Goal: Task Accomplishment & Management: Complete application form

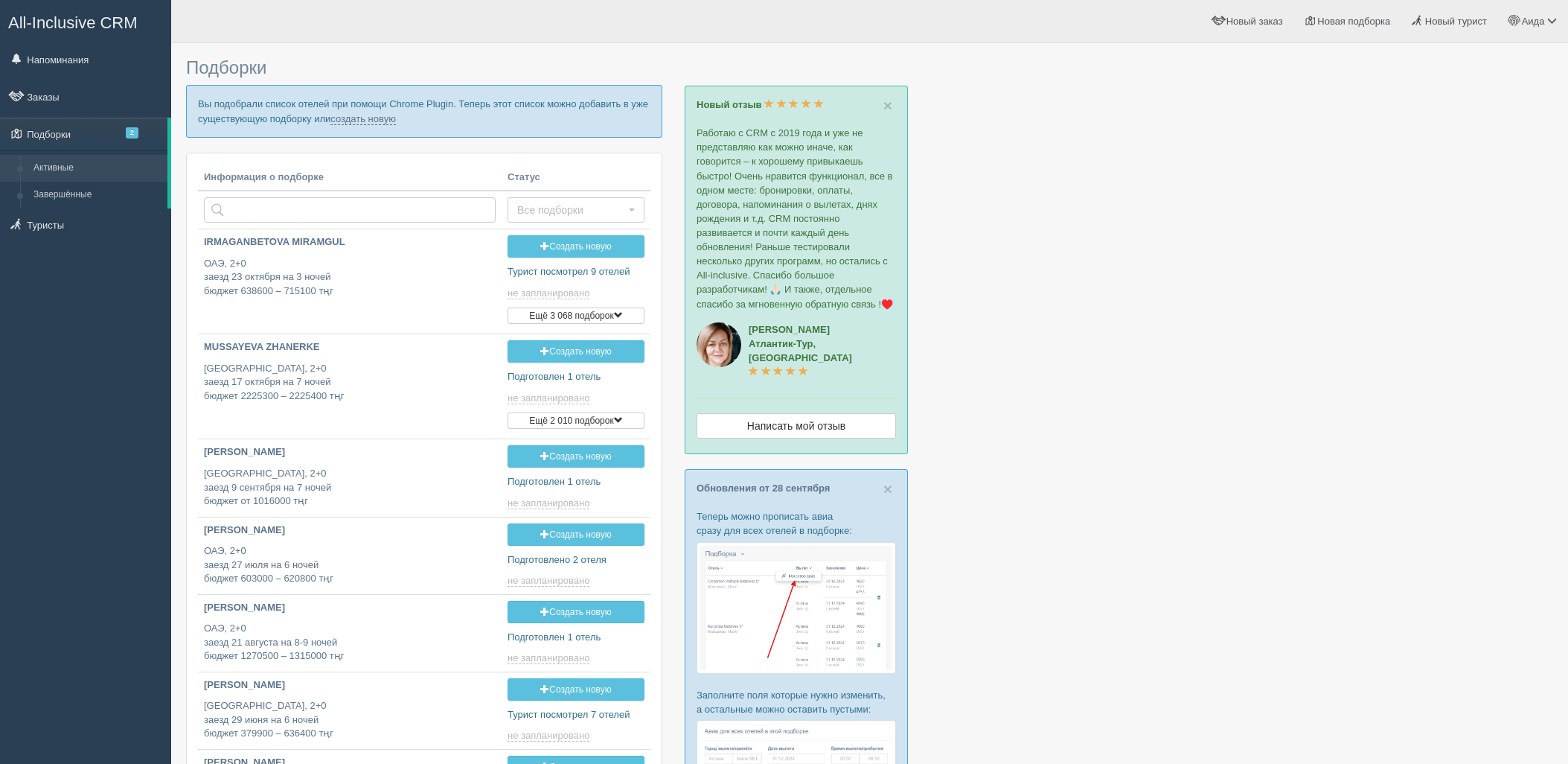
click at [351, 122] on link "создать новую" at bounding box center [363, 119] width 66 height 12
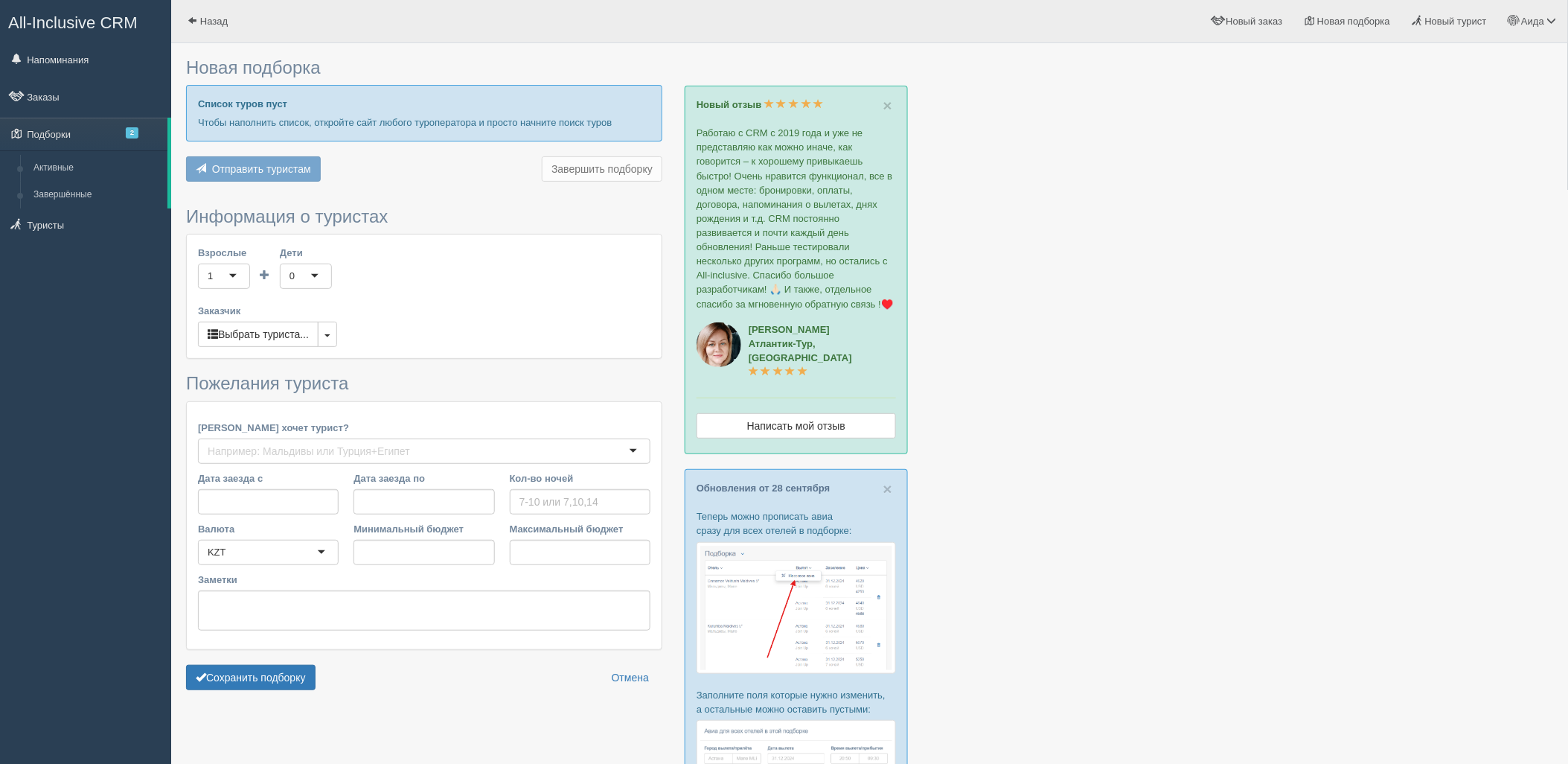
type input "4"
type input "2226800"
type input "2443600"
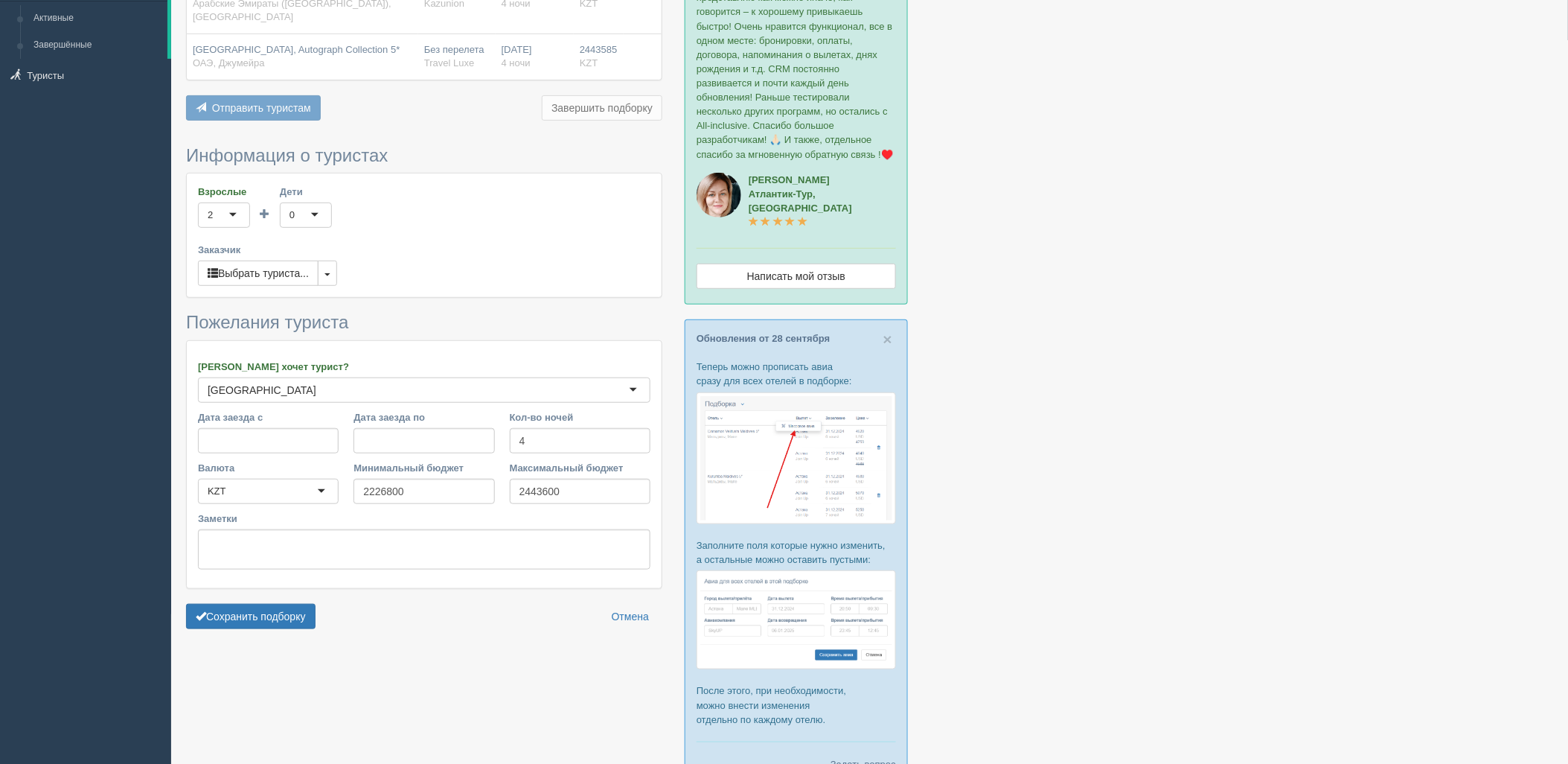
scroll to position [222, 0]
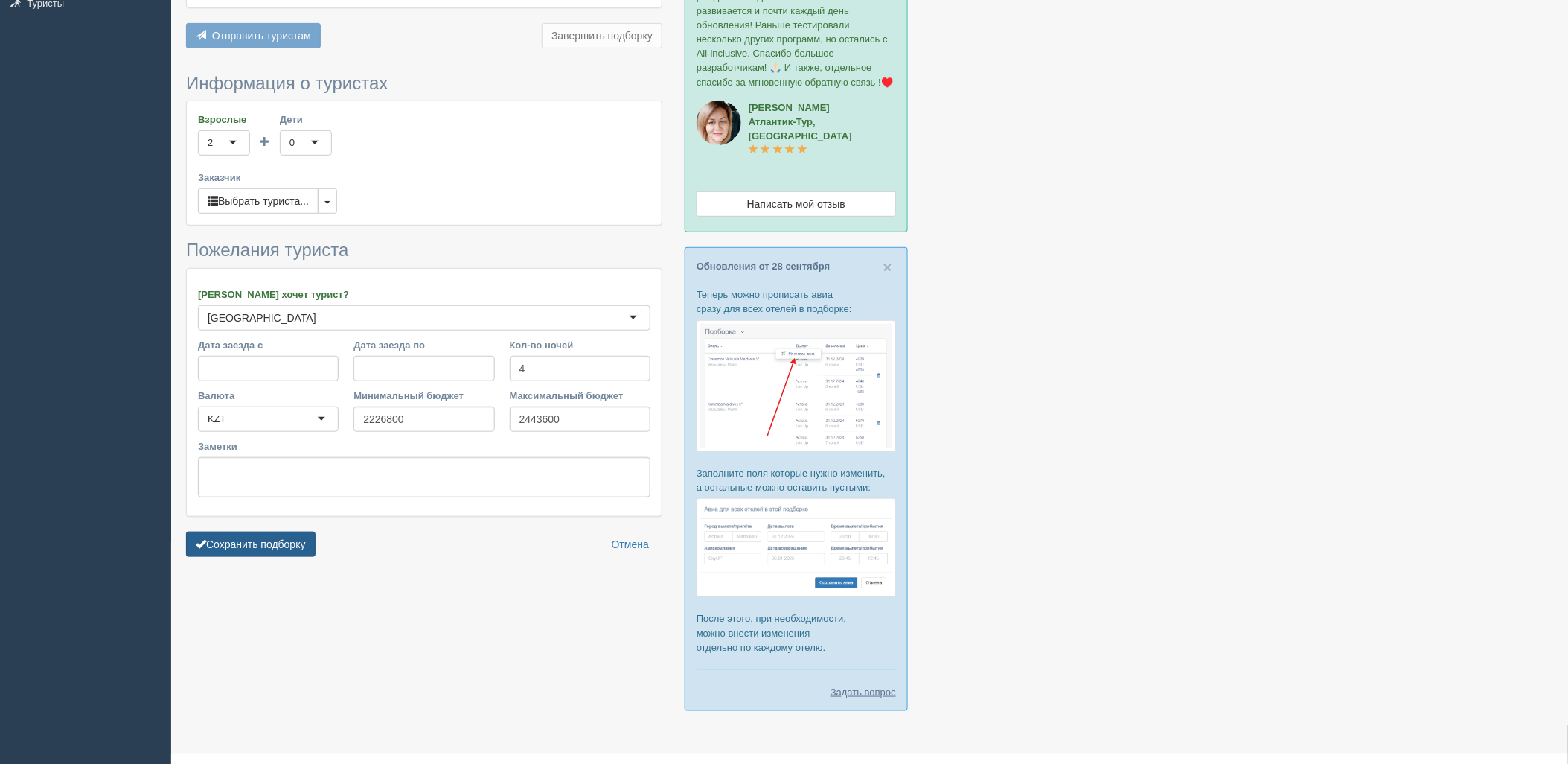
click at [235, 540] on button "Сохранить подборку" at bounding box center [251, 544] width 130 height 25
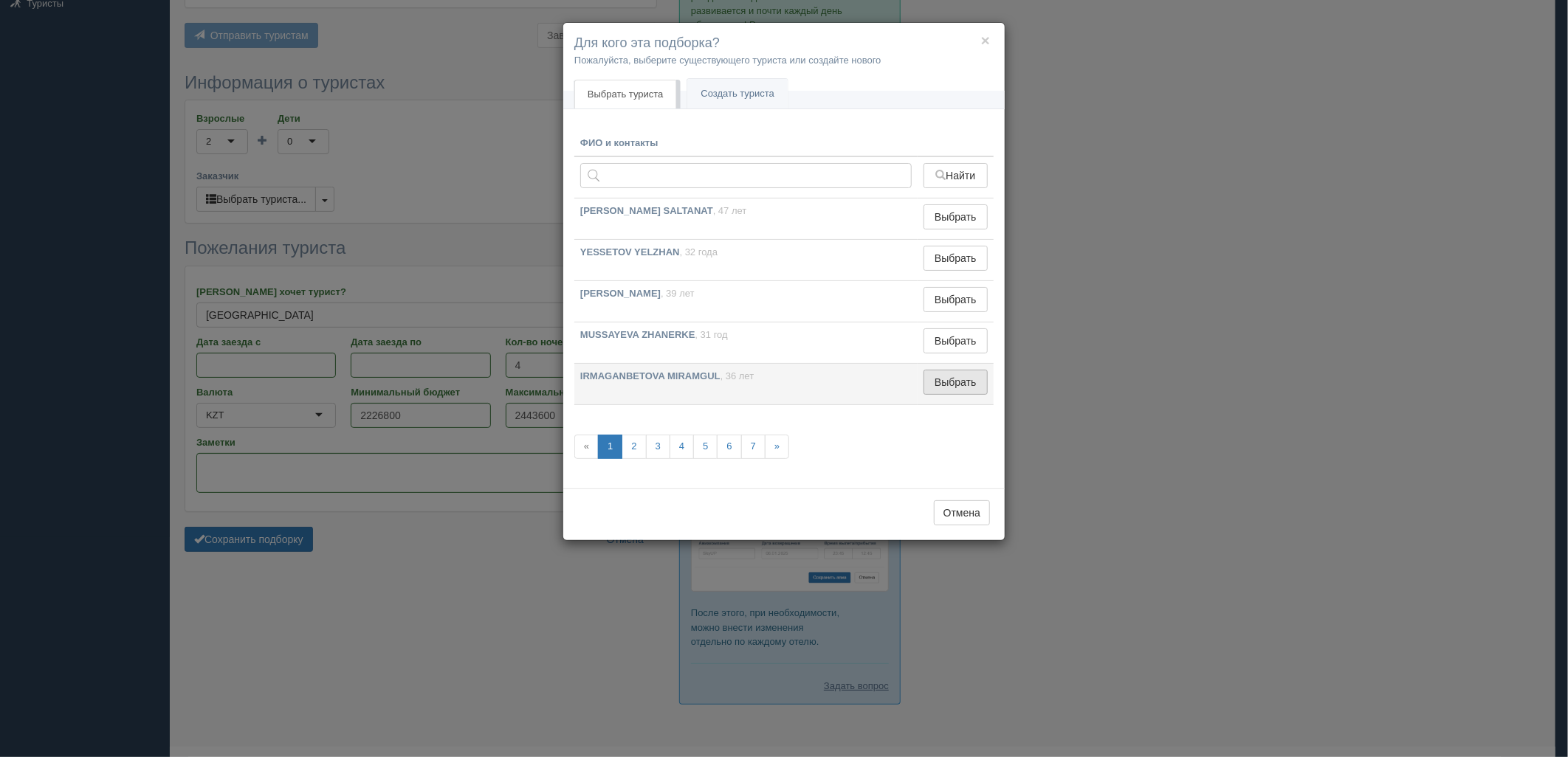
click at [931, 391] on button "Выбрать" at bounding box center [955, 381] width 64 height 25
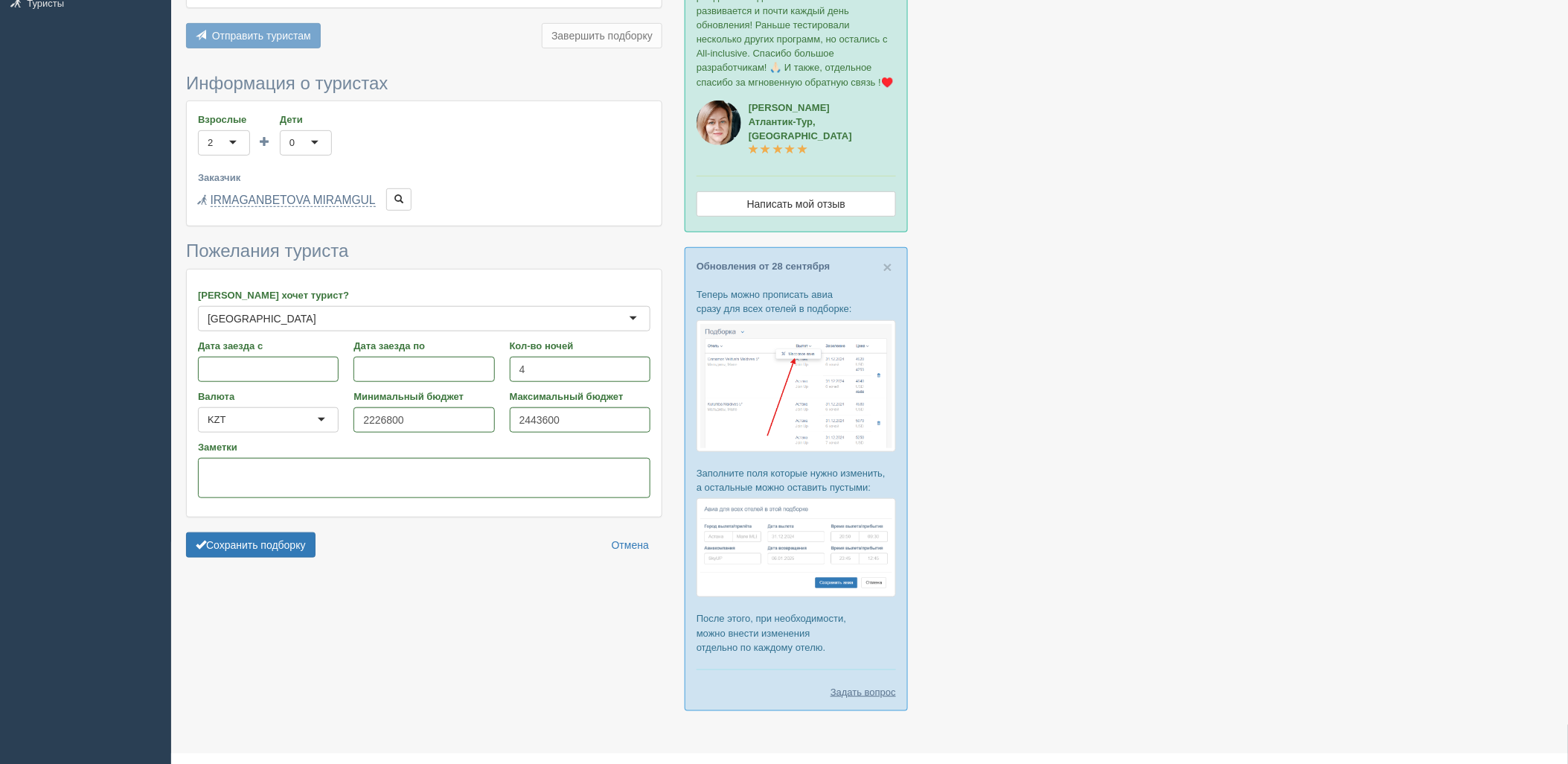
click at [280, 546] on form "Информация о туристах Взрослые 2 2 1 2 3 4 5 6 7 8 9 10 11 12 13 14 15 16 17 18…" at bounding box center [424, 319] width 476 height 491
click at [281, 544] on button "Сохранить подборку" at bounding box center [251, 545] width 130 height 25
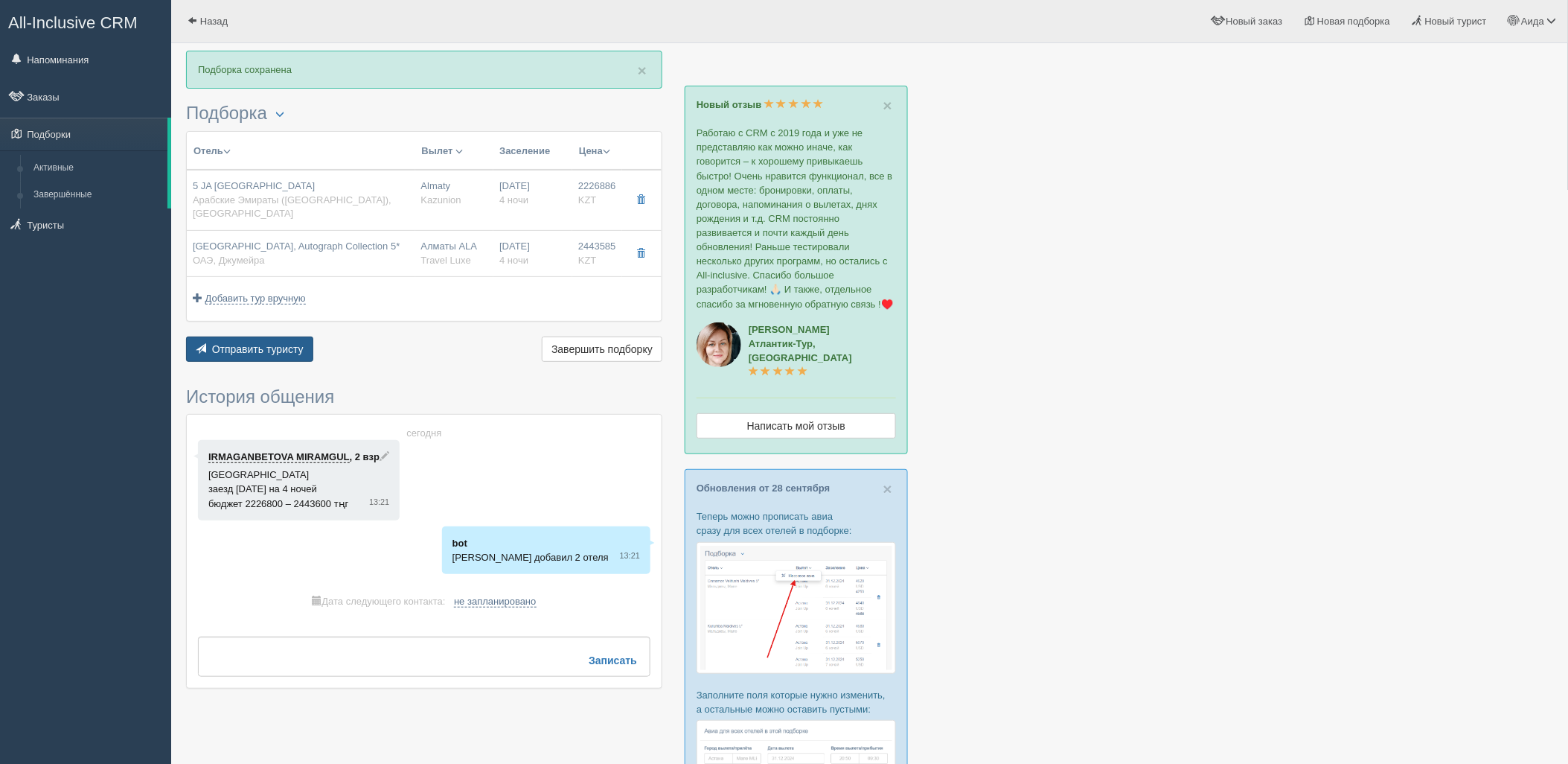
click at [278, 343] on span "Отправить туристу" at bounding box center [257, 349] width 91 height 12
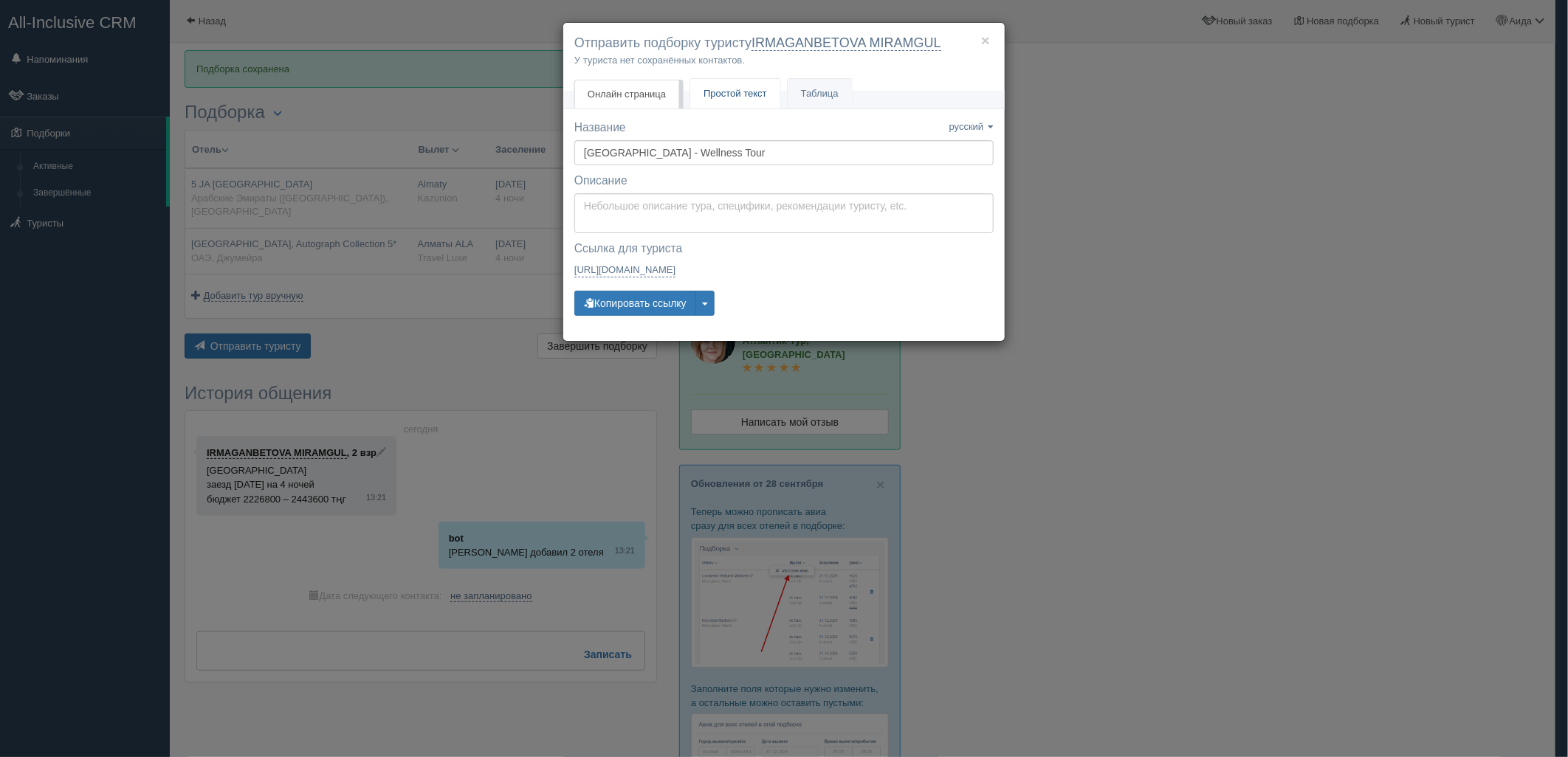
click at [734, 99] on span "Простой текст" at bounding box center [735, 93] width 63 height 11
type textarea "🌞 Добрый день! Предлагаем Вам рассмотреть следующие варианты: 🌎 Арабские Эмират…"
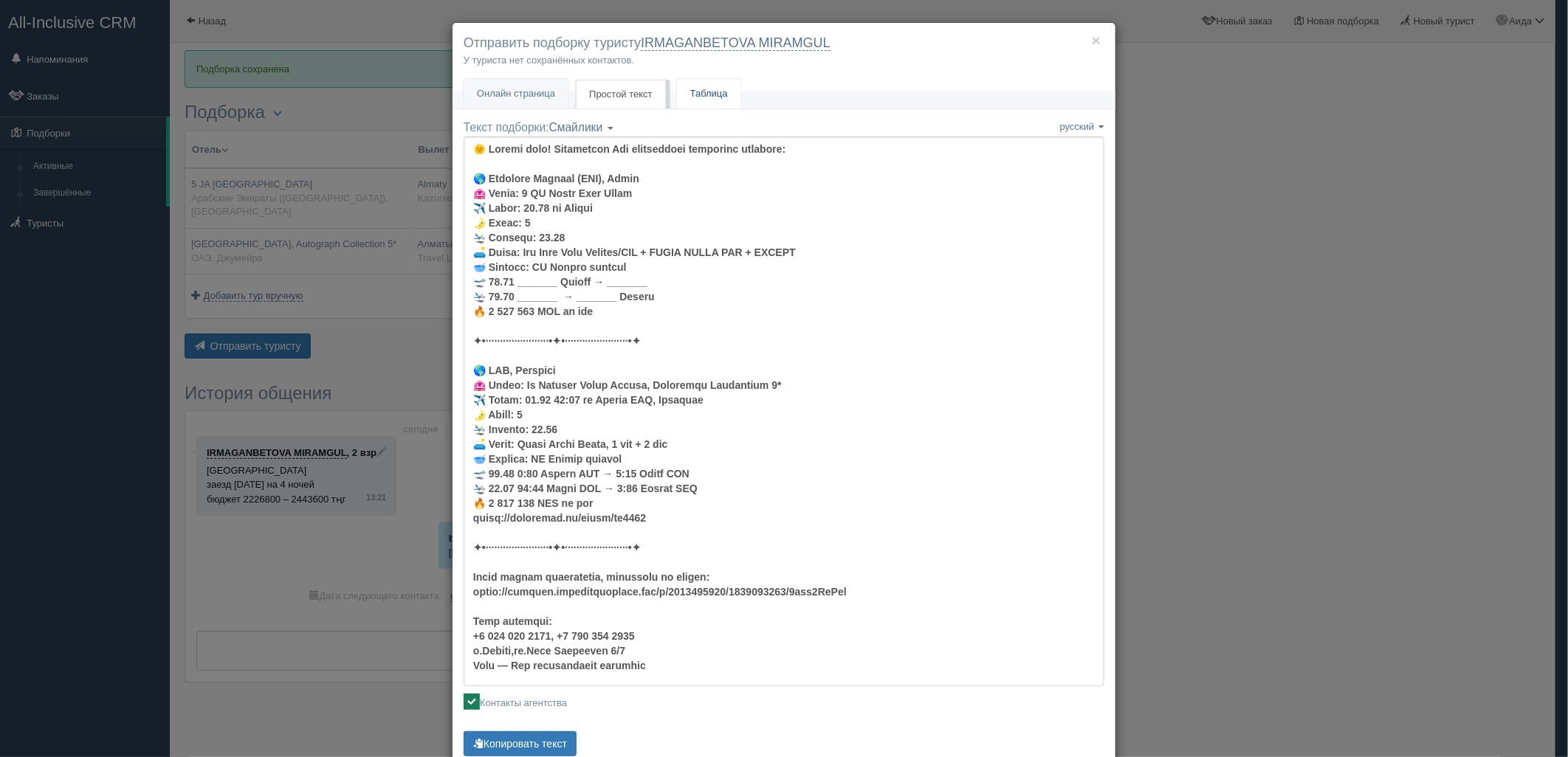
click at [725, 92] on link "Таблица" at bounding box center [709, 94] width 64 height 30
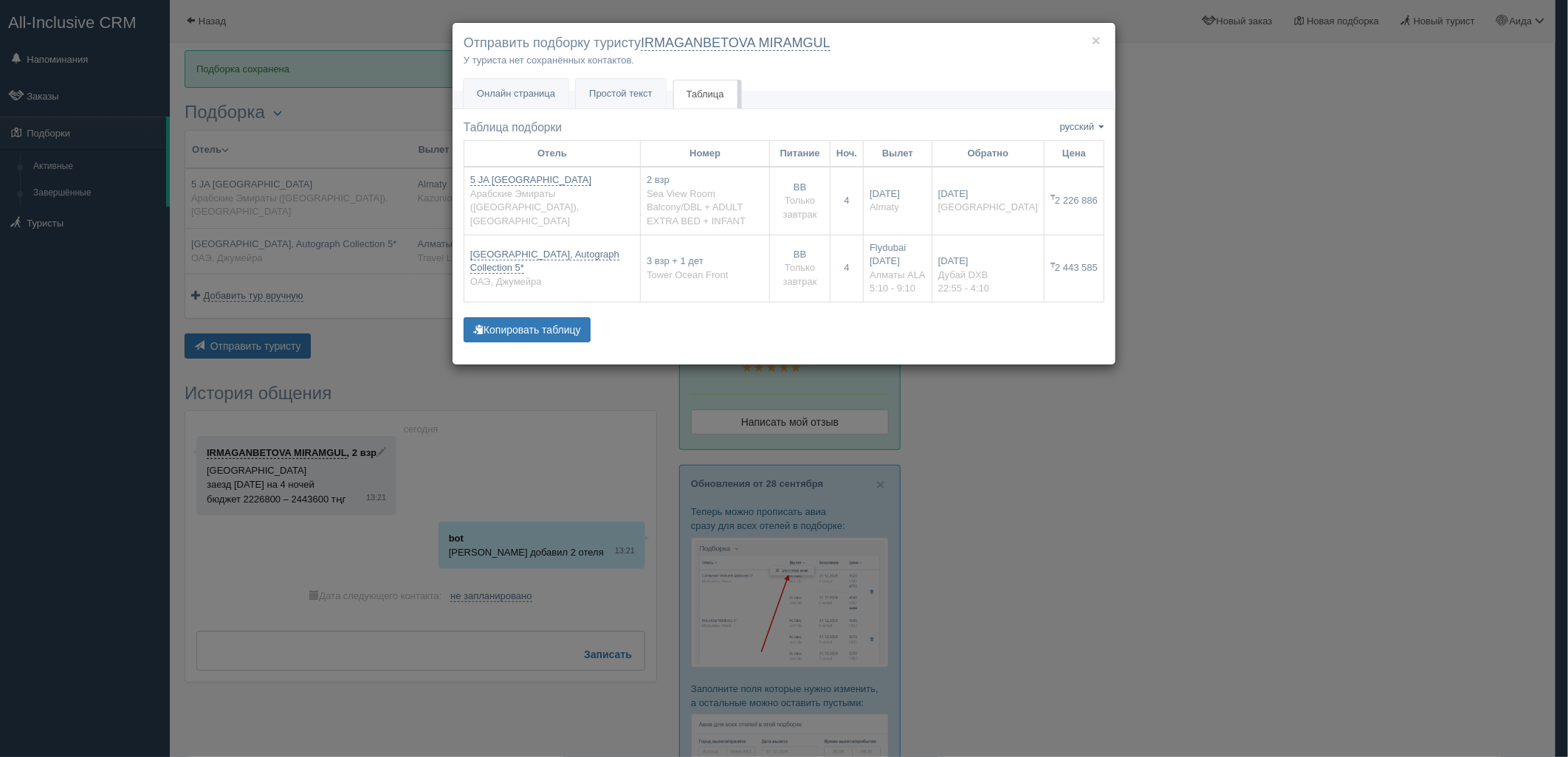
click at [1331, 170] on div "× Отправить подборку туристу IRMAGANBETOVA MIRAMGUL У туриста нет сохранённых к…" at bounding box center [784, 378] width 1568 height 757
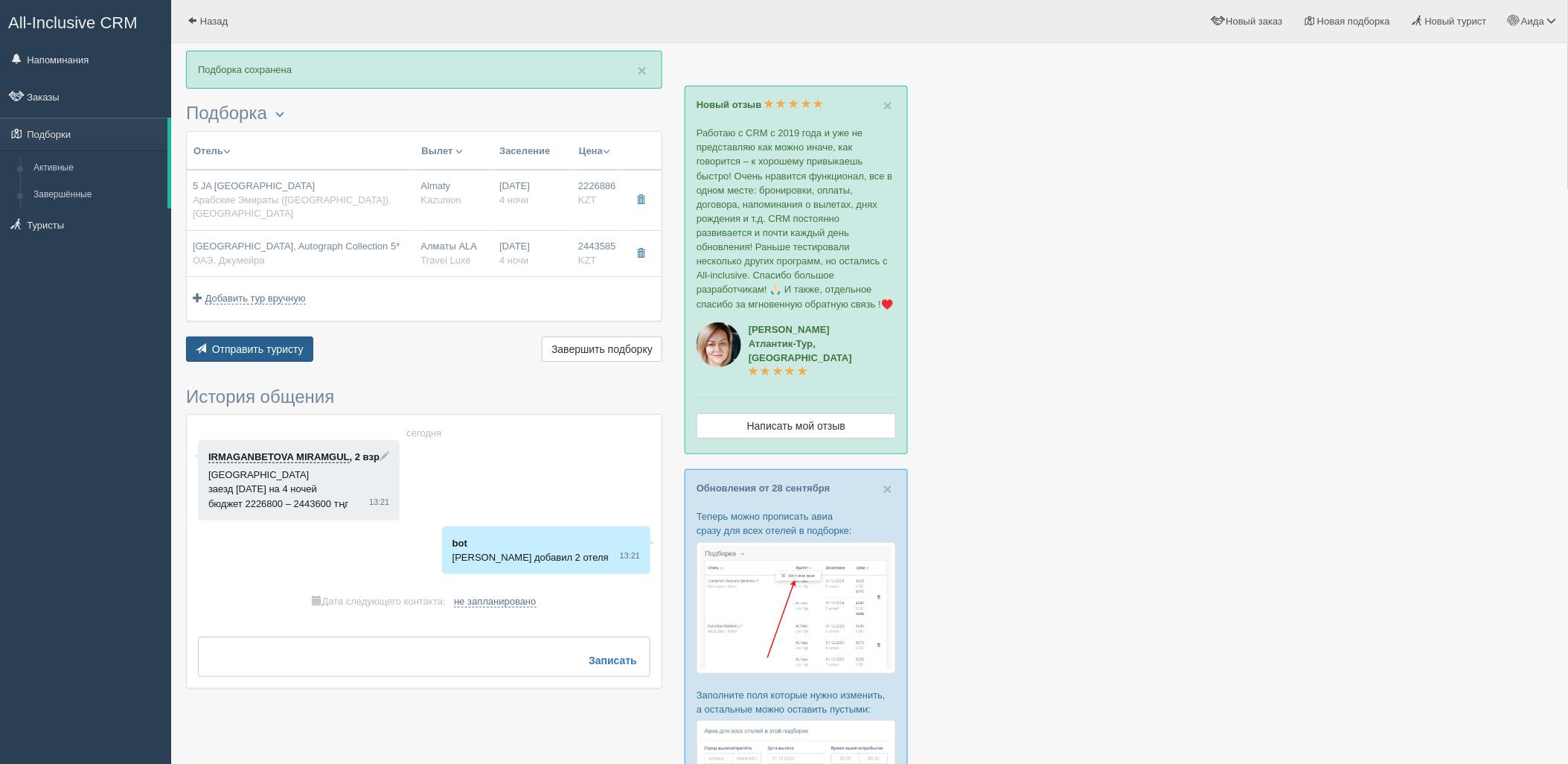
click at [288, 343] on span "Отправить туристу" at bounding box center [257, 349] width 91 height 12
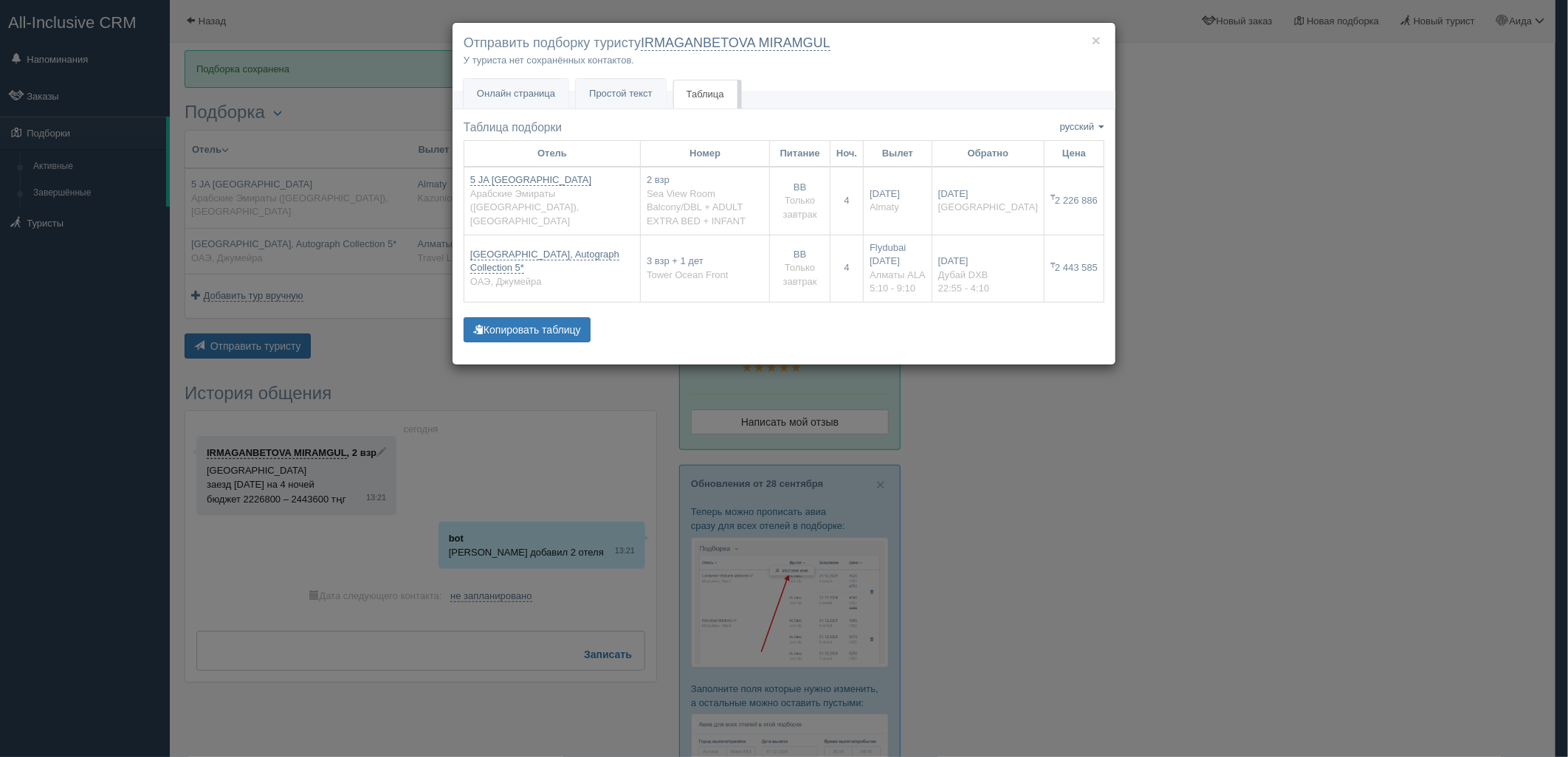
click at [1297, 164] on div "× Отправить подборку туристу IRMAGANBETOVA MIRAMGUL У туриста нет сохранённых к…" at bounding box center [784, 378] width 1568 height 757
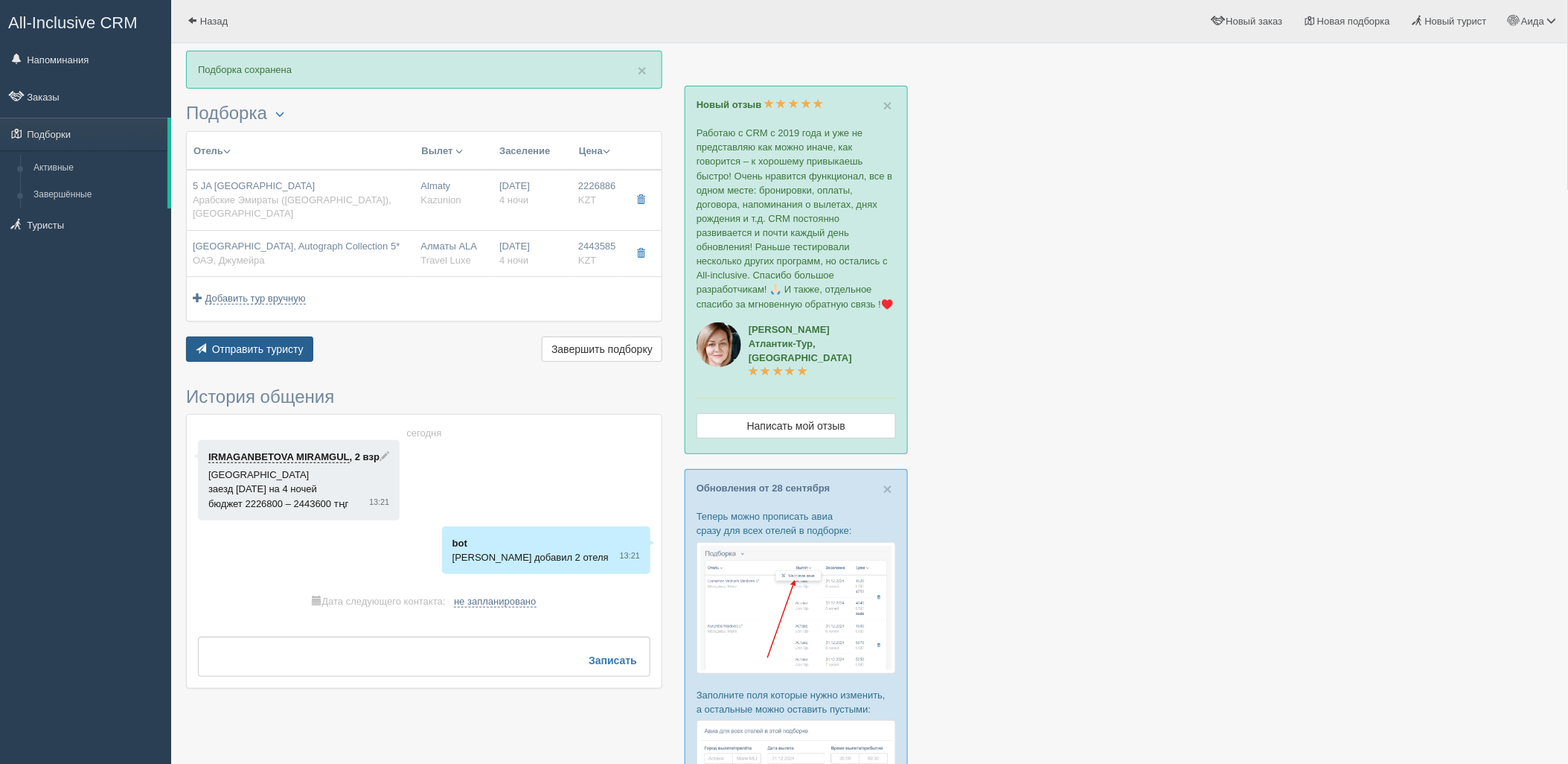
click at [197, 343] on span "button" at bounding box center [200, 348] width 10 height 10
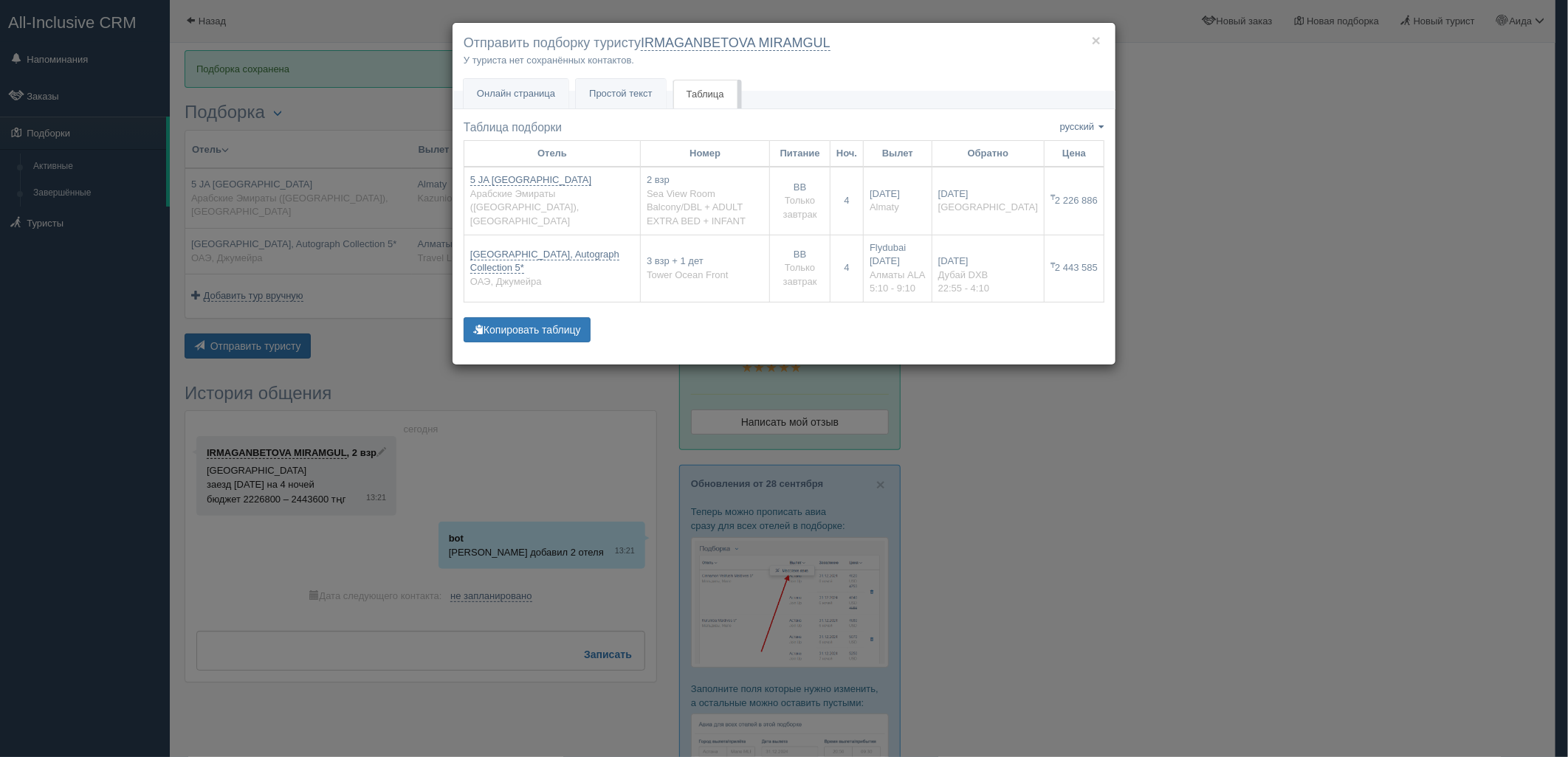
click at [1235, 281] on div "× Отправить подборку туристу IRMAGANBETOVA MIRAMGUL У туриста нет сохранённых к…" at bounding box center [784, 378] width 1568 height 757
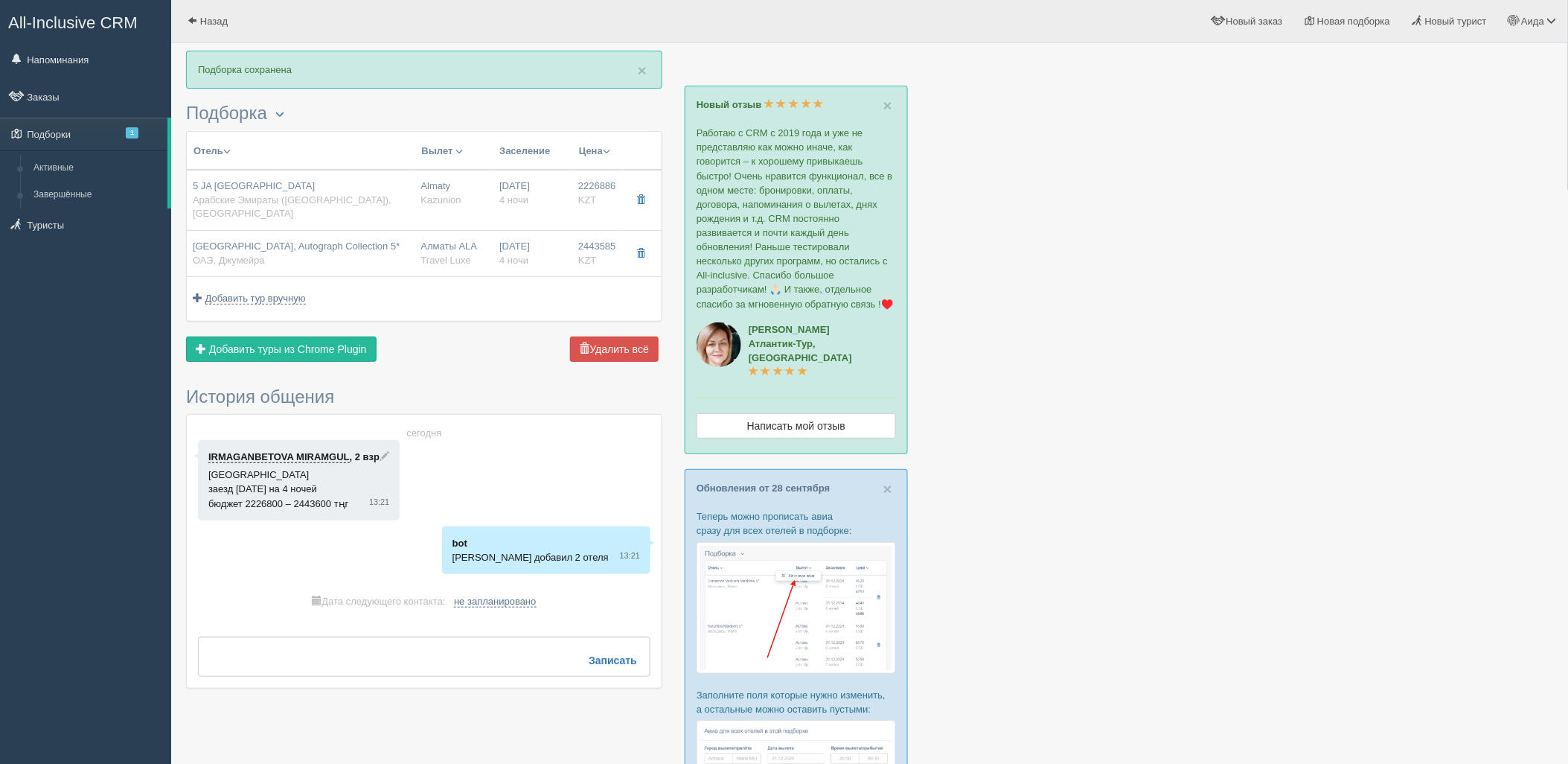
click at [355, 196] on div "5 JA [GEOGRAPHIC_DATA] Арабские Эмираты ([GEOGRAPHIC_DATA]), [GEOGRAPHIC_DATA]" at bounding box center [301, 200] width 216 height 41
type input "5 JA [GEOGRAPHIC_DATA]"
type input "Арабские Эмираты (ОАЭ)"
type input "[GEOGRAPHIC_DATA]"
type input "2226886.00"
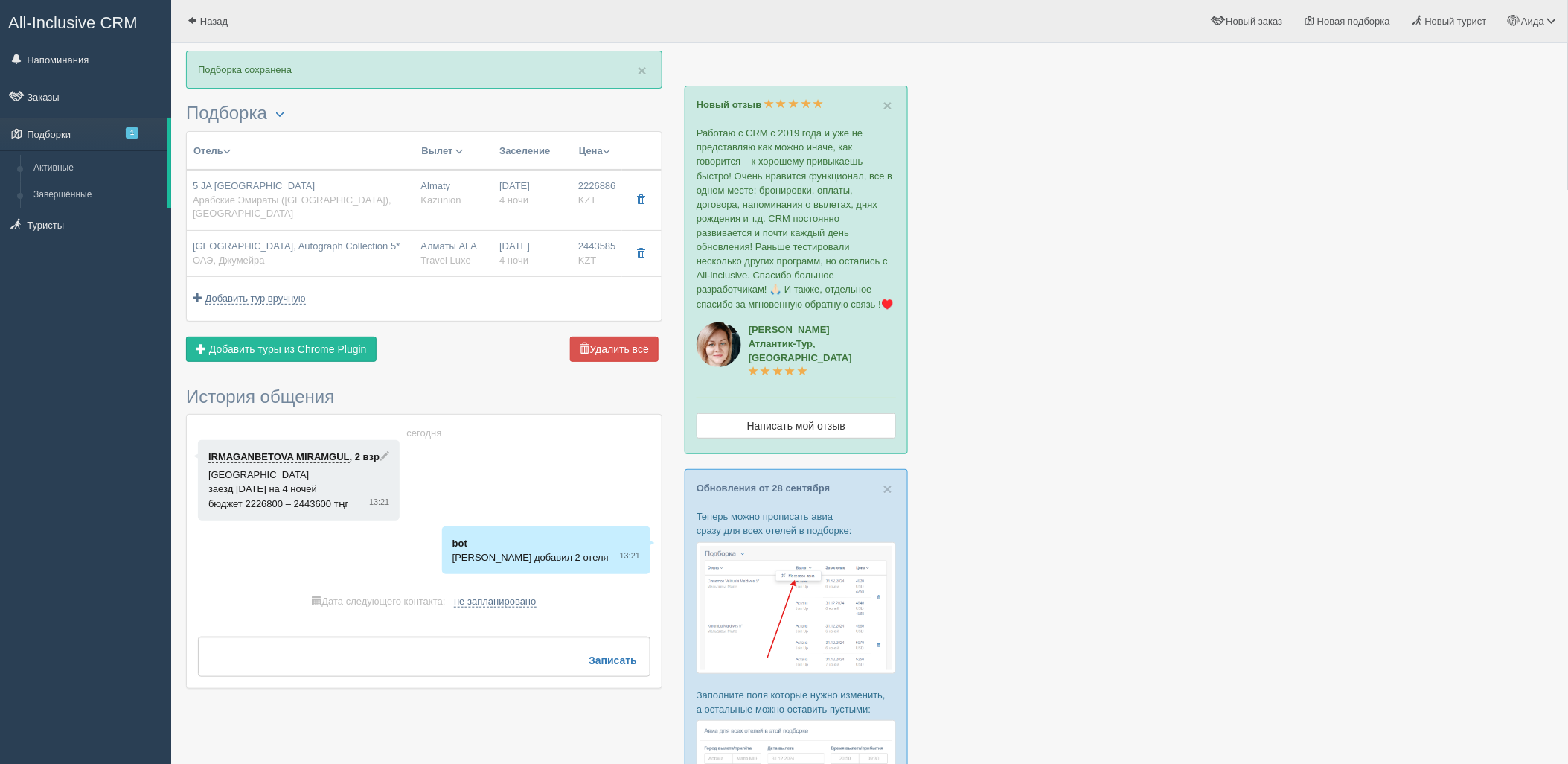
type input "Almaty"
type input "4"
type input "Sea View Room Balcony/DBL + ADULT EXTRA BED + INFANT"
type input "BB"
type input "Kazunion"
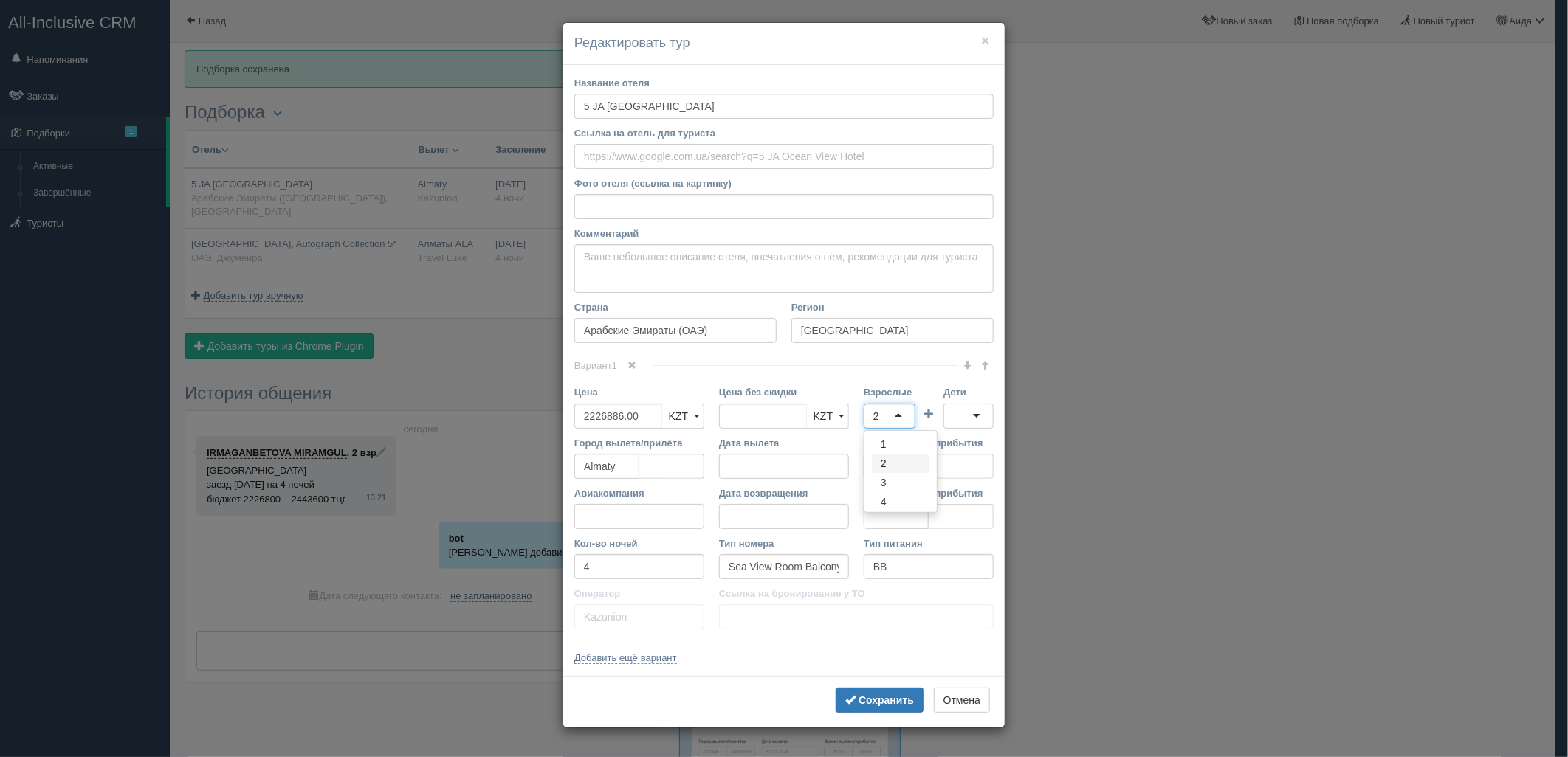
click at [874, 413] on div "2" at bounding box center [876, 416] width 6 height 15
click at [965, 418] on div at bounding box center [968, 416] width 50 height 25
click at [867, 692] on button "Сохранить" at bounding box center [880, 699] width 88 height 25
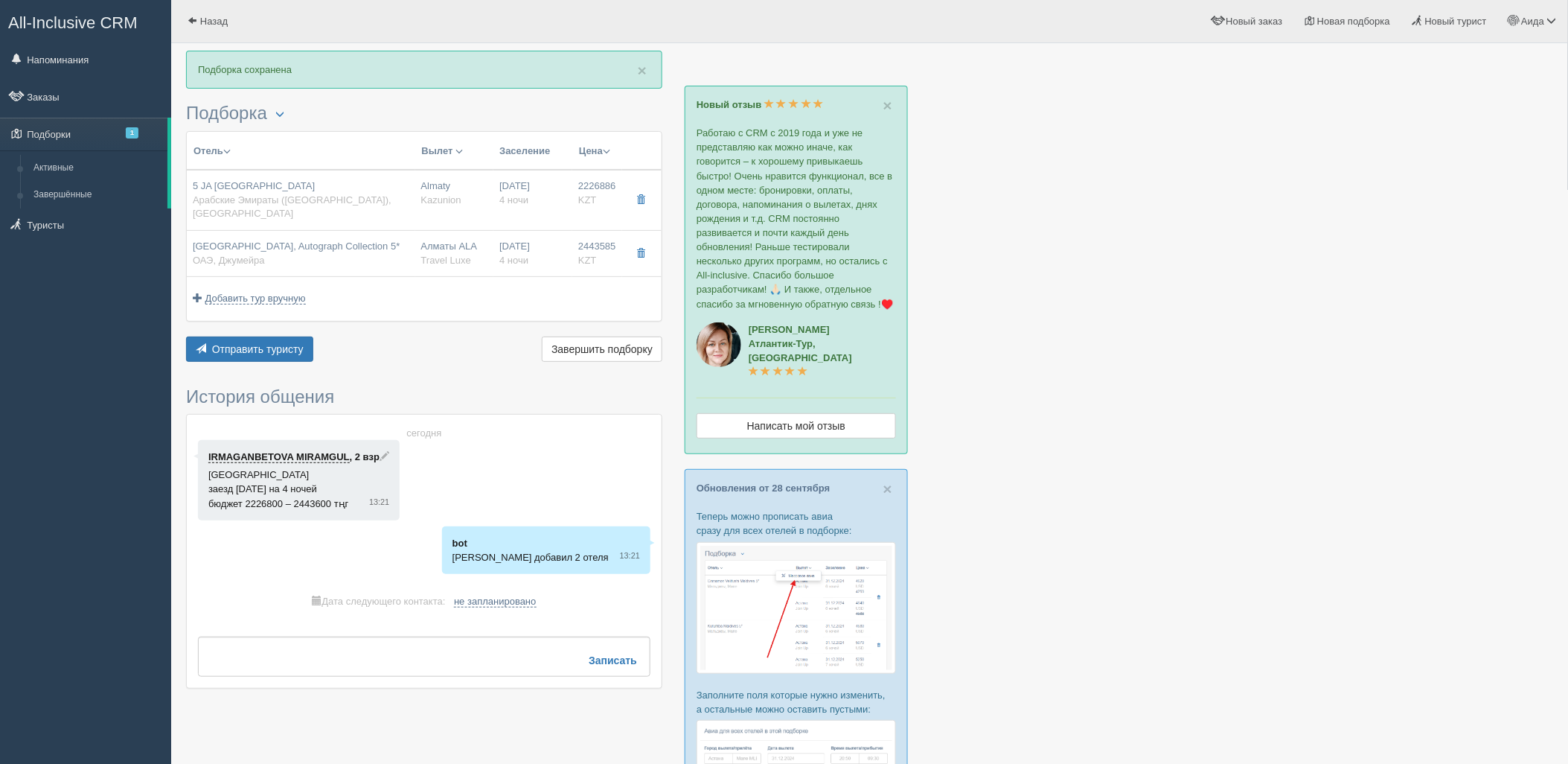
click at [271, 322] on div "Отель Разделить отели... Вылет Выезд Массовое авиа Заселение Цена Дешёвые внача…" at bounding box center [424, 247] width 476 height 234
click at [320, 342] on div "Отправить туристу Отправить Завершить подборку Активировать подборку Добавить и…" at bounding box center [424, 351] width 476 height 29
click at [295, 343] on span "Отправить туристу" at bounding box center [257, 349] width 91 height 12
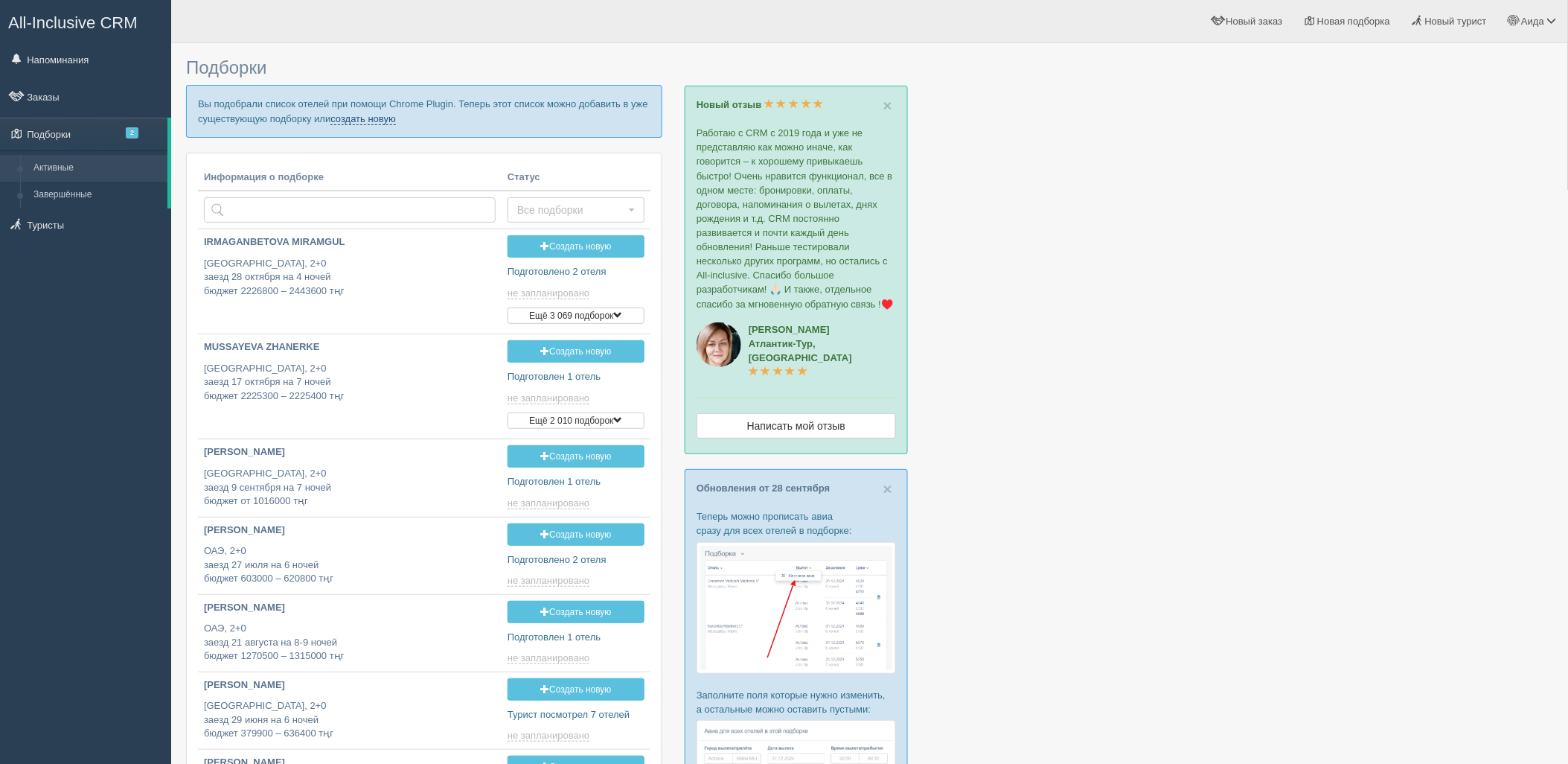
click at [375, 121] on link "создать новую" at bounding box center [363, 119] width 66 height 12
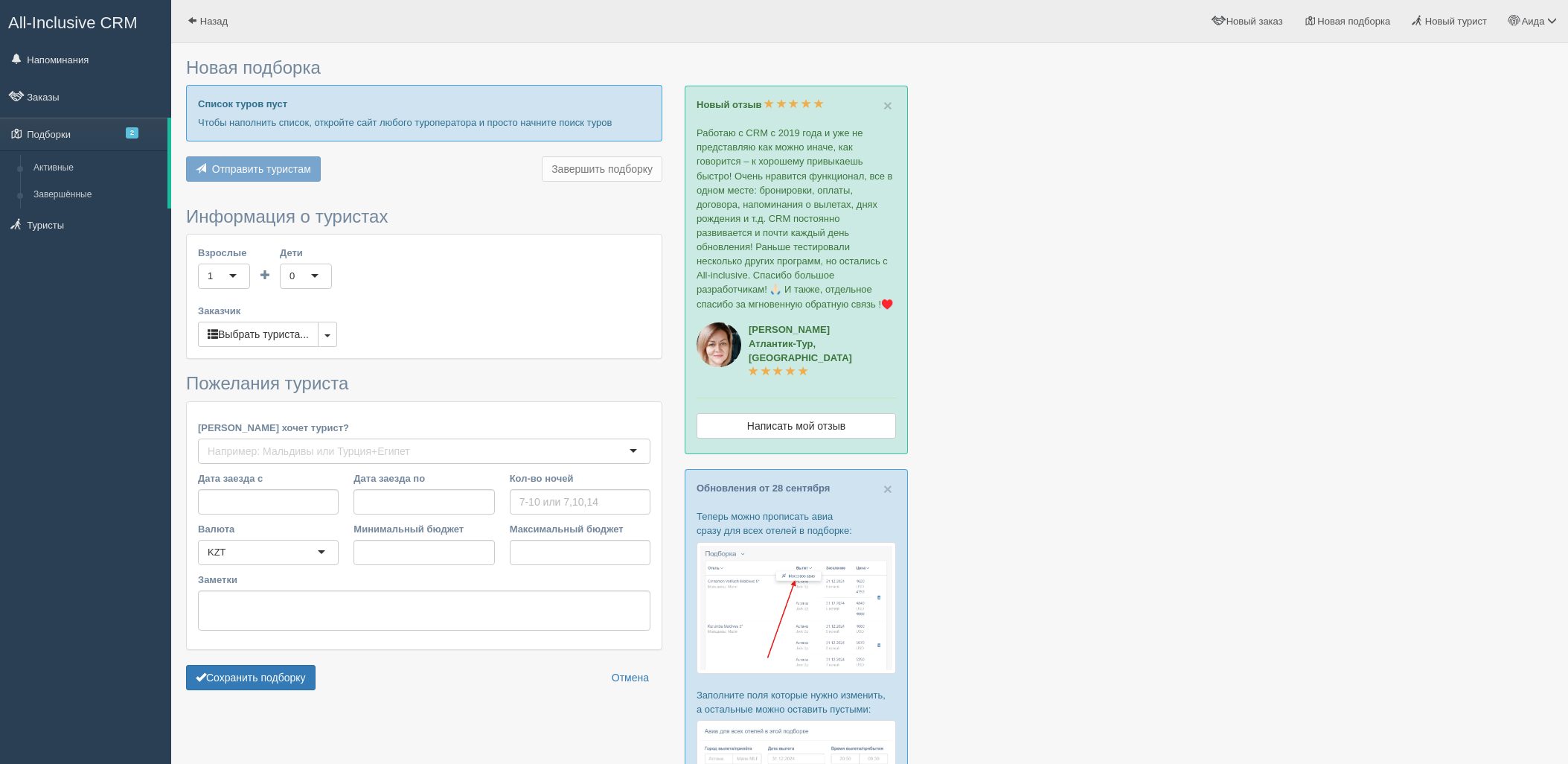
type input "4"
type input "2287500"
type input "4035000"
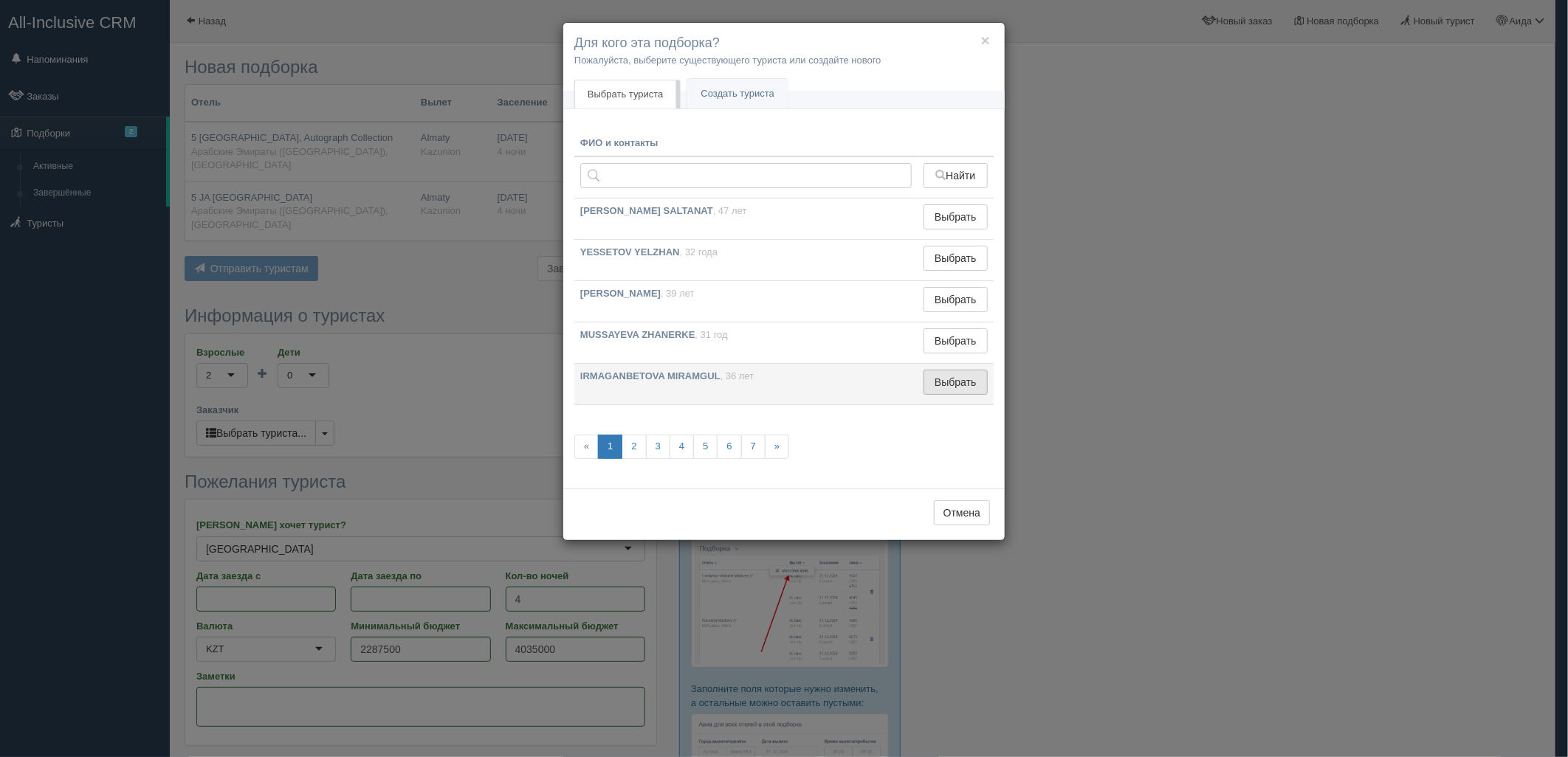
click at [950, 373] on button "Выбрать" at bounding box center [955, 381] width 64 height 25
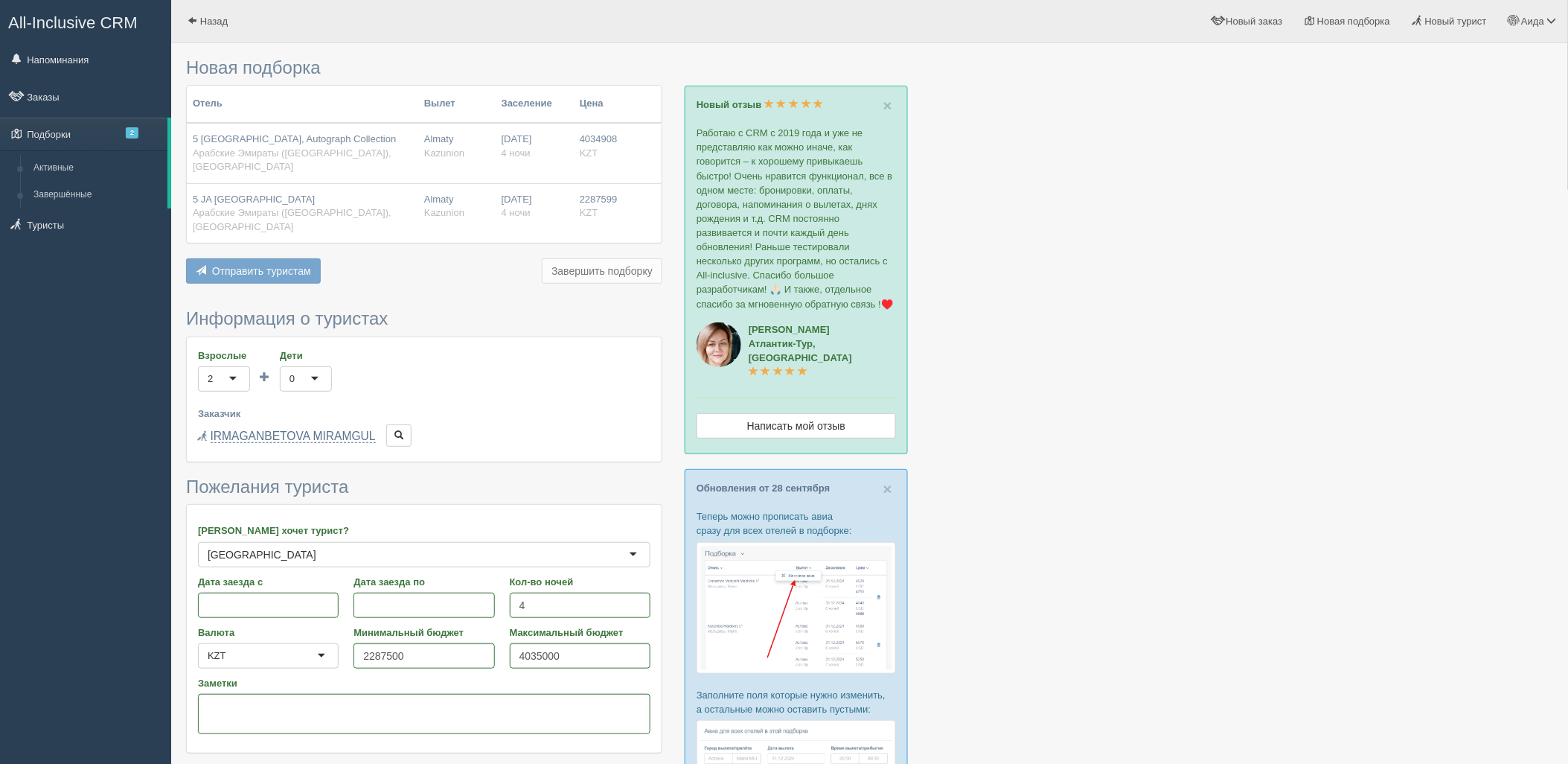
drag, startPoint x: 332, startPoint y: 749, endPoint x: 292, endPoint y: 745, distance: 40.2
drag, startPoint x: 292, startPoint y: 745, endPoint x: 311, endPoint y: 733, distance: 22.5
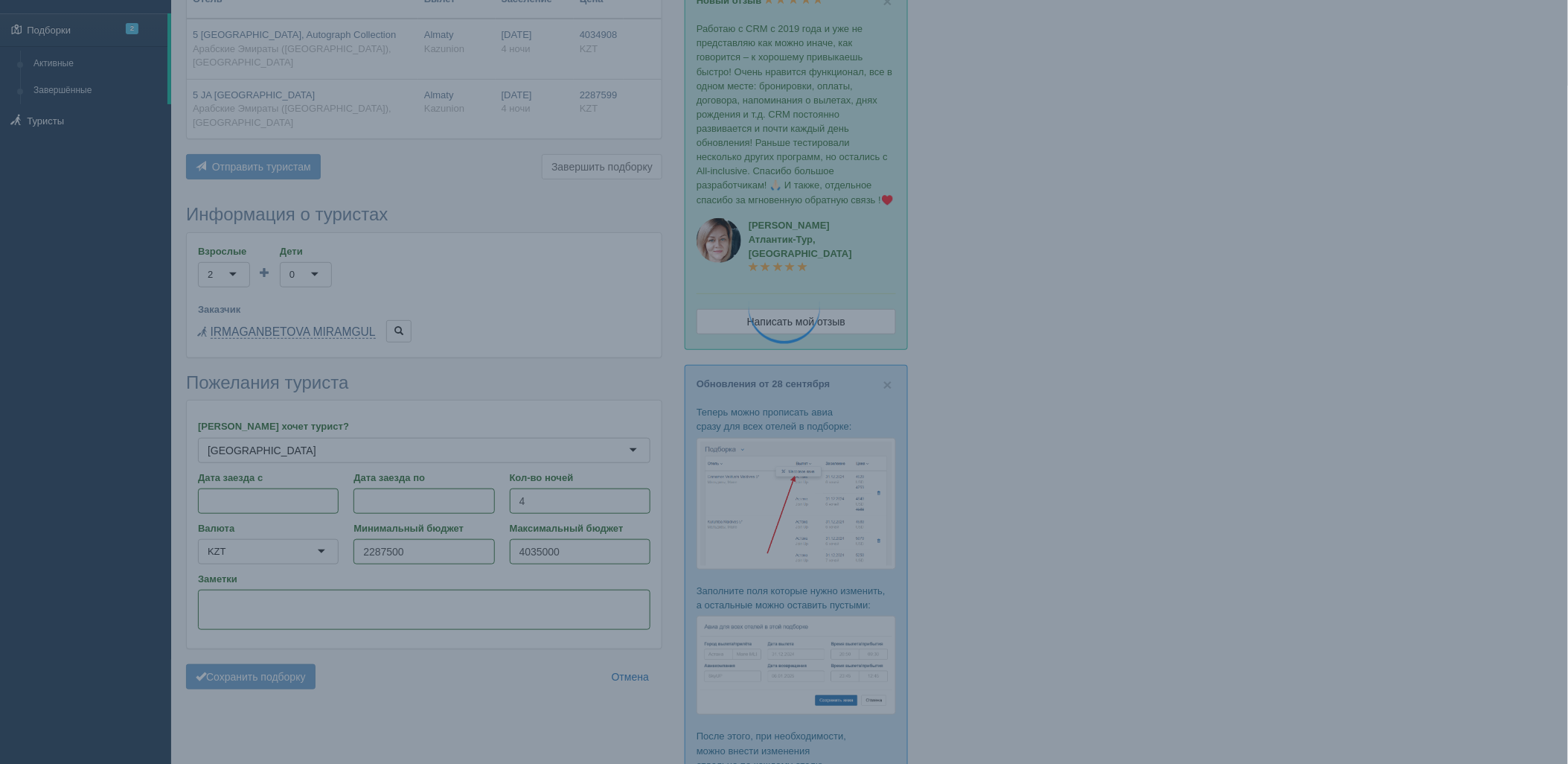
scroll to position [166, 0]
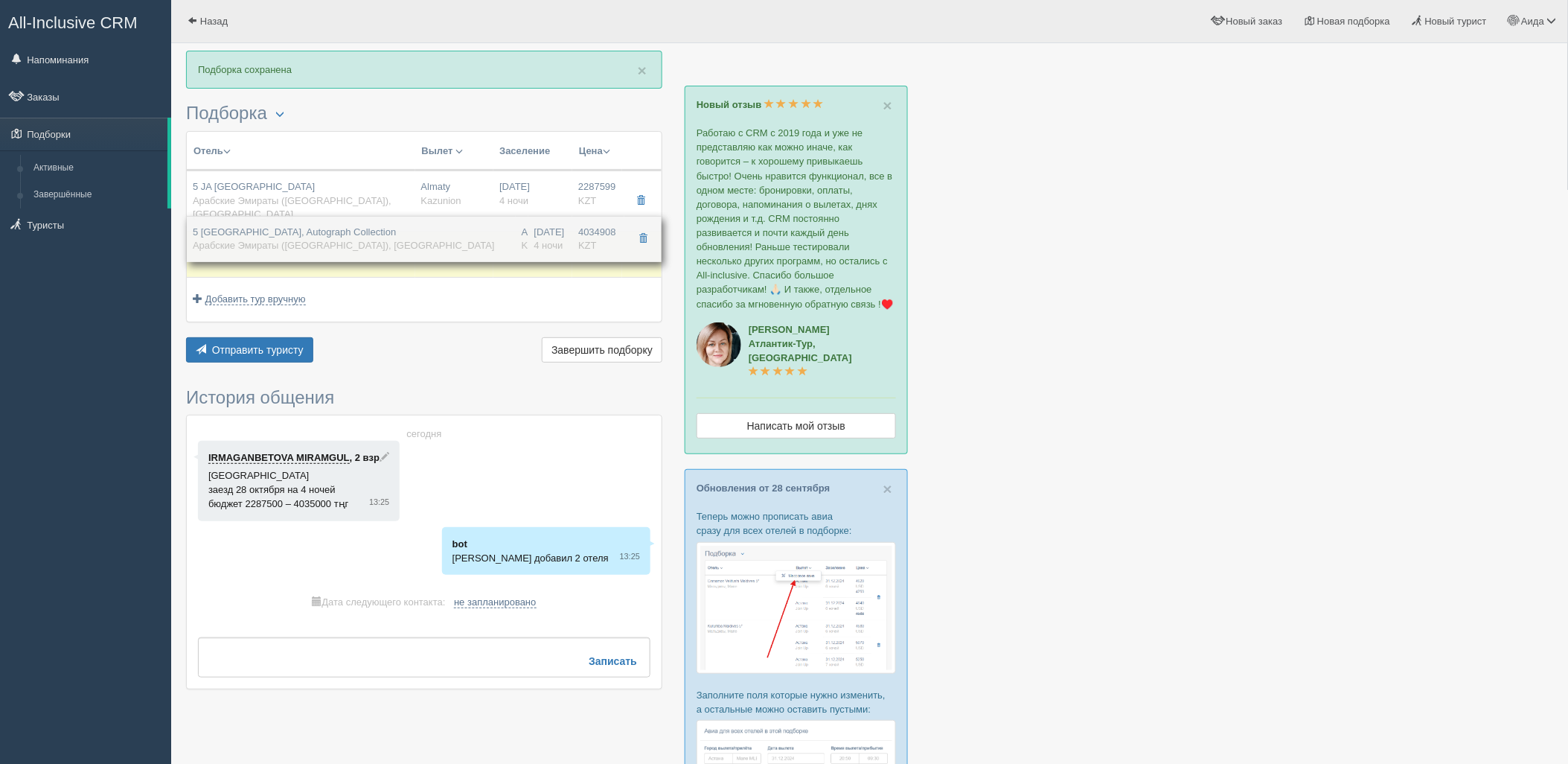
drag, startPoint x: 378, startPoint y: 201, endPoint x: 384, endPoint y: 247, distance: 46.4
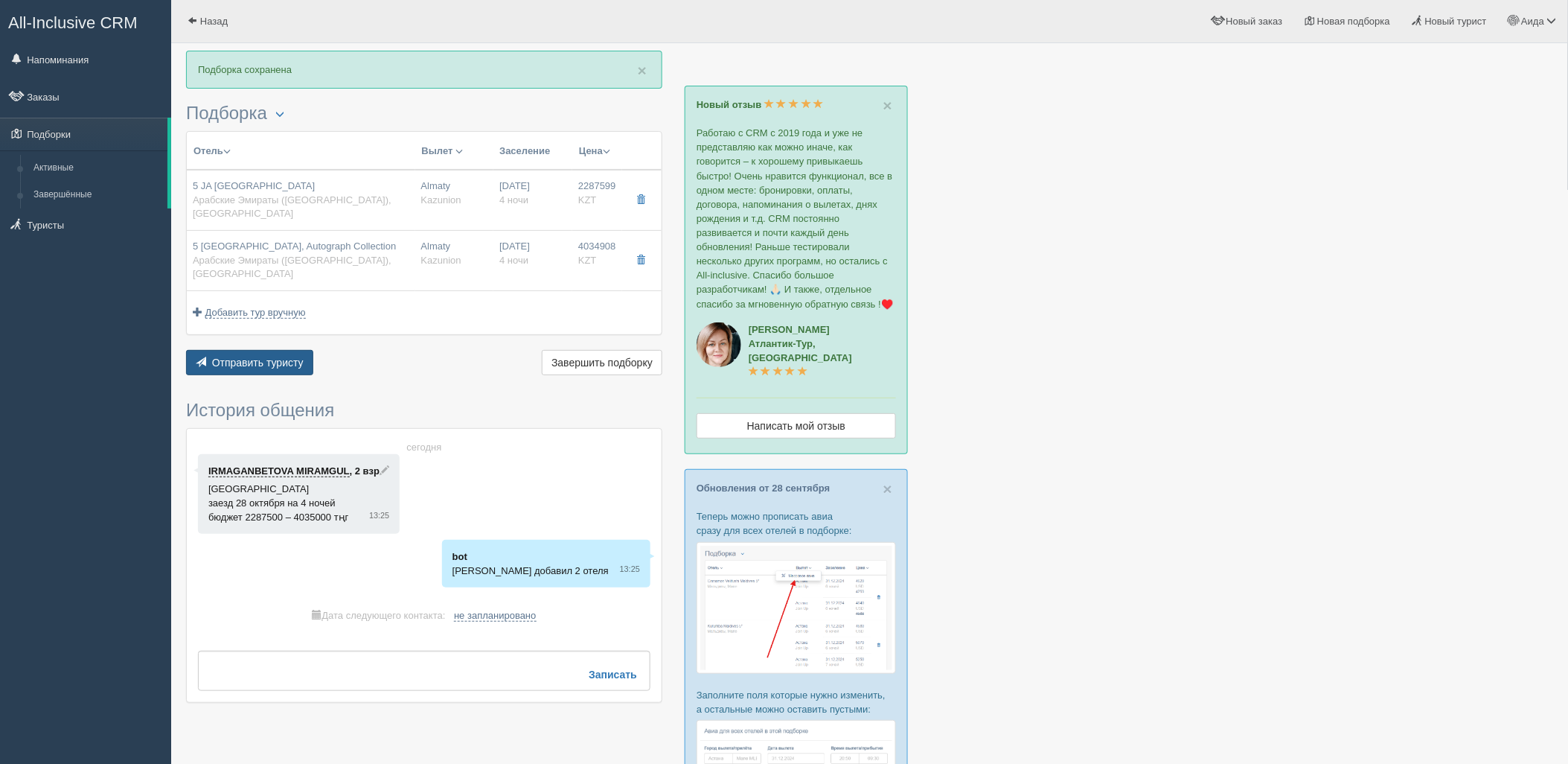
click at [293, 357] on span "Отправить туристу" at bounding box center [257, 362] width 91 height 12
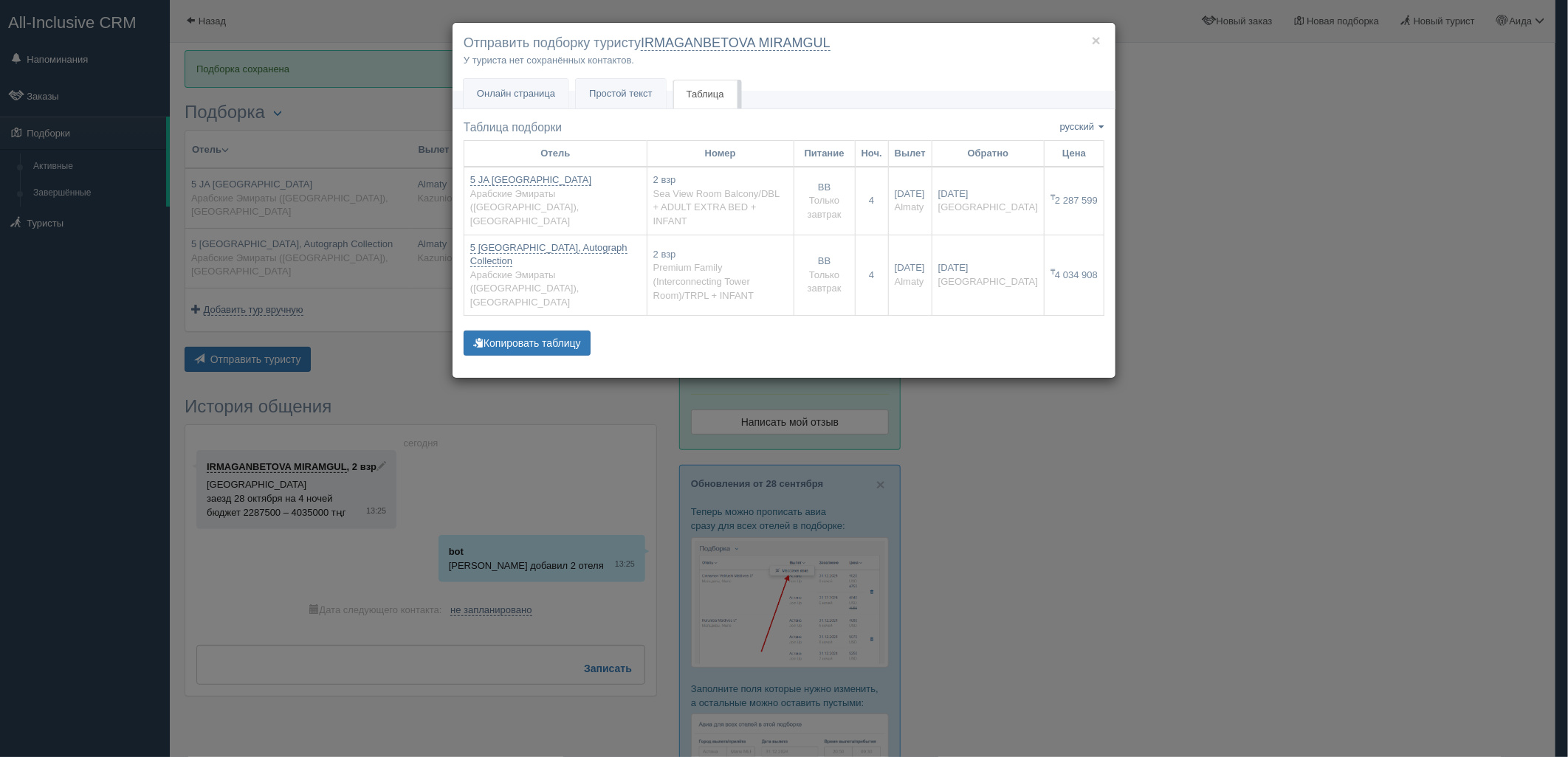
click at [396, 200] on div "× Отправить подборку туристу IRMAGANBETOVA MIRAMGUL У туриста нет сохранённых к…" at bounding box center [784, 378] width 1568 height 757
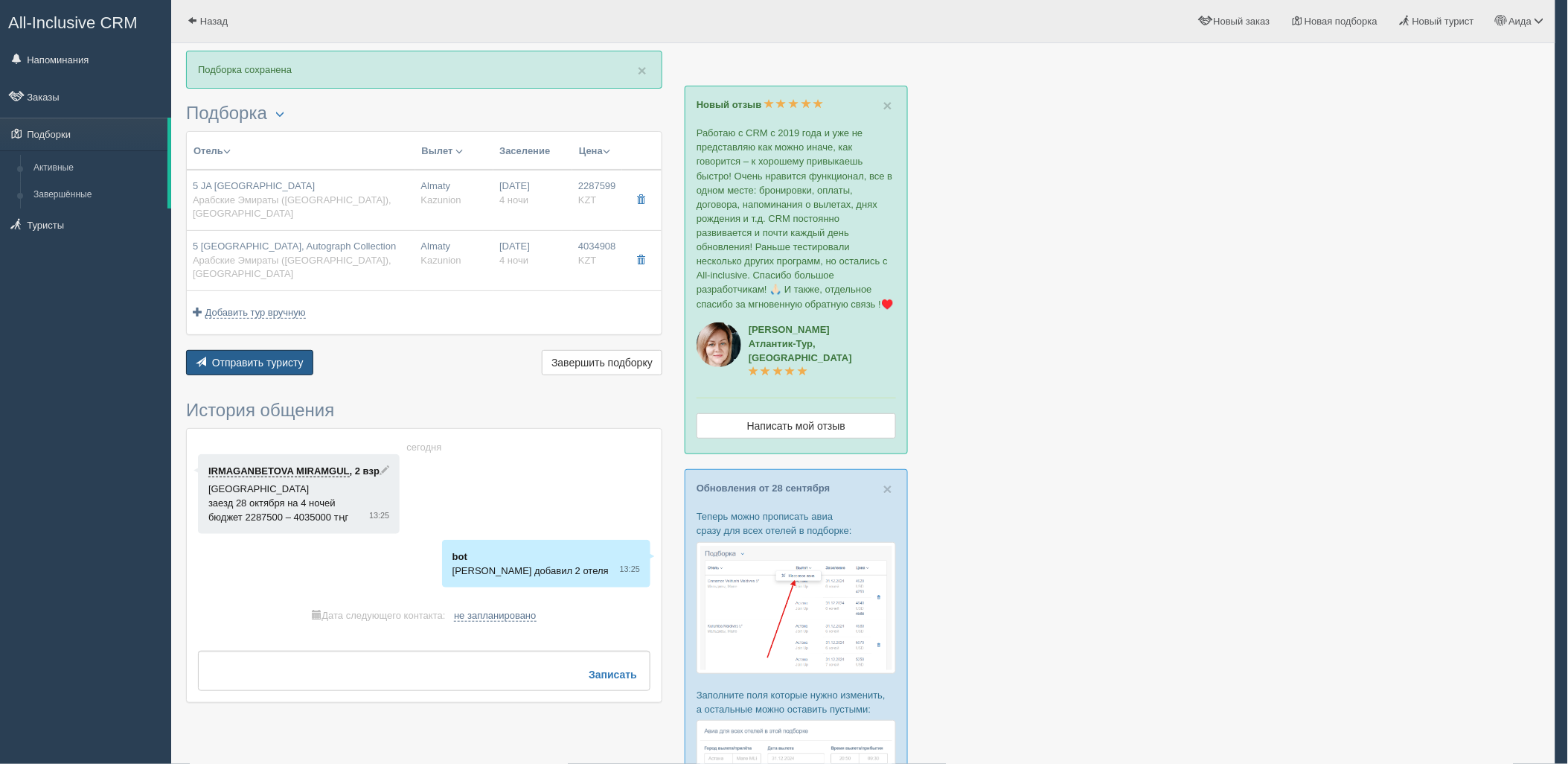
click at [390, 241] on span "5 [GEOGRAPHIC_DATA], Autograph Collection" at bounding box center [294, 247] width 203 height 11
type input "5 [GEOGRAPHIC_DATA], Autograph Collection"
type input "Арабские Эмираты (ОАЭ)"
type input "Dubai"
type input "4034908.00"
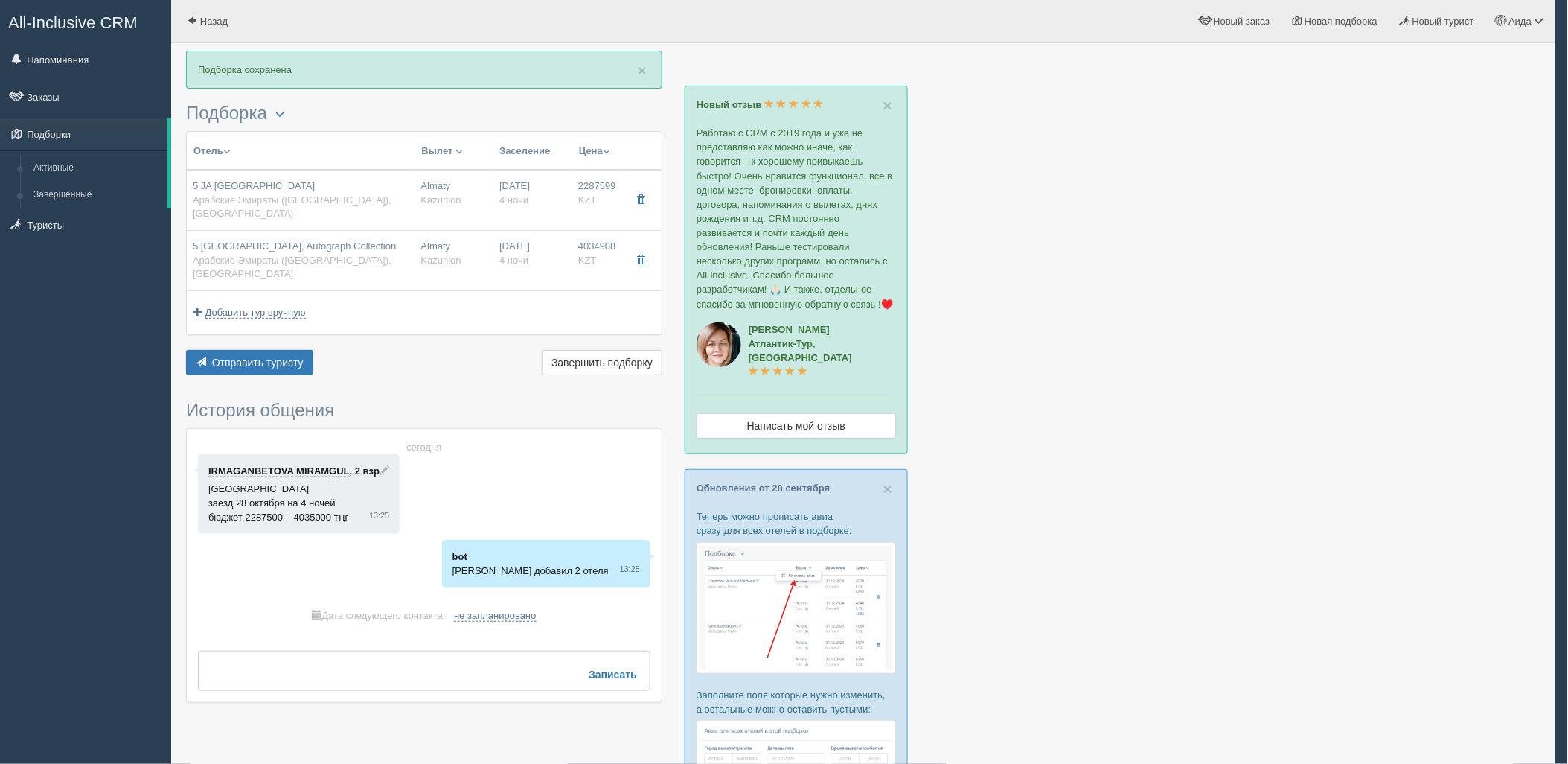
type input "Almaty"
type input "4"
type input "Premium Family (Interconnecting Tower Room)/TRPL + INFANT"
type input "BB"
type input "Kazunion"
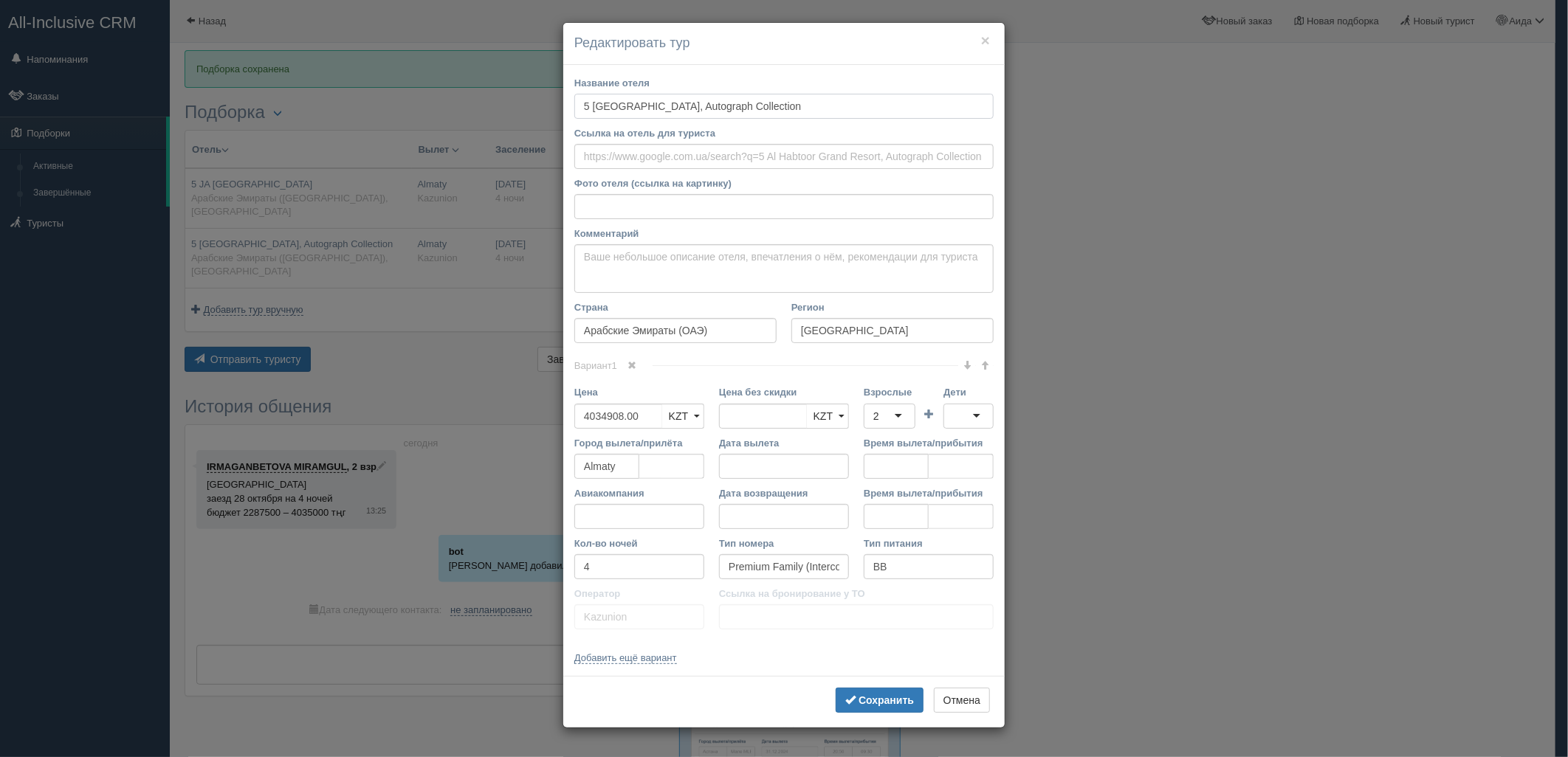
click at [590, 102] on input "5 [GEOGRAPHIC_DATA], Autograph Collection" at bounding box center [784, 105] width 419 height 25
click at [871, 696] on b "Сохранить" at bounding box center [885, 700] width 55 height 12
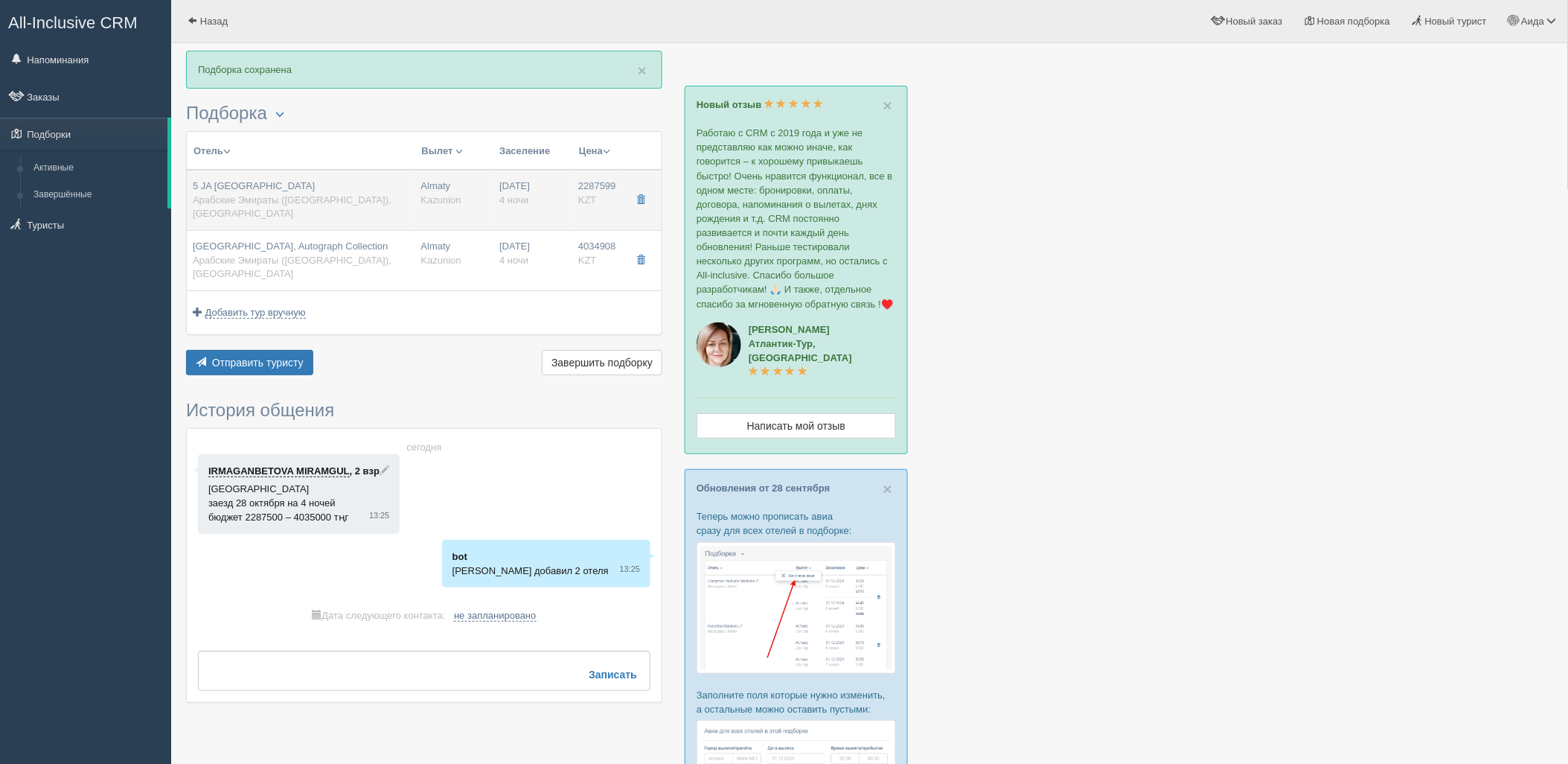
click at [383, 199] on div "5 JA [GEOGRAPHIC_DATA] Арабские Эмираты ([GEOGRAPHIC_DATA]), [GEOGRAPHIC_DATA]" at bounding box center [301, 200] width 216 height 41
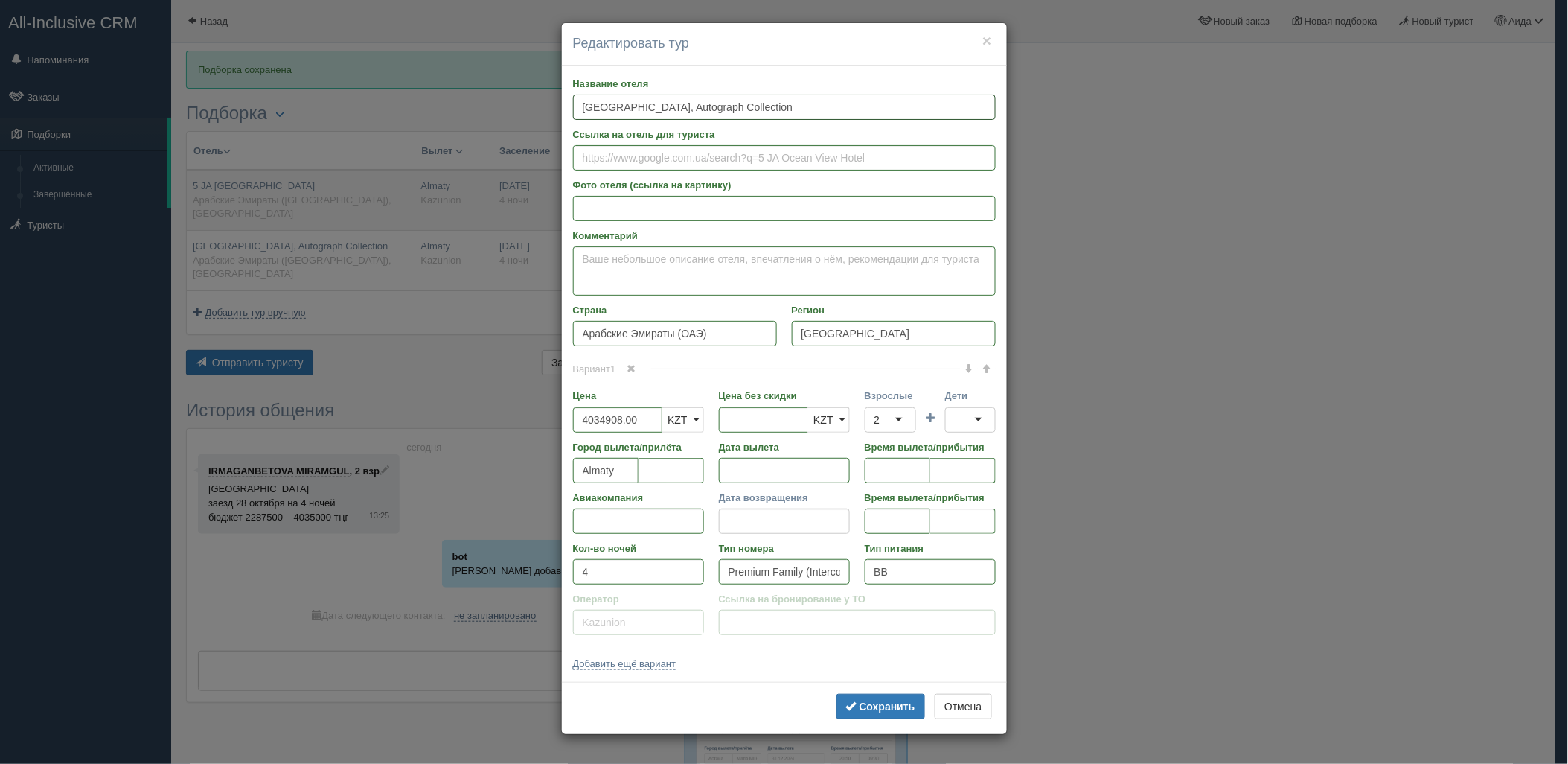
type input "5 JA [GEOGRAPHIC_DATA]"
type input "2287599.00"
type input "Sea View Room Balcony/DBL + ADULT EXTRA BED + INFANT"
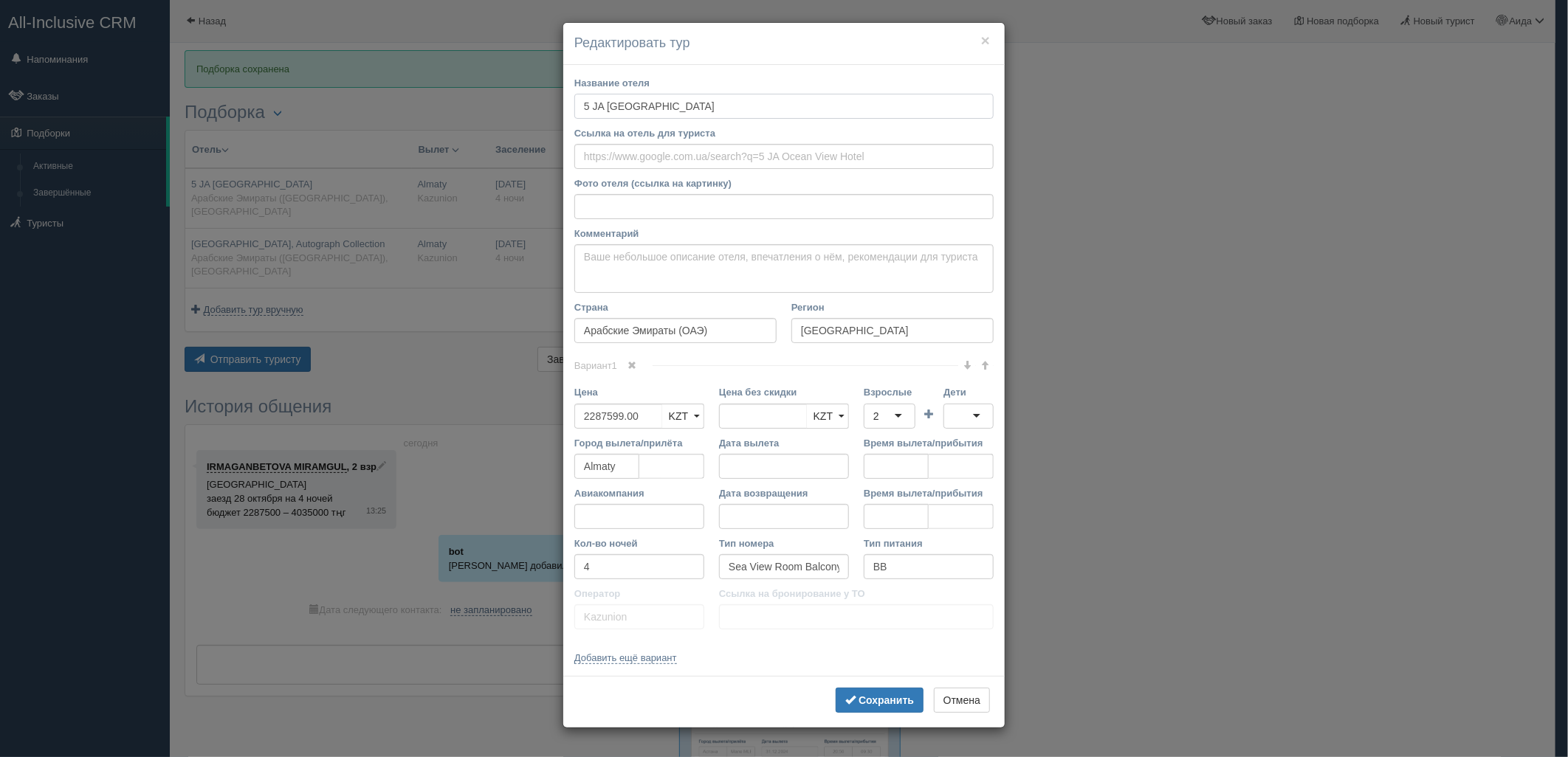
click at [591, 99] on input "5 JA [GEOGRAPHIC_DATA]" at bounding box center [784, 105] width 419 height 25
type input "JA [GEOGRAPHIC_DATA]"
click at [890, 410] on div "2" at bounding box center [889, 416] width 51 height 25
click at [964, 430] on td "Дети" at bounding box center [968, 410] width 50 height 50
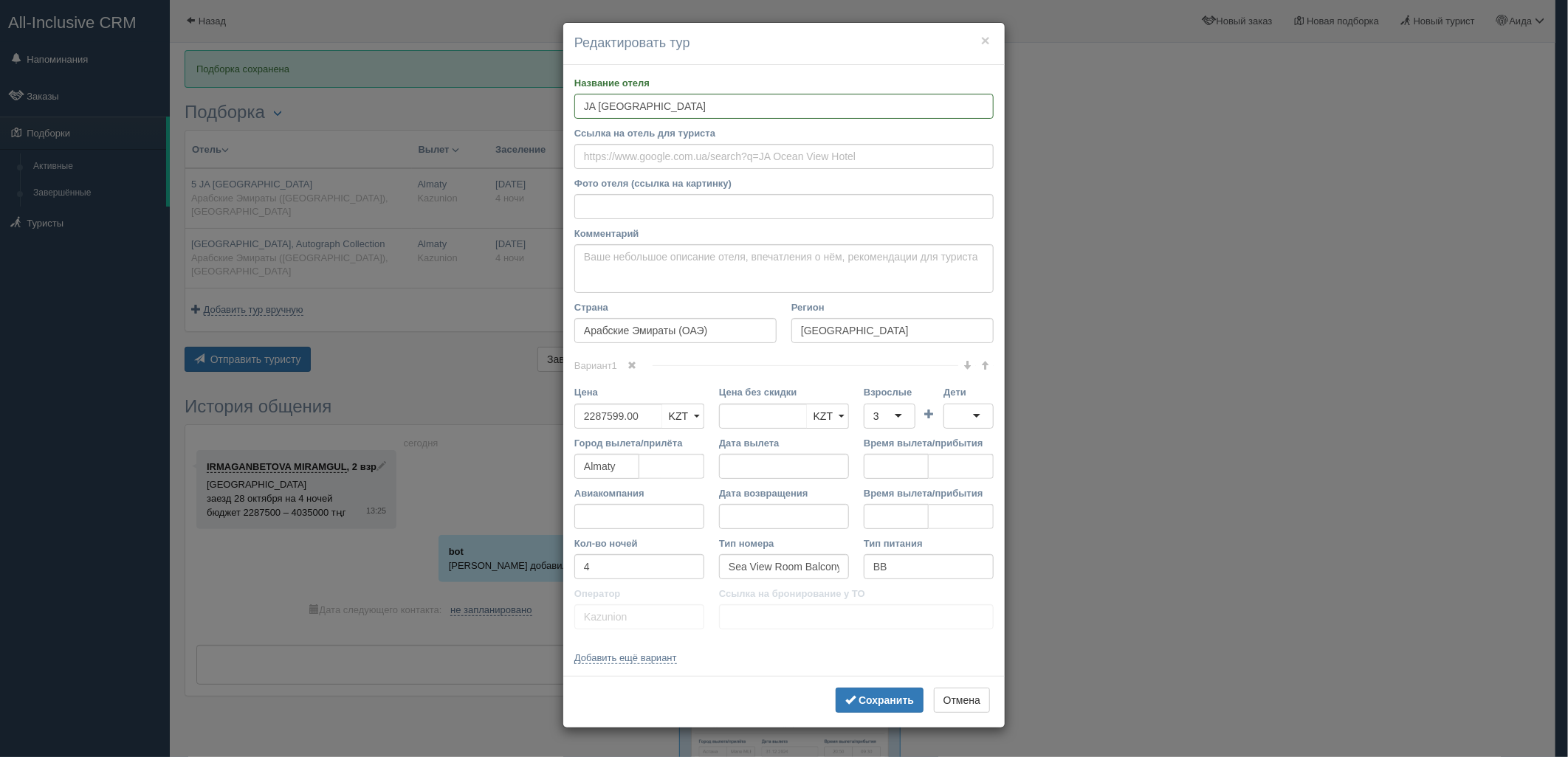
click at [964, 415] on div at bounding box center [968, 416] width 50 height 25
click at [904, 709] on button "Сохранить" at bounding box center [880, 699] width 88 height 25
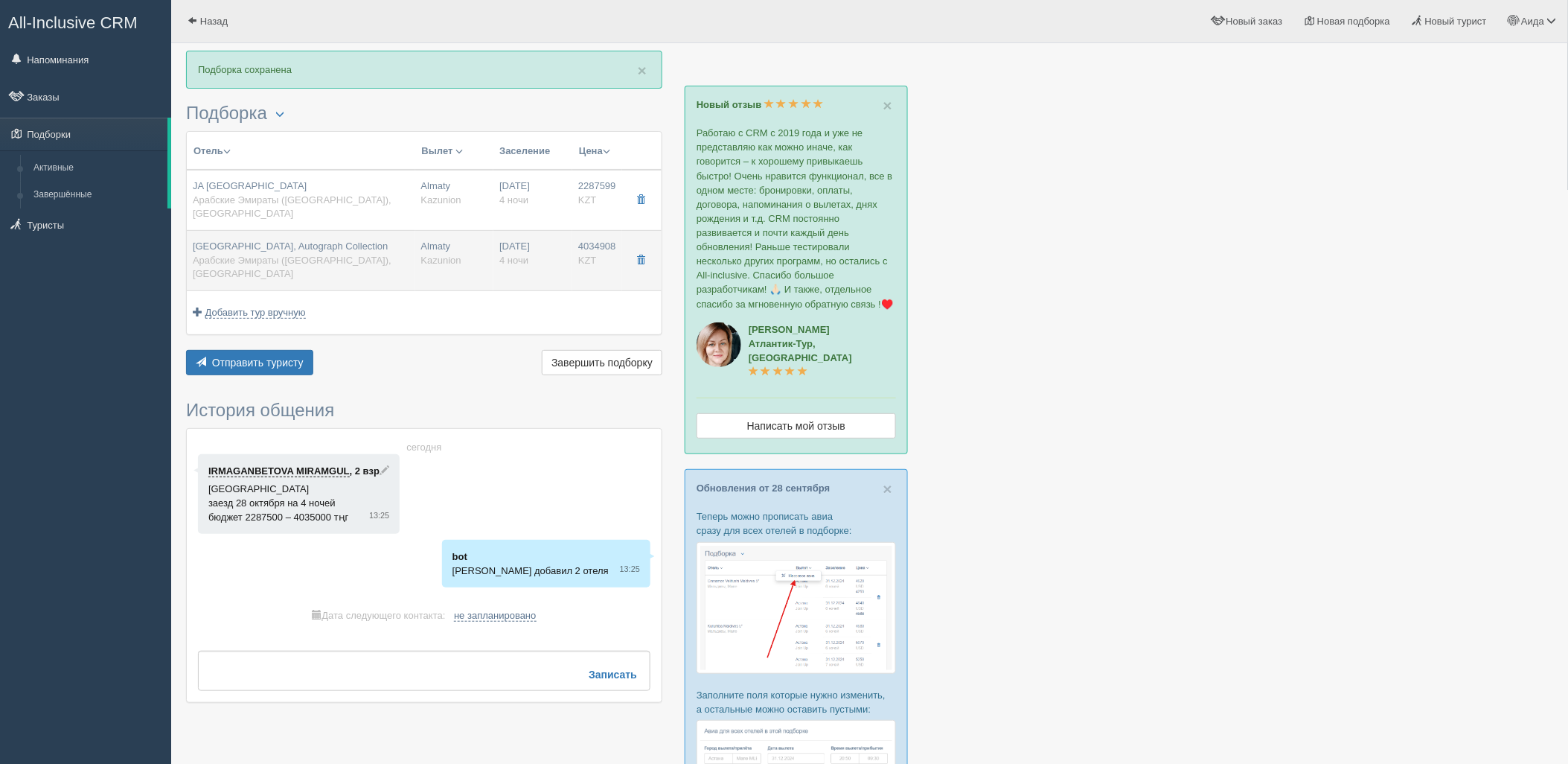
click at [526, 255] on span "4 ночи" at bounding box center [514, 261] width 29 height 11
type input "[GEOGRAPHIC_DATA], Autograph Collection"
type input "4034908.00"
type input "Premium Family (Interconnecting Tower Room)/TRPL + INFANT"
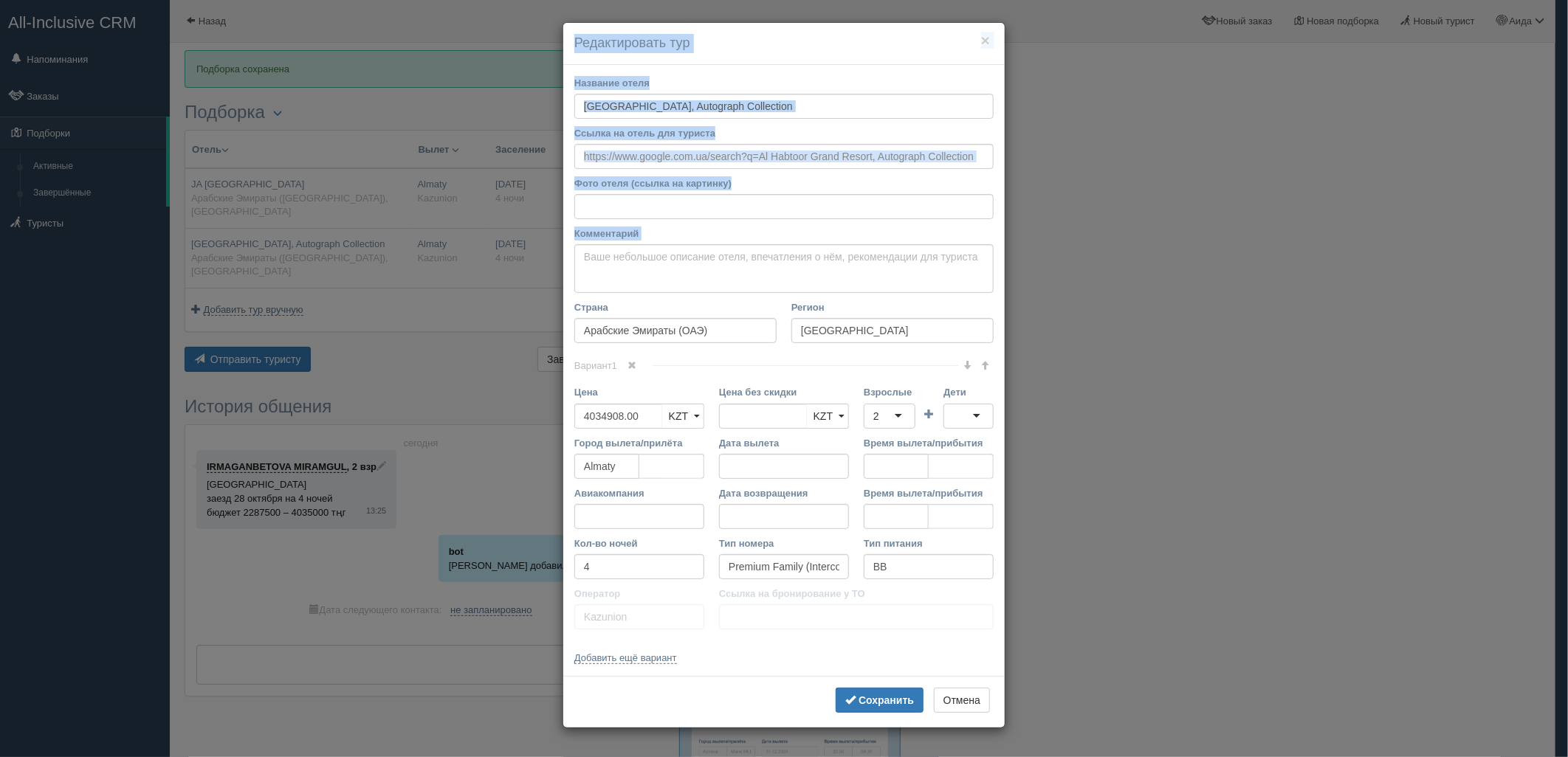
drag, startPoint x: 1570, startPoint y: 298, endPoint x: 1538, endPoint y: 369, distance: 77.9
click at [1554, 359] on div "× Редактировать тур Название отеля [GEOGRAPHIC_DATA], Autograph Collection Ссыл…" at bounding box center [784, 378] width 1568 height 757
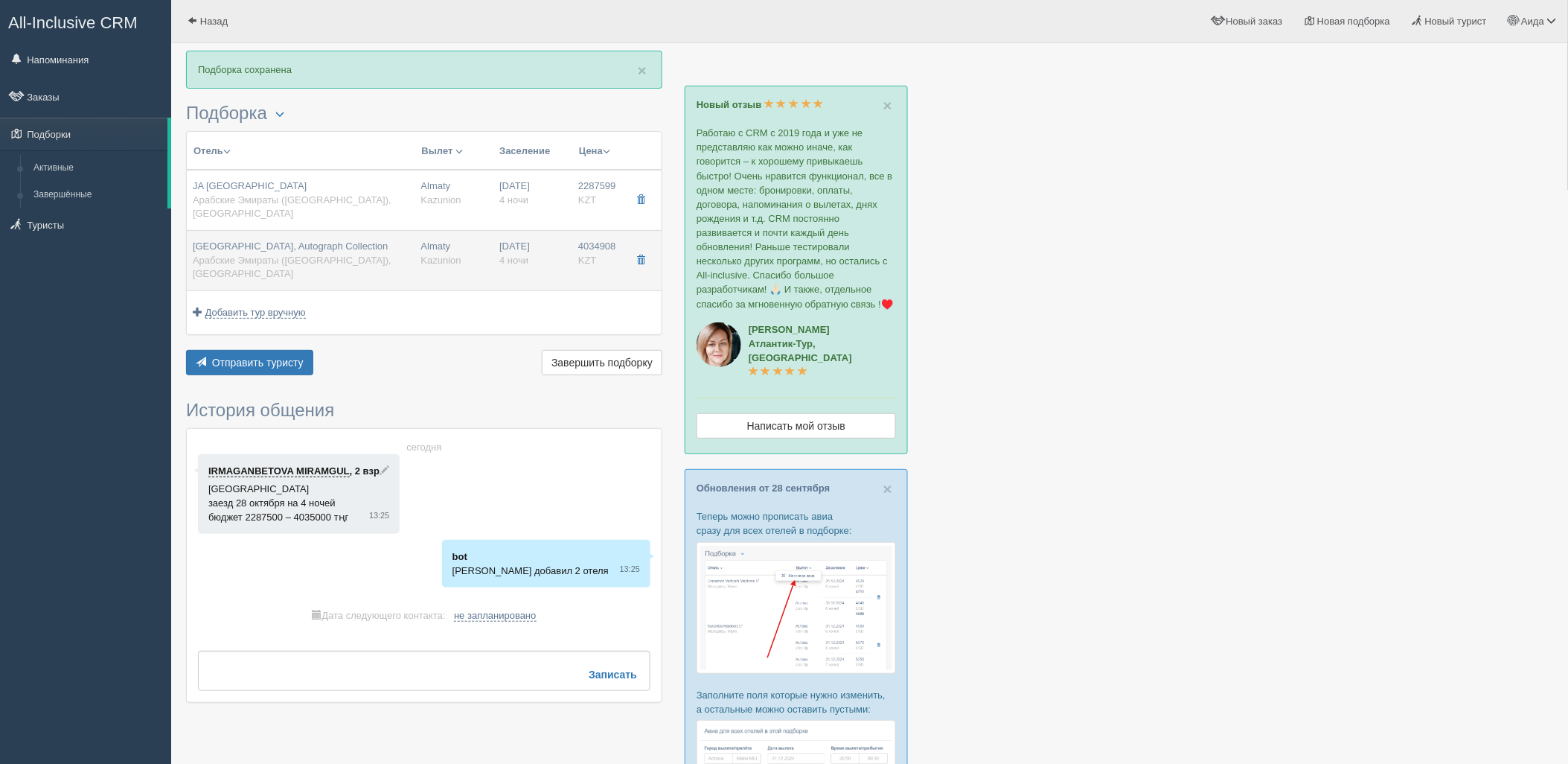
click at [489, 231] on td "Almaty [GEOGRAPHIC_DATA]" at bounding box center [454, 260] width 79 height 60
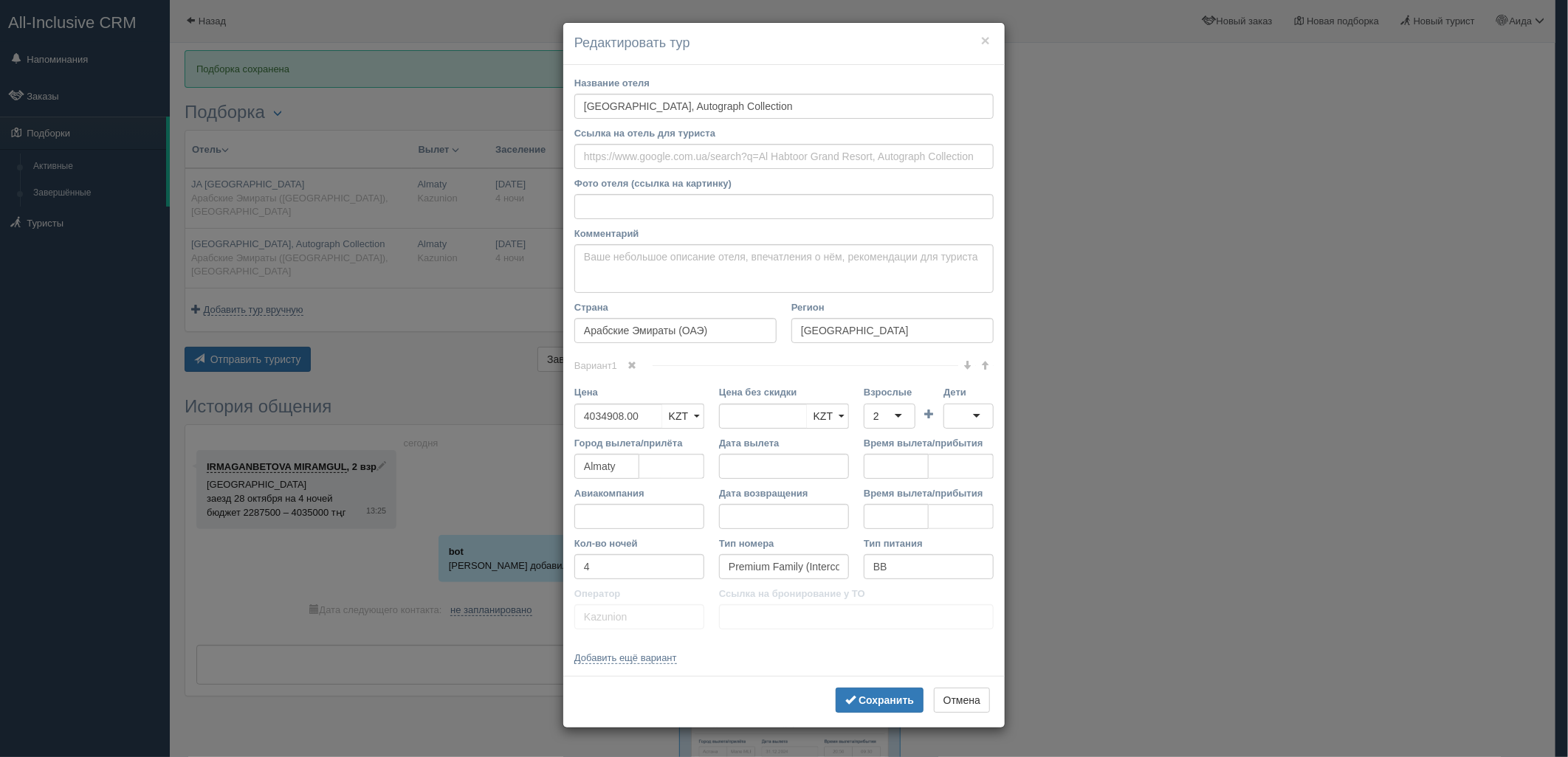
click at [876, 420] on div "2" at bounding box center [876, 416] width 6 height 15
click at [974, 411] on div at bounding box center [968, 416] width 50 height 25
drag, startPoint x: 900, startPoint y: 705, endPoint x: 884, endPoint y: 692, distance: 20.6
click at [901, 705] on b "Сохранить" at bounding box center [885, 700] width 55 height 12
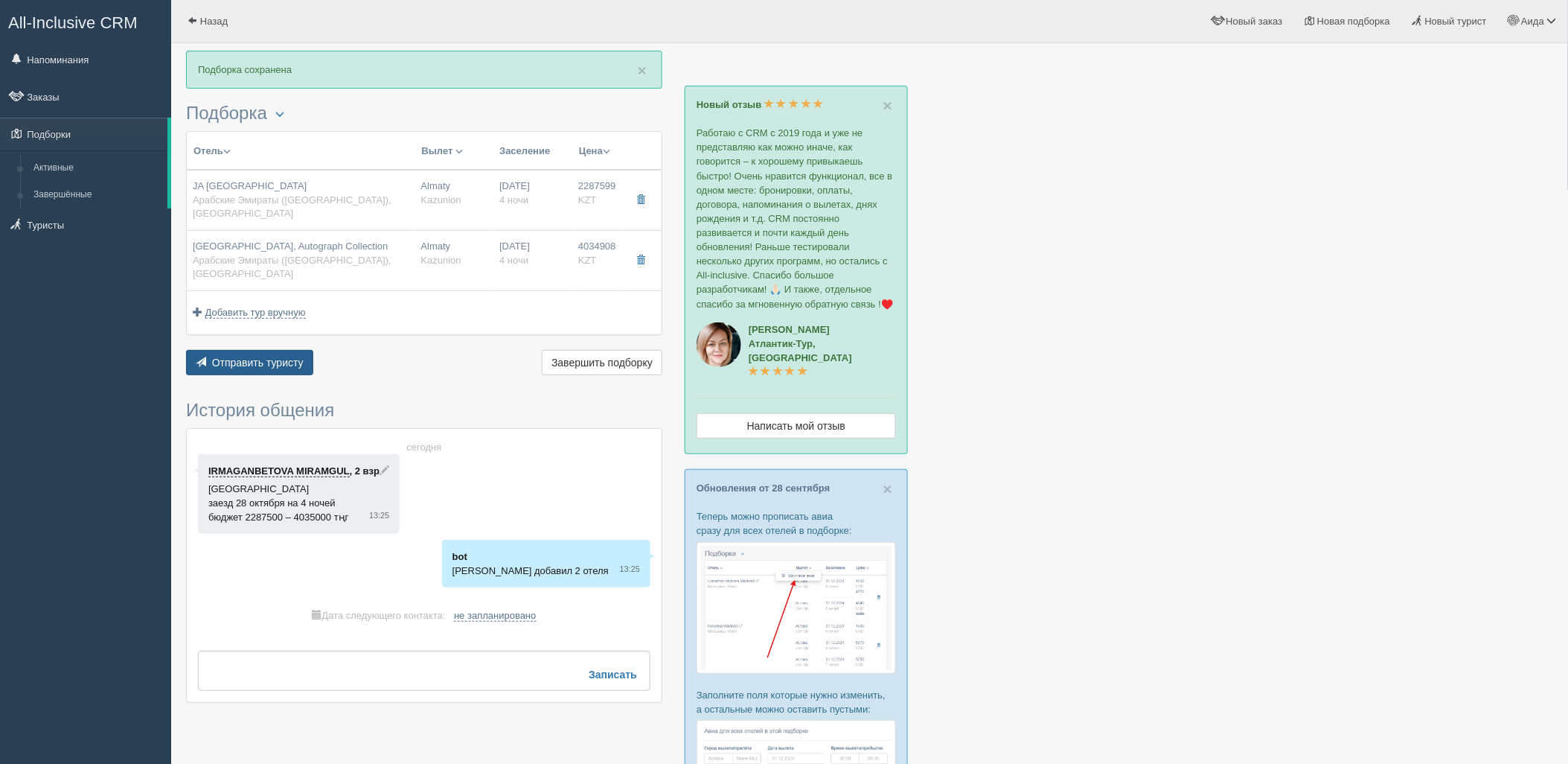
click at [241, 357] on span "Отправить туристу" at bounding box center [257, 362] width 91 height 12
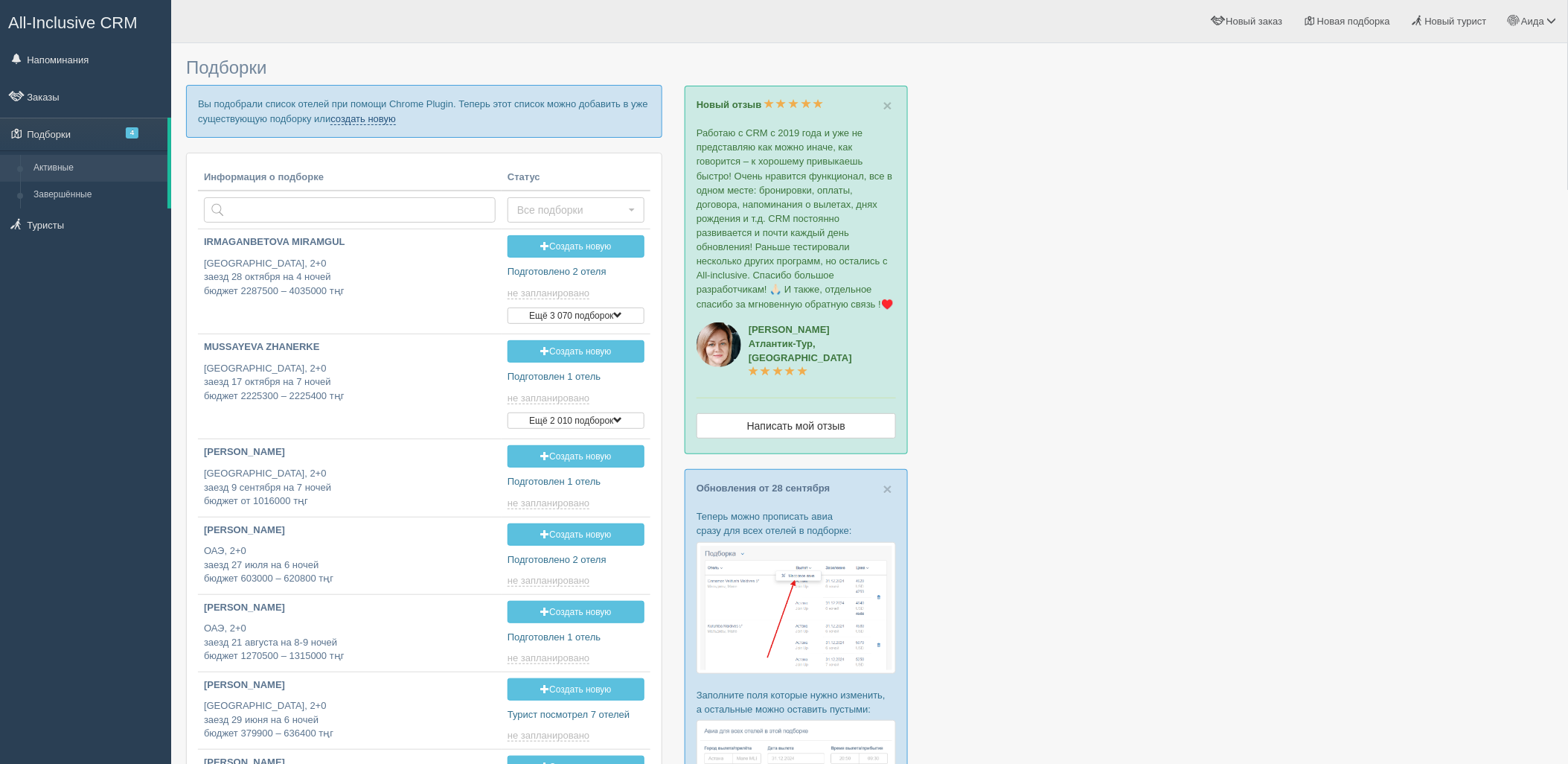
click at [354, 122] on link "создать новую" at bounding box center [363, 119] width 66 height 12
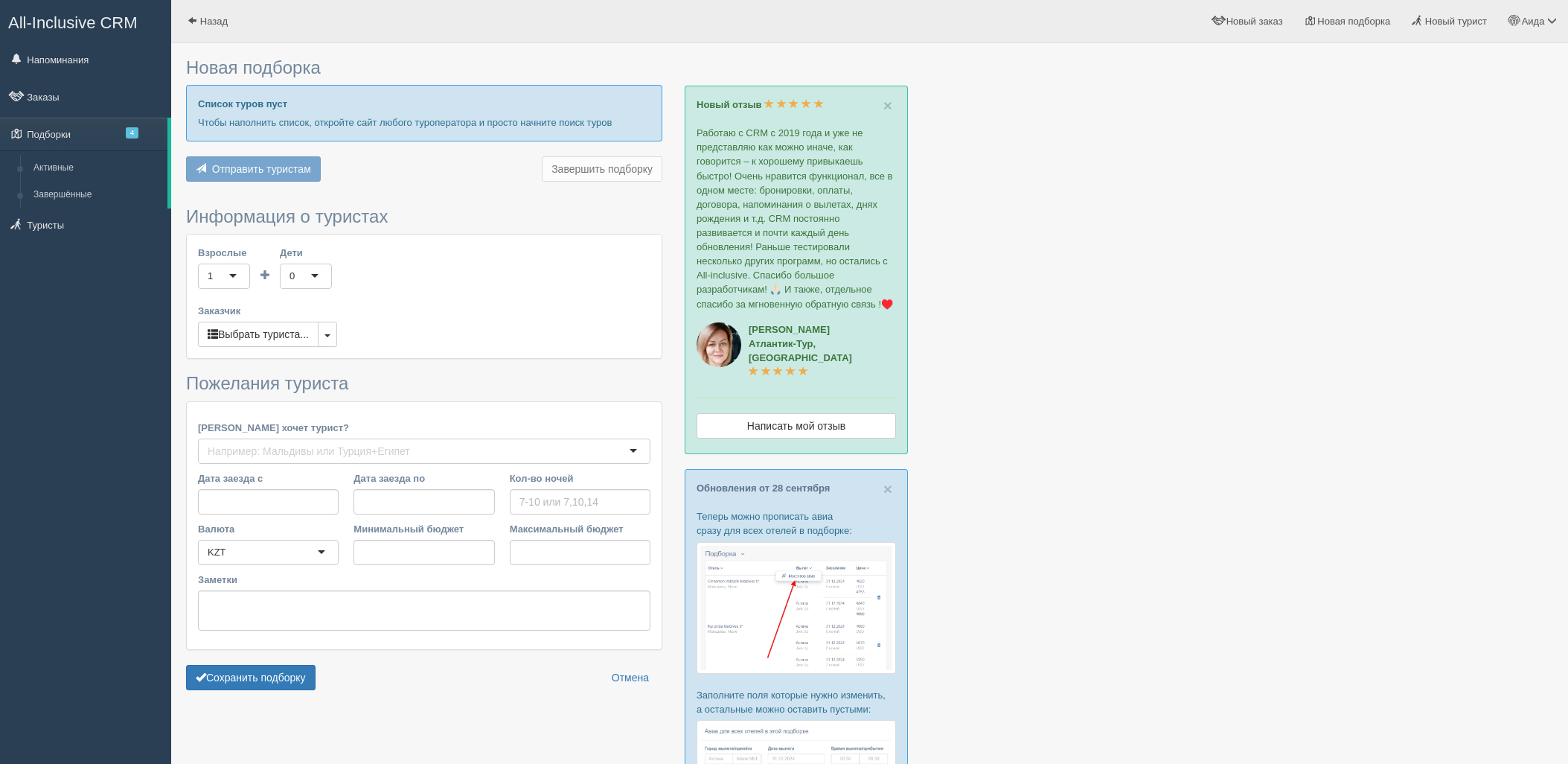
type input "4"
type input "1528300"
type input "2151700"
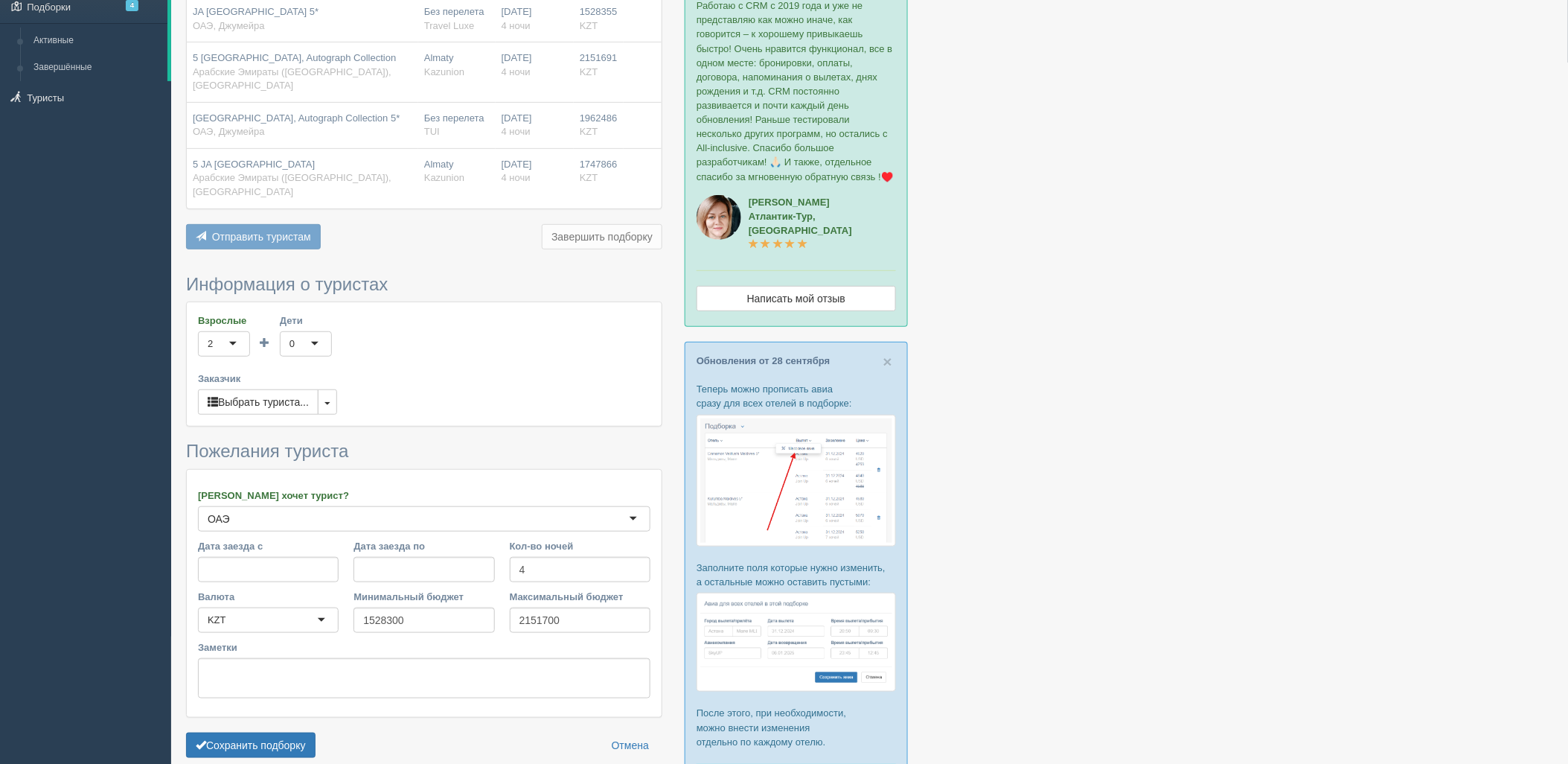
scroll to position [171, 0]
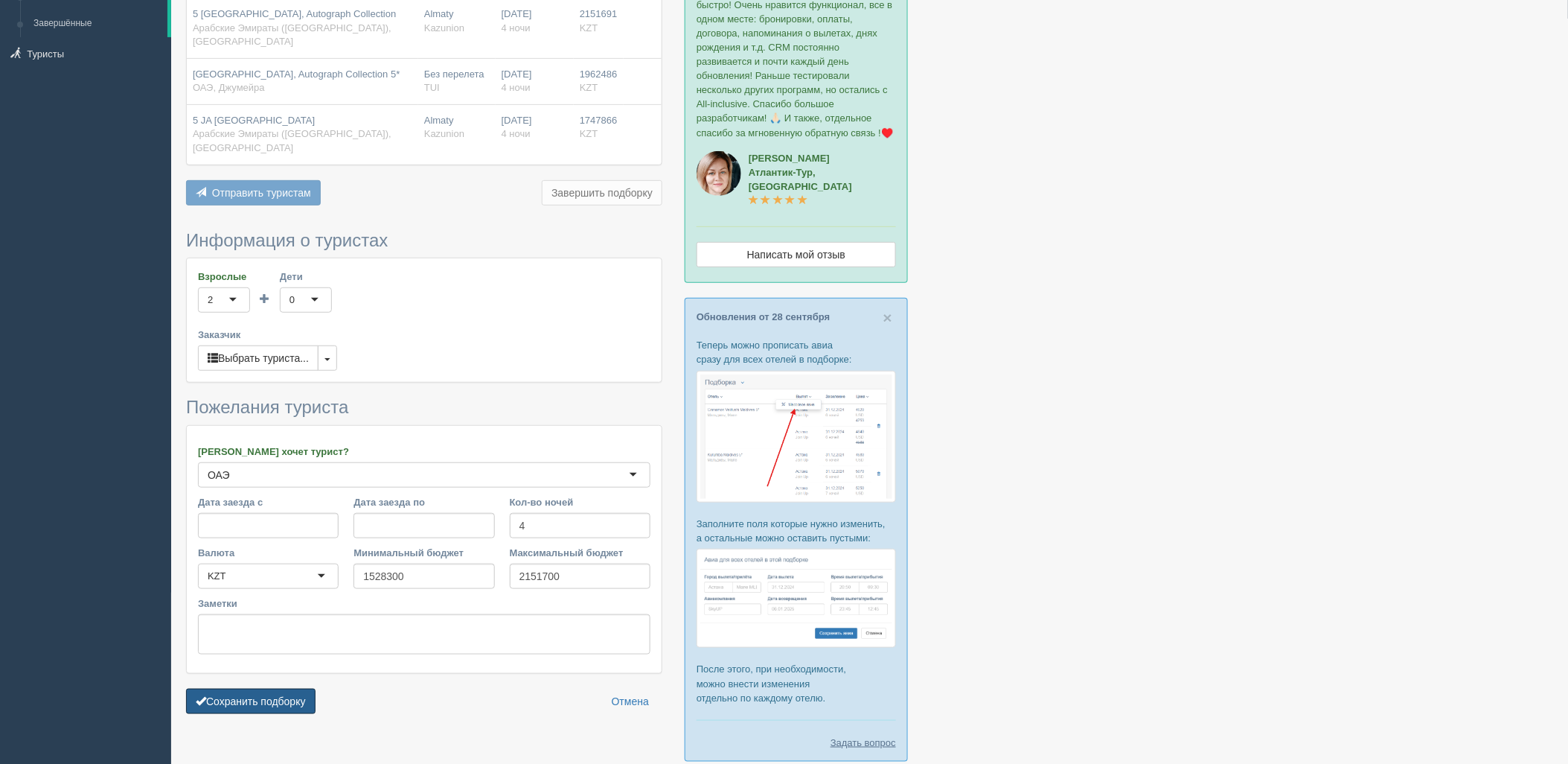
drag, startPoint x: 278, startPoint y: 672, endPoint x: 297, endPoint y: 658, distance: 23.6
click at [279, 689] on button "Сохранить подборку" at bounding box center [251, 701] width 130 height 25
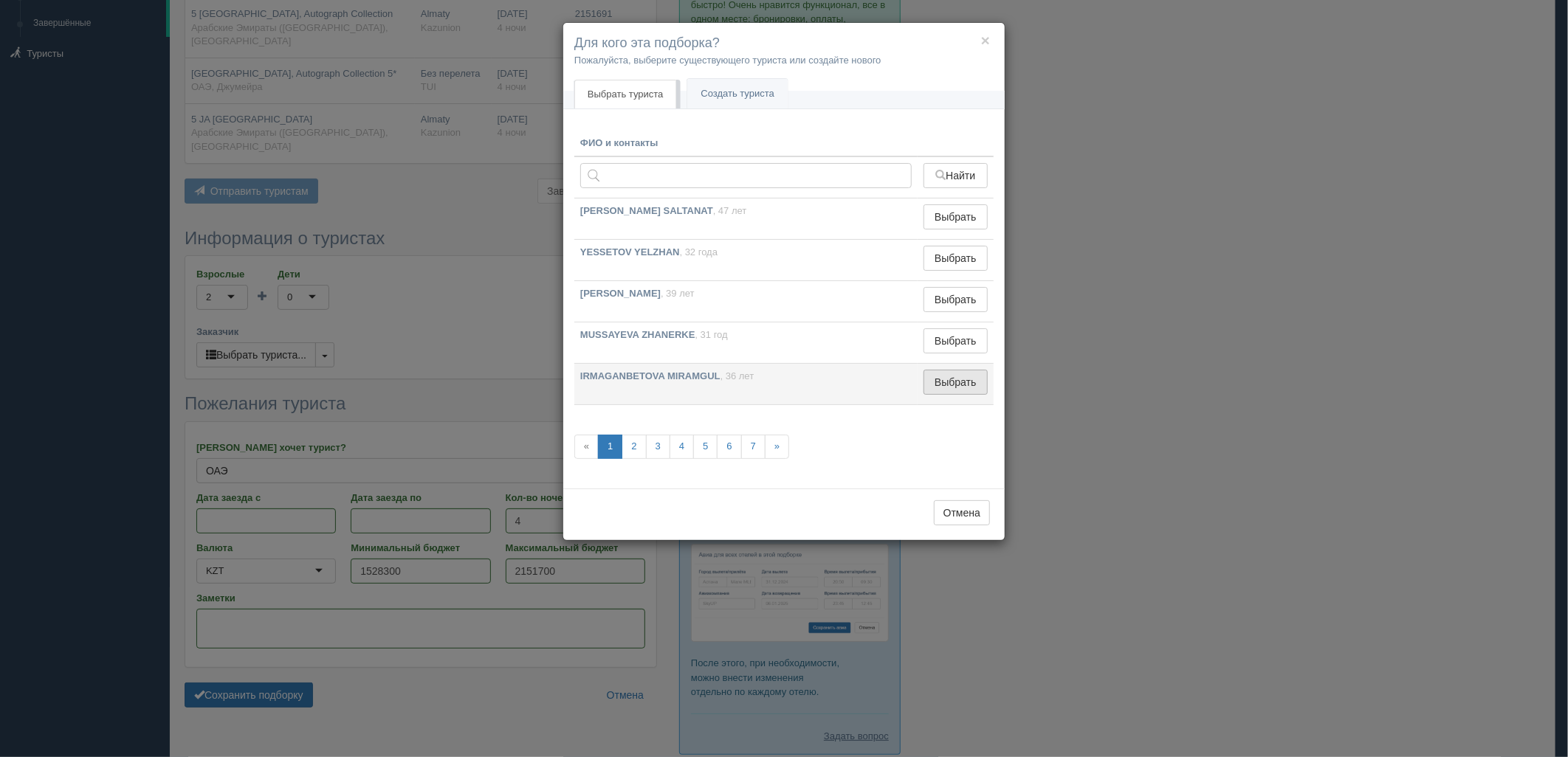
click at [960, 384] on button "Выбрать" at bounding box center [955, 381] width 64 height 25
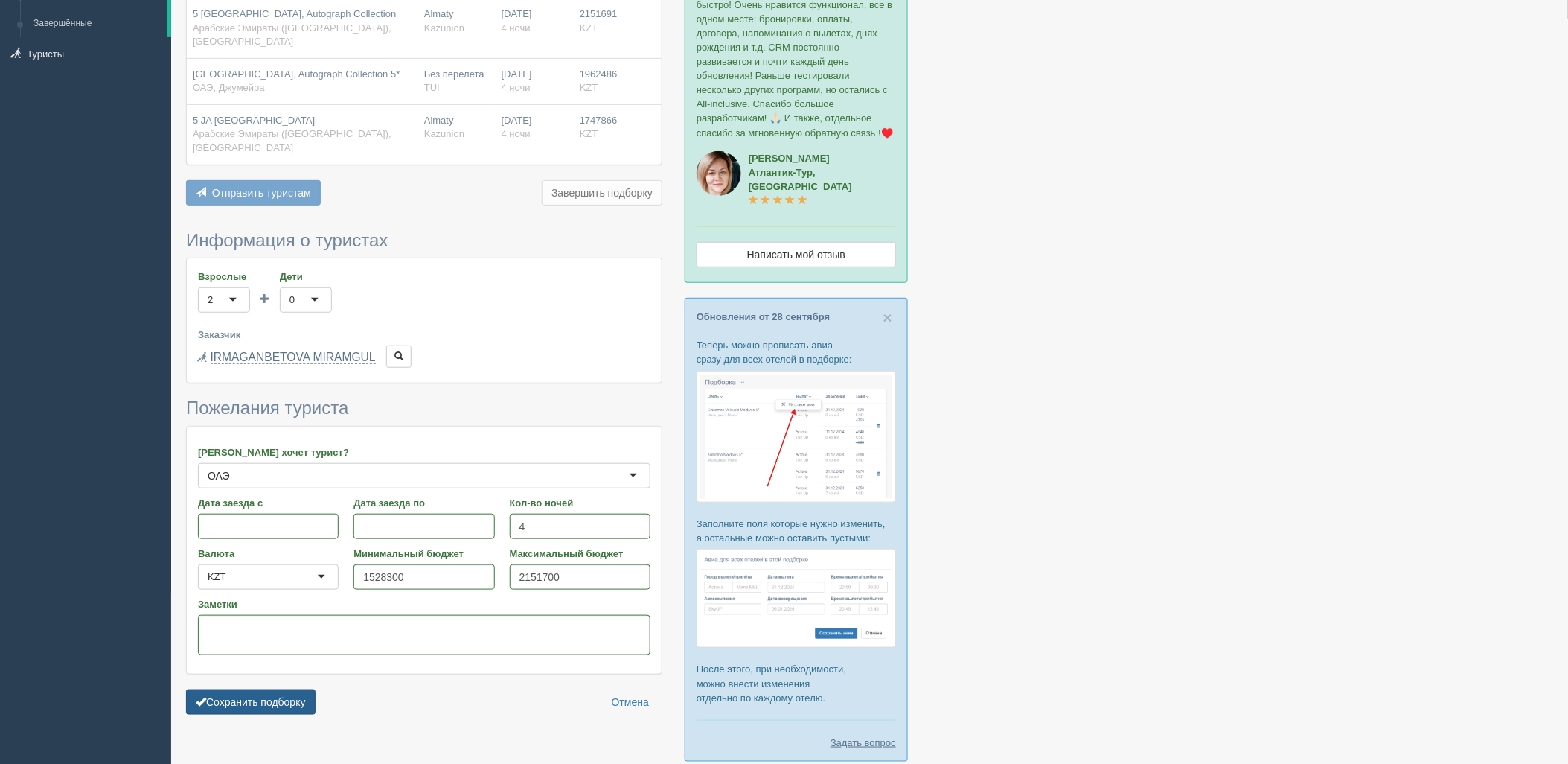
click at [209, 690] on button "Сохранить подборку" at bounding box center [251, 702] width 130 height 25
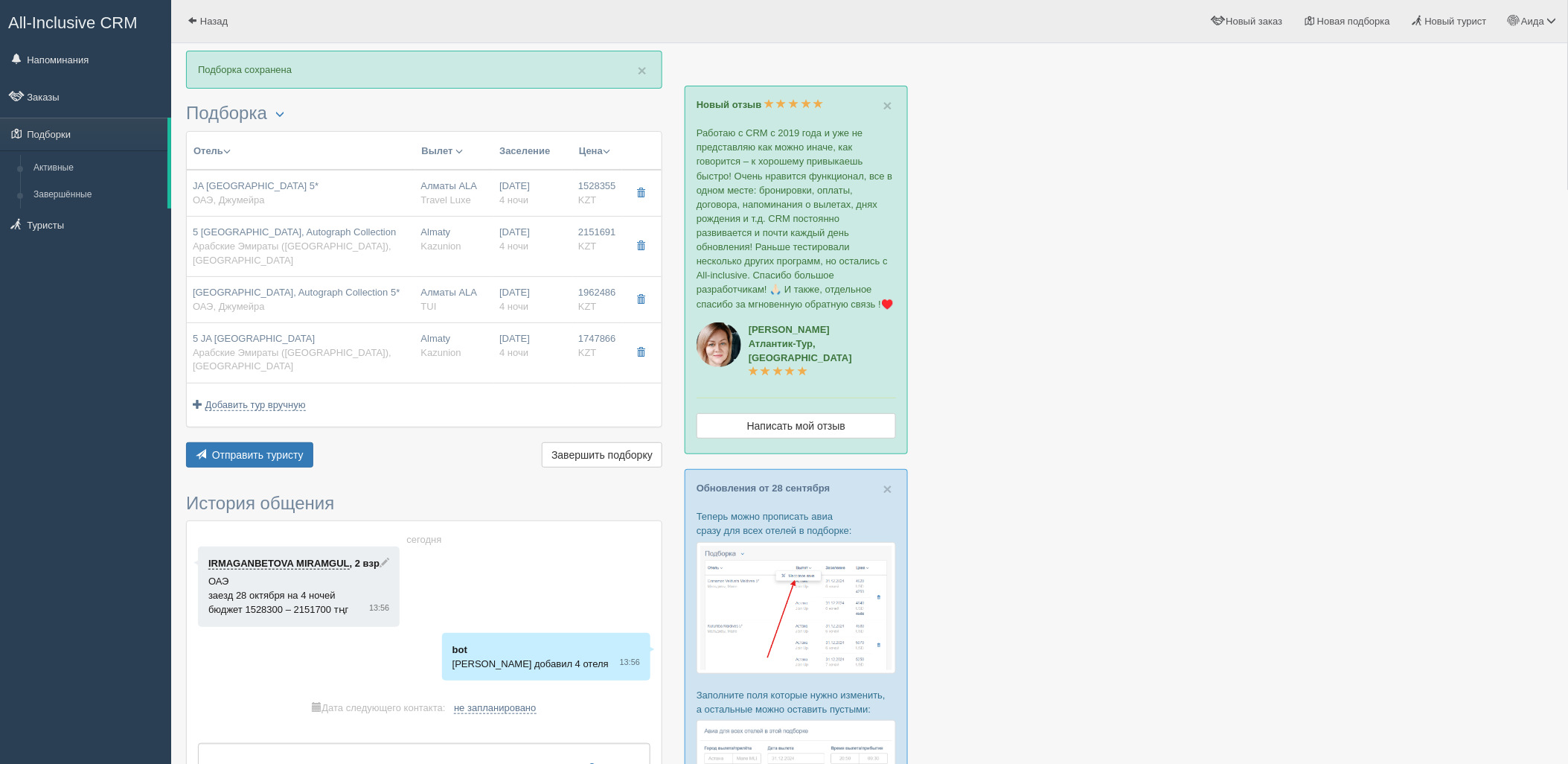
click at [330, 182] on div "JA [GEOGRAPHIC_DATA] 5* [PERSON_NAME]" at bounding box center [301, 193] width 216 height 27
type input "JA [GEOGRAPHIC_DATA] 5*"
type input "[URL][DOMAIN_NAME]"
type input "ОАЭ"
type input "Джумейра"
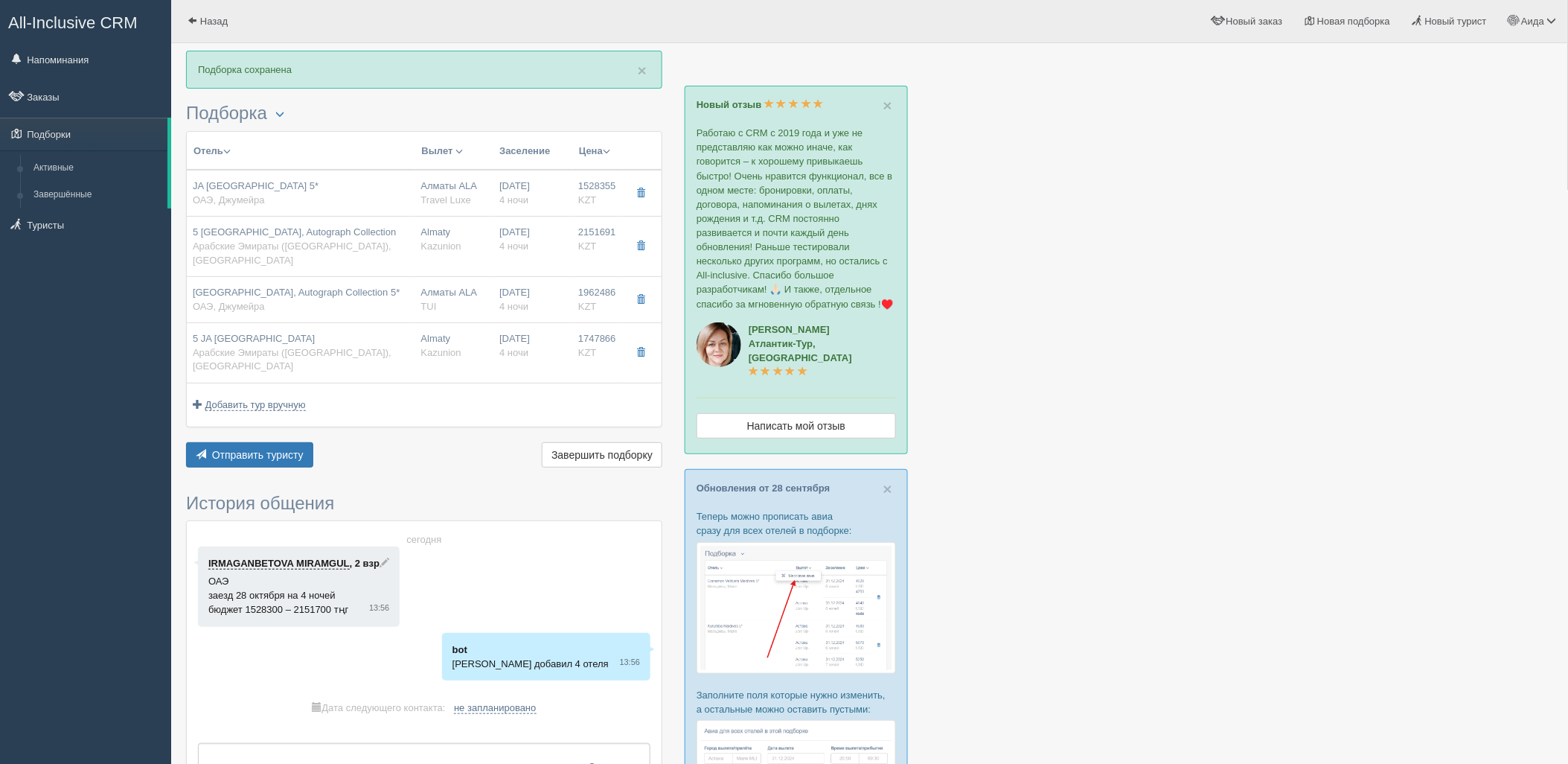
type input "1528355.00"
type input "Алматы ALA"
type input "Дубай DXB"
type input "05:10"
type input "09:10"
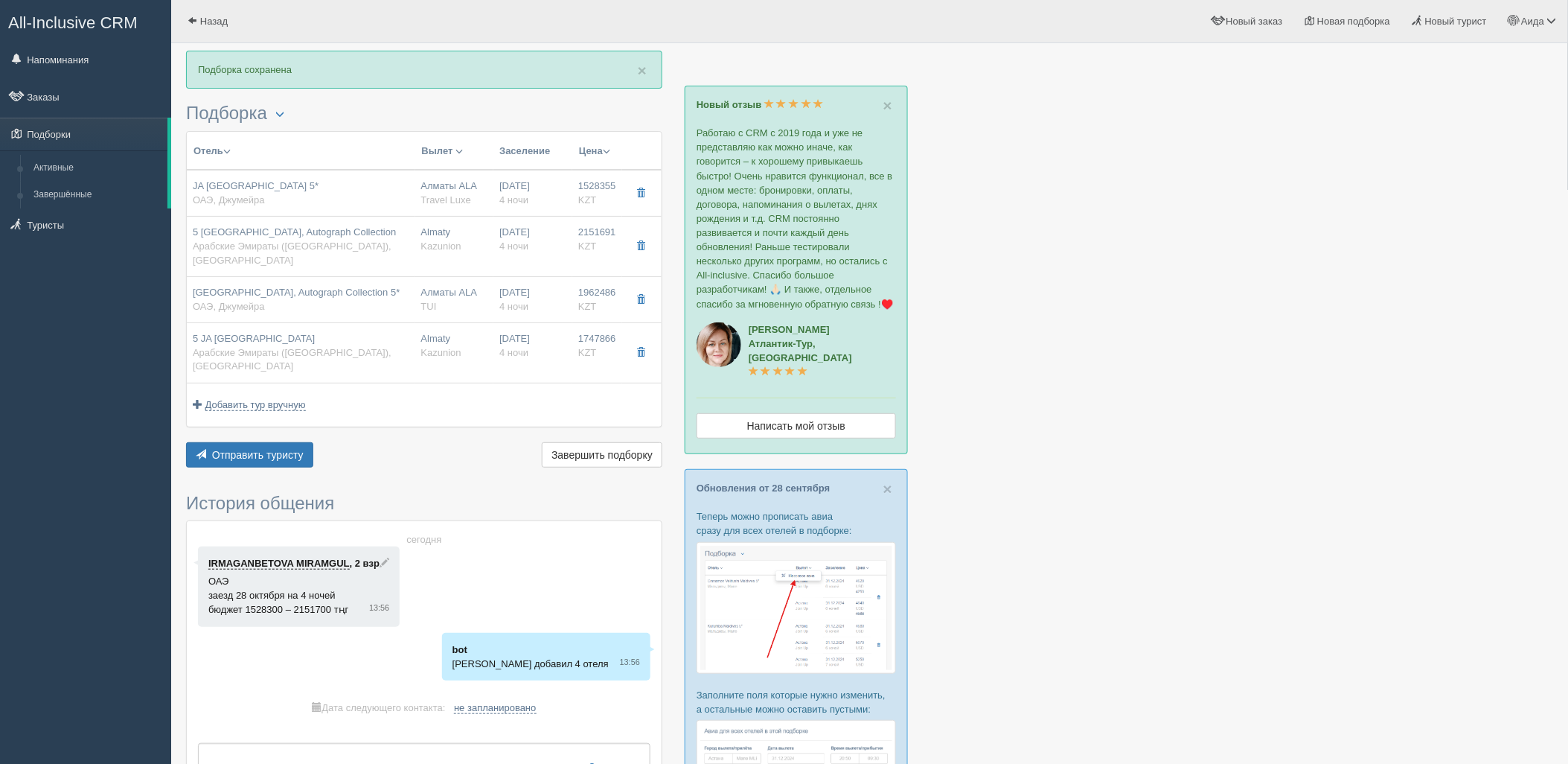
type input "Flydubai"
type input "22:55"
type input "04:10"
type input "4"
type input "Sea View"
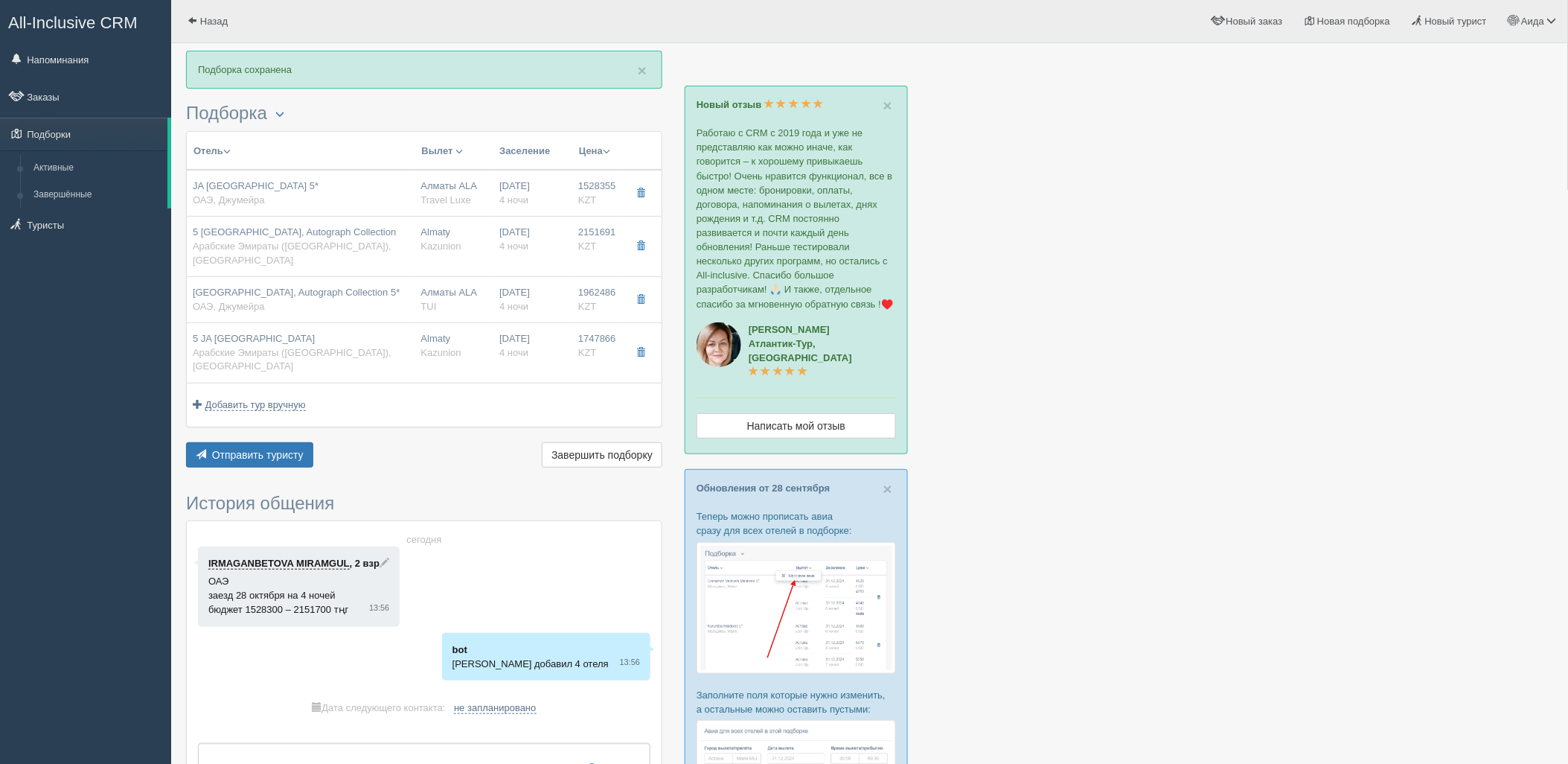
type input "Bed&Breakfast"
type input "Travel Luxe"
type input "[URL][DOMAIN_NAME]"
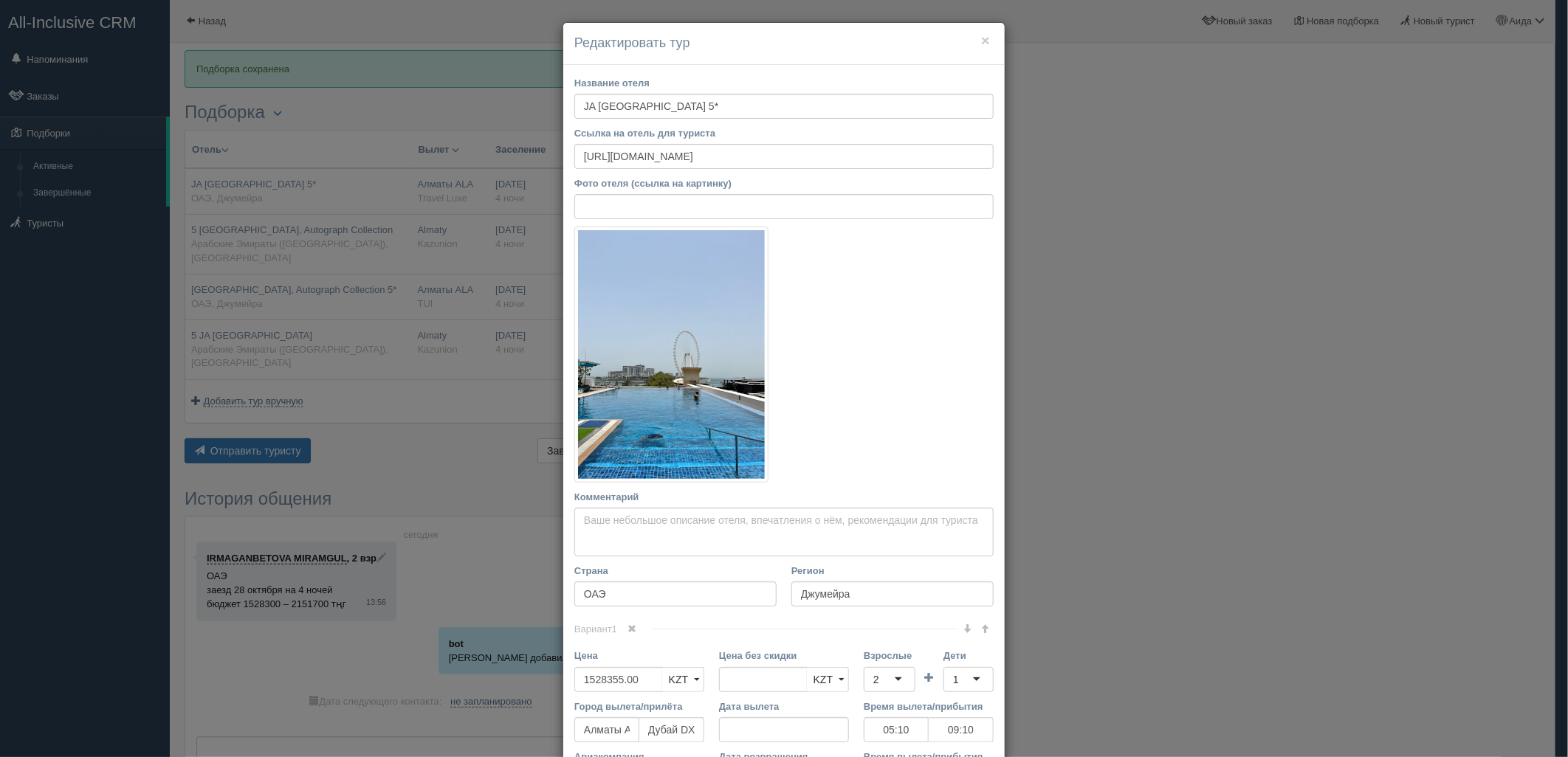
click at [1162, 229] on div "× Редактировать тур Название отеля JA [GEOGRAPHIC_DATA] 5* Ссылка на отель для …" at bounding box center [784, 378] width 1568 height 757
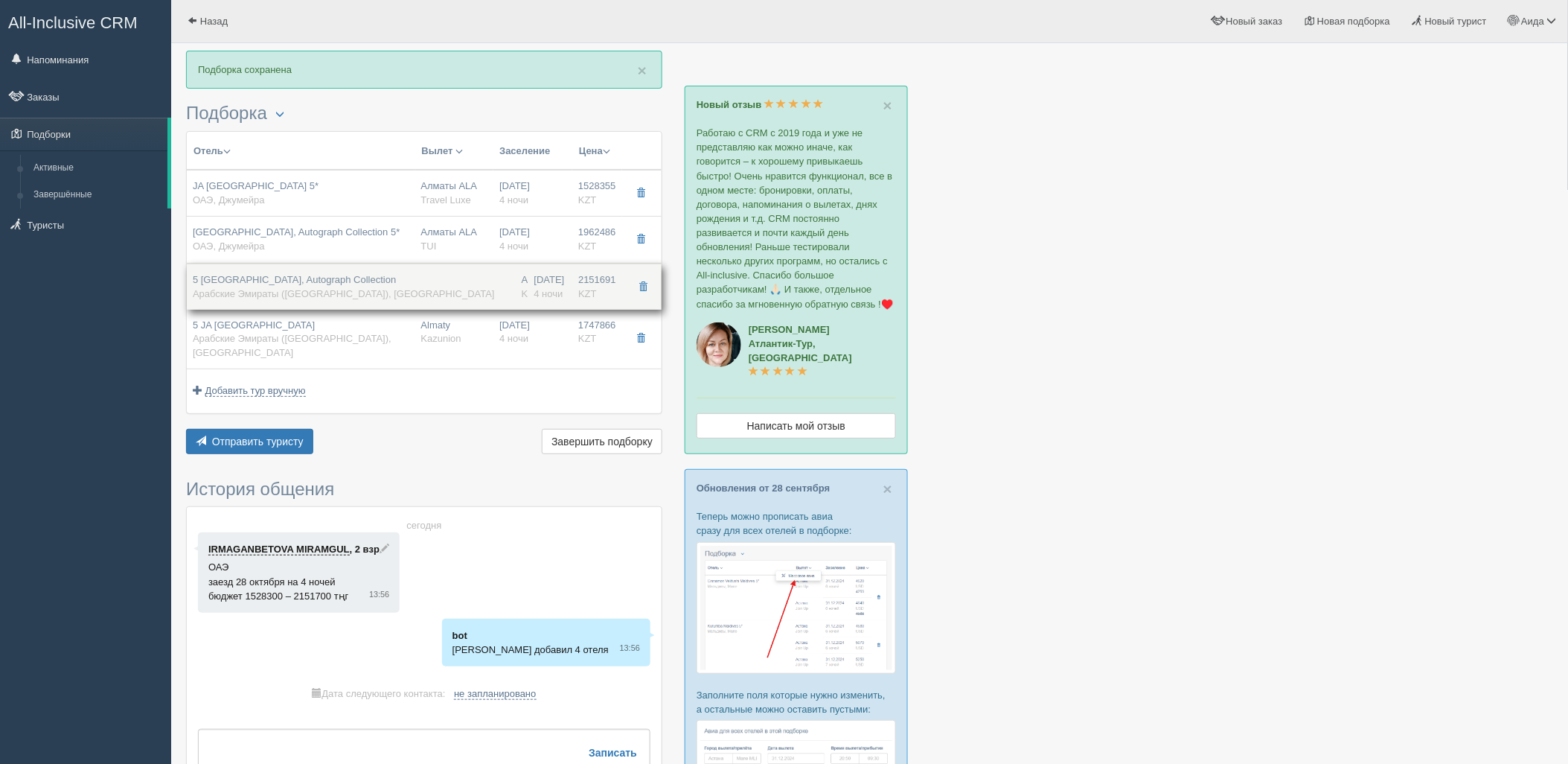
drag, startPoint x: 384, startPoint y: 241, endPoint x: 376, endPoint y: 283, distance: 42.8
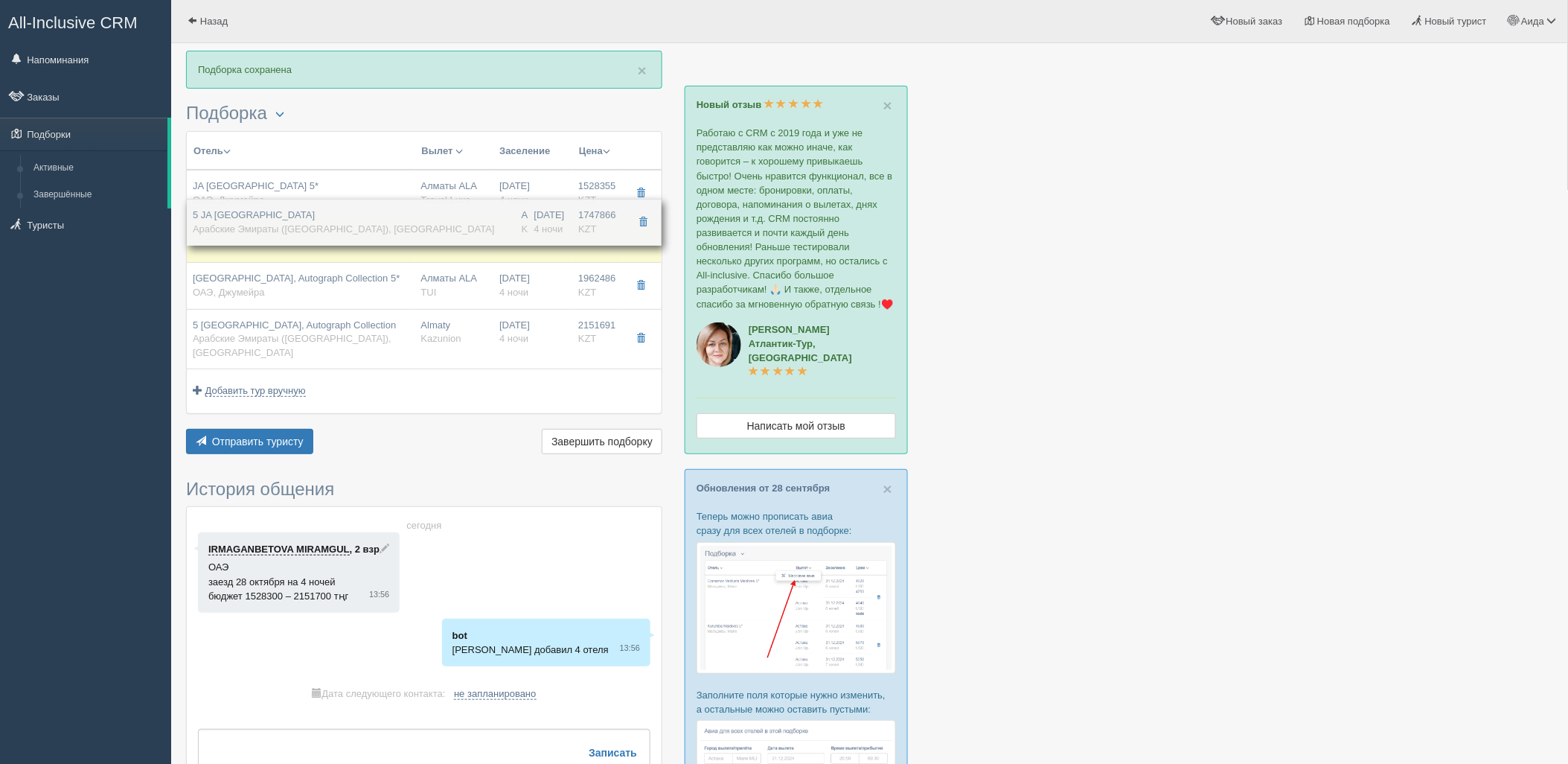
drag, startPoint x: 341, startPoint y: 330, endPoint x: 347, endPoint y: 220, distance: 110.2
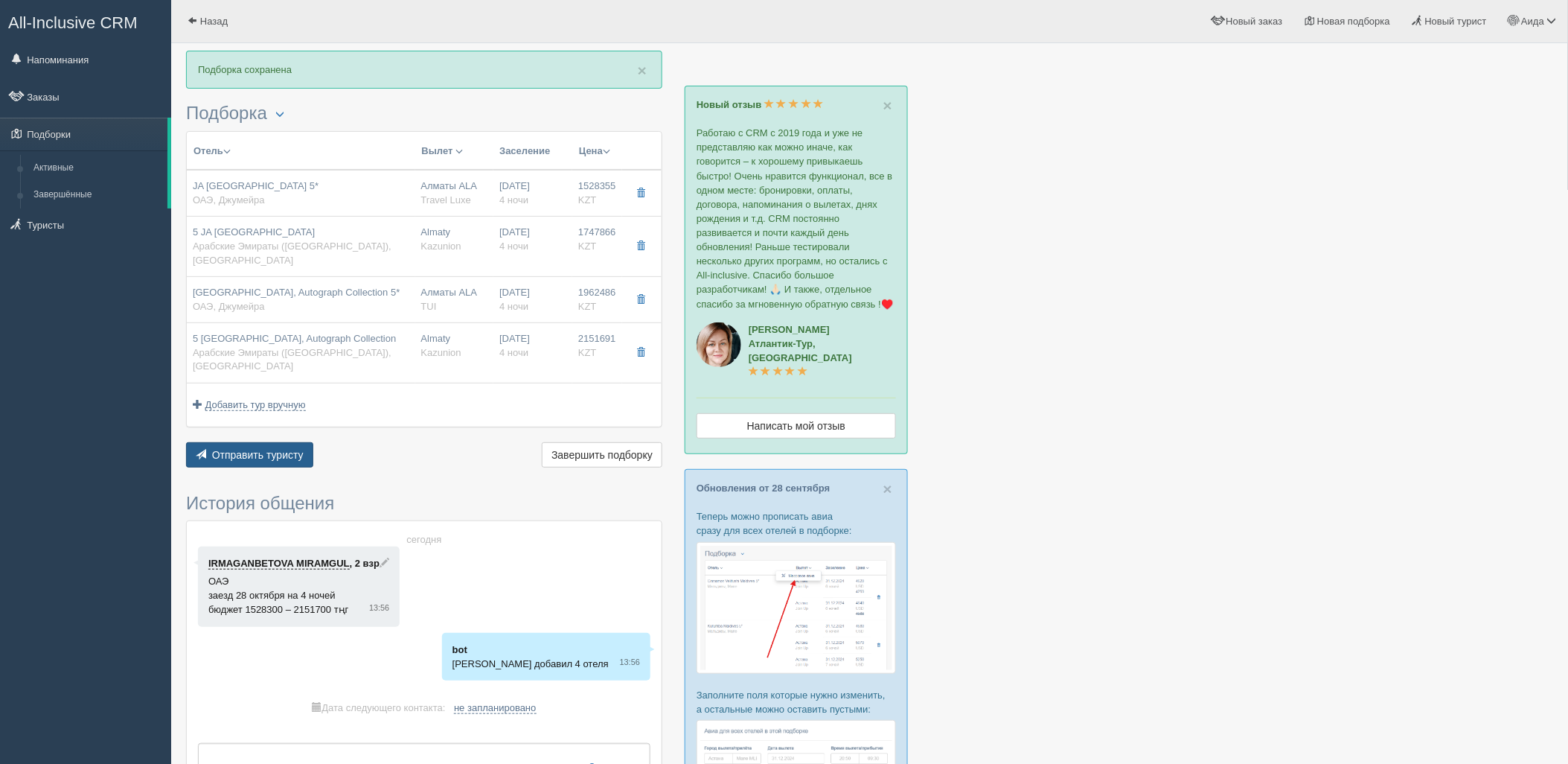
click at [271, 449] on span "Отправить туристу" at bounding box center [257, 454] width 91 height 12
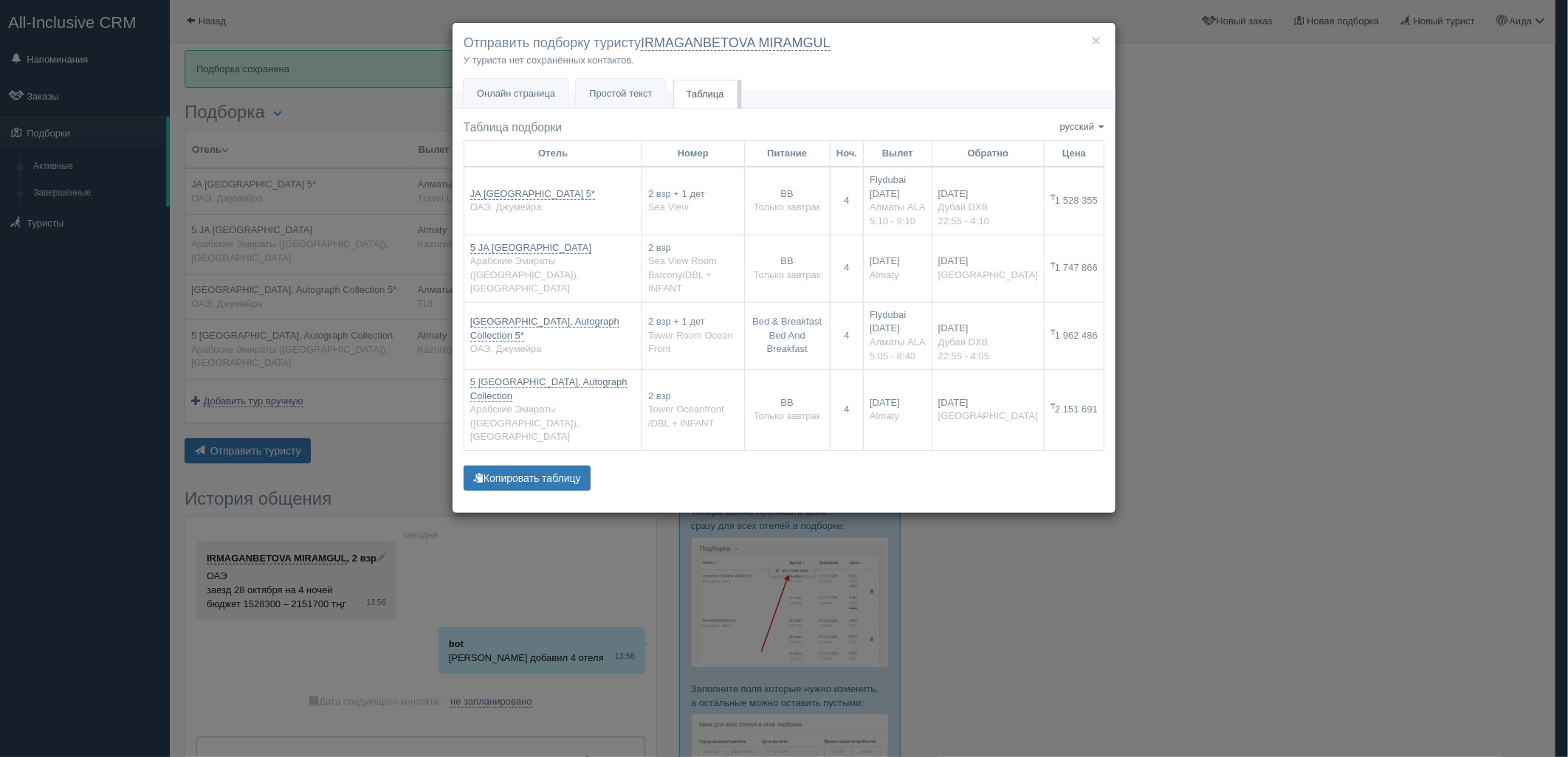
drag, startPoint x: 1330, startPoint y: 325, endPoint x: 1117, endPoint y: 334, distance: 213.2
click at [1326, 325] on div "× Отправить подборку туристу IRMAGANBETOVA MIRAMGUL У туриста нет сохранённых к…" at bounding box center [784, 378] width 1568 height 757
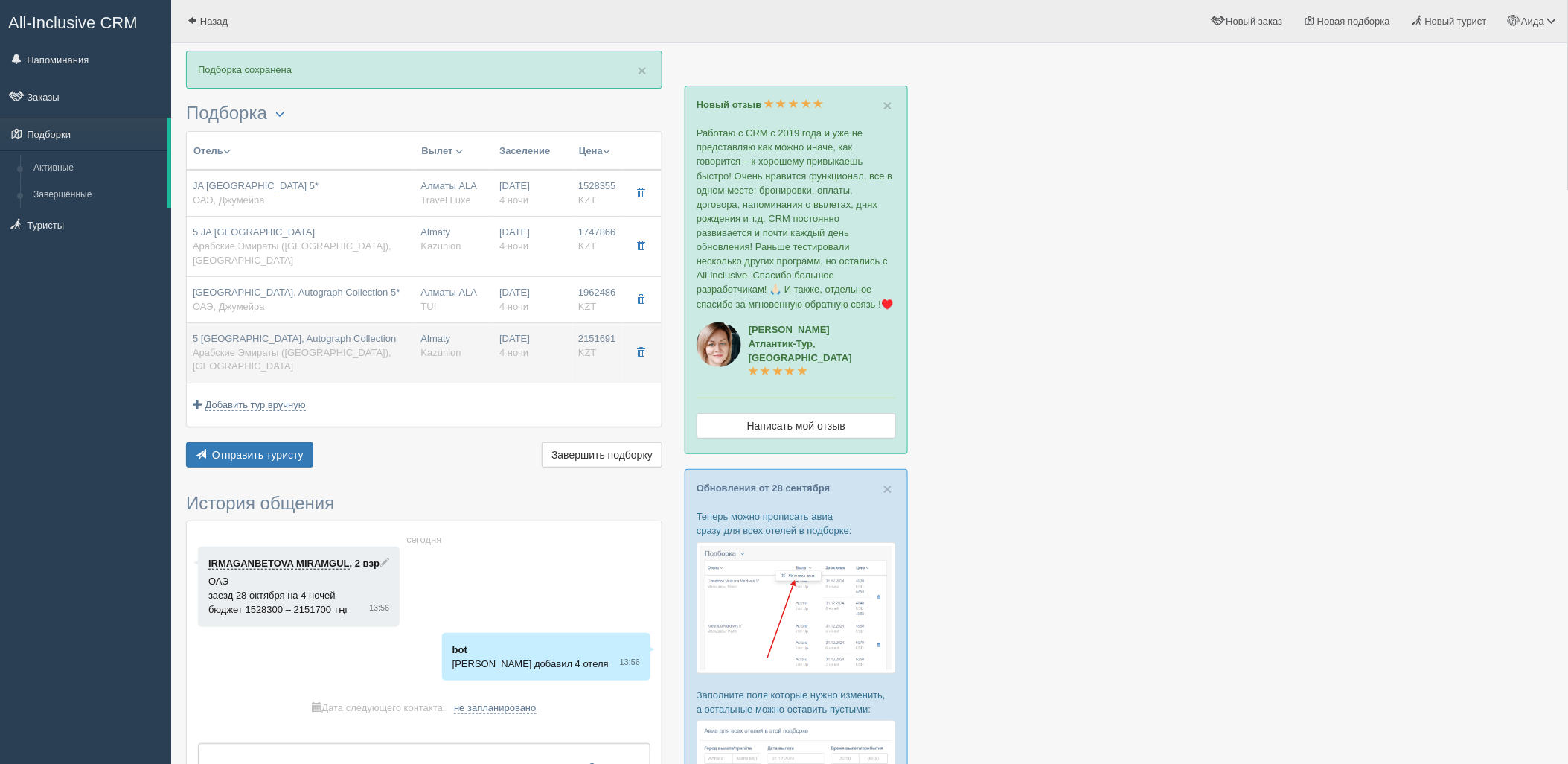
click at [393, 344] on div "5 [GEOGRAPHIC_DATA], Autograph Collection Арабские Эмираты ([GEOGRAPHIC_DATA]),…" at bounding box center [301, 353] width 216 height 41
type input "5 [GEOGRAPHIC_DATA], Autograph Collection"
type input "Арабские Эмираты (ОАЭ)"
type input "[GEOGRAPHIC_DATA]"
type input "2151691.00"
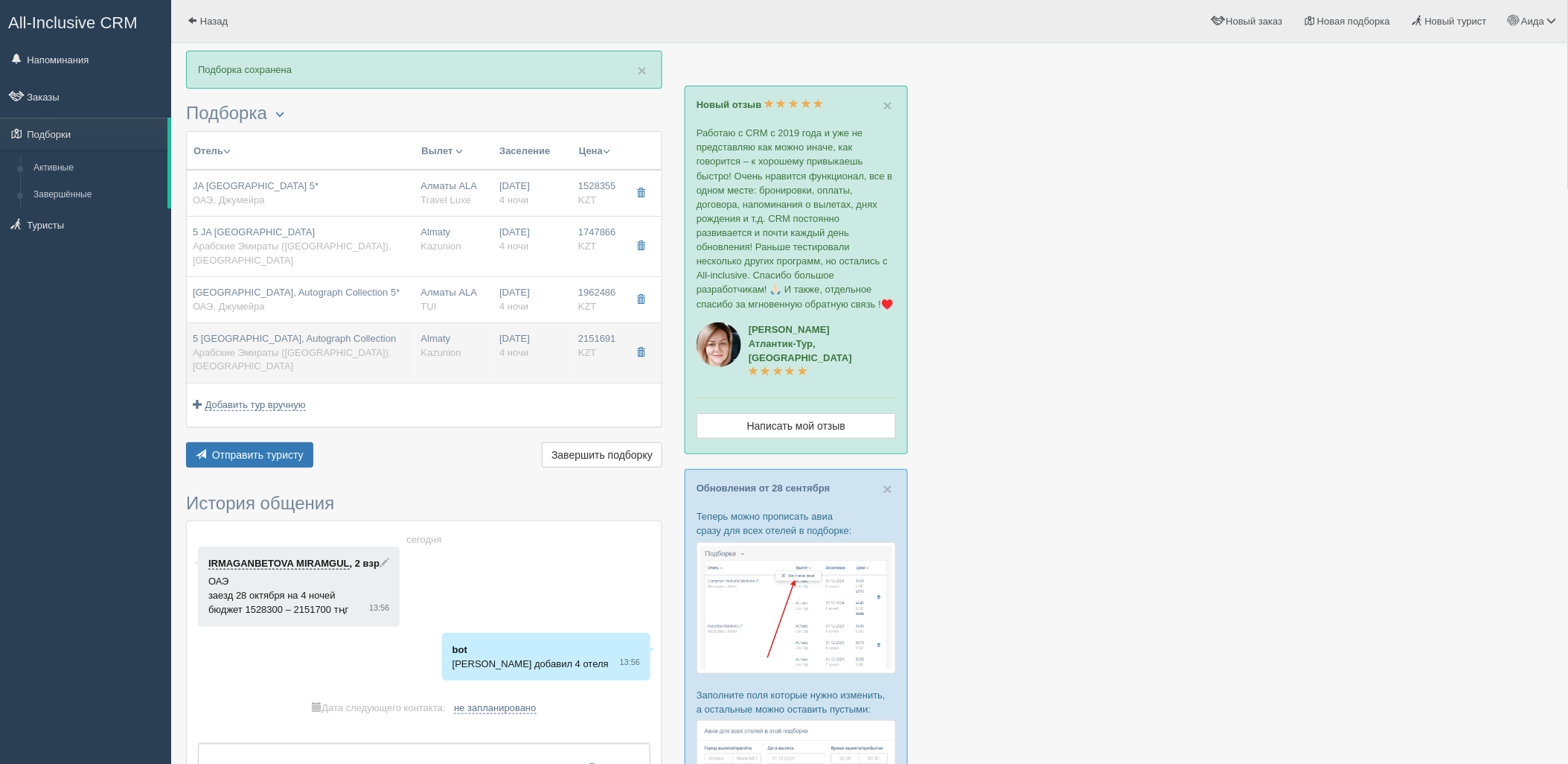
type input "Almaty"
type input "Tower Oceanfront /DBL + INFANT"
type input "BB"
type input "Kazunion"
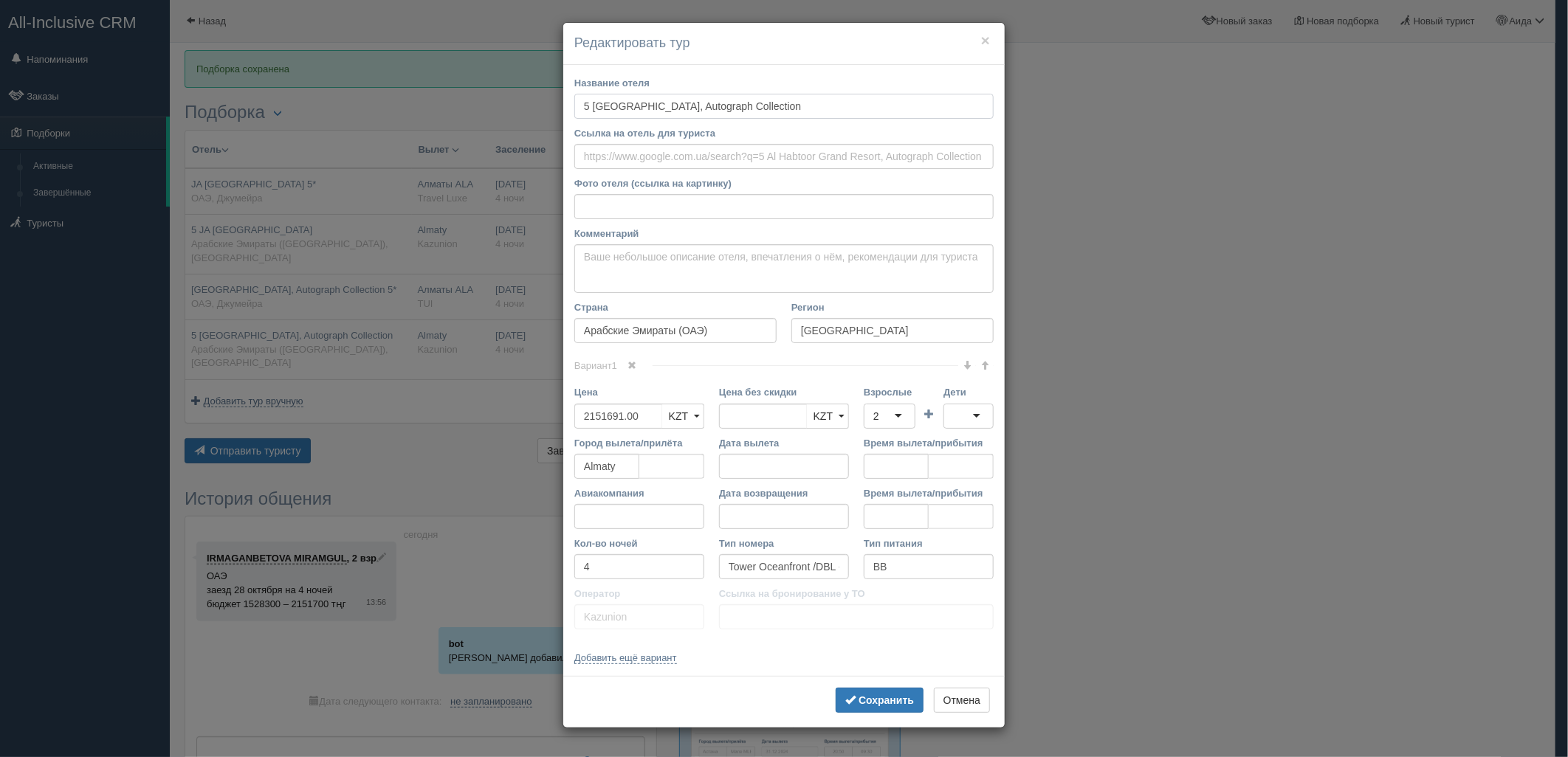
drag, startPoint x: 593, startPoint y: 105, endPoint x: 572, endPoint y: 113, distance: 22.5
click at [572, 113] on div "Название отеля 5 [GEOGRAPHIC_DATA], Autograph Collection Ссылка на отель для ту…" at bounding box center [784, 371] width 441 height 612
click at [875, 703] on b "Сохранить" at bounding box center [885, 700] width 55 height 12
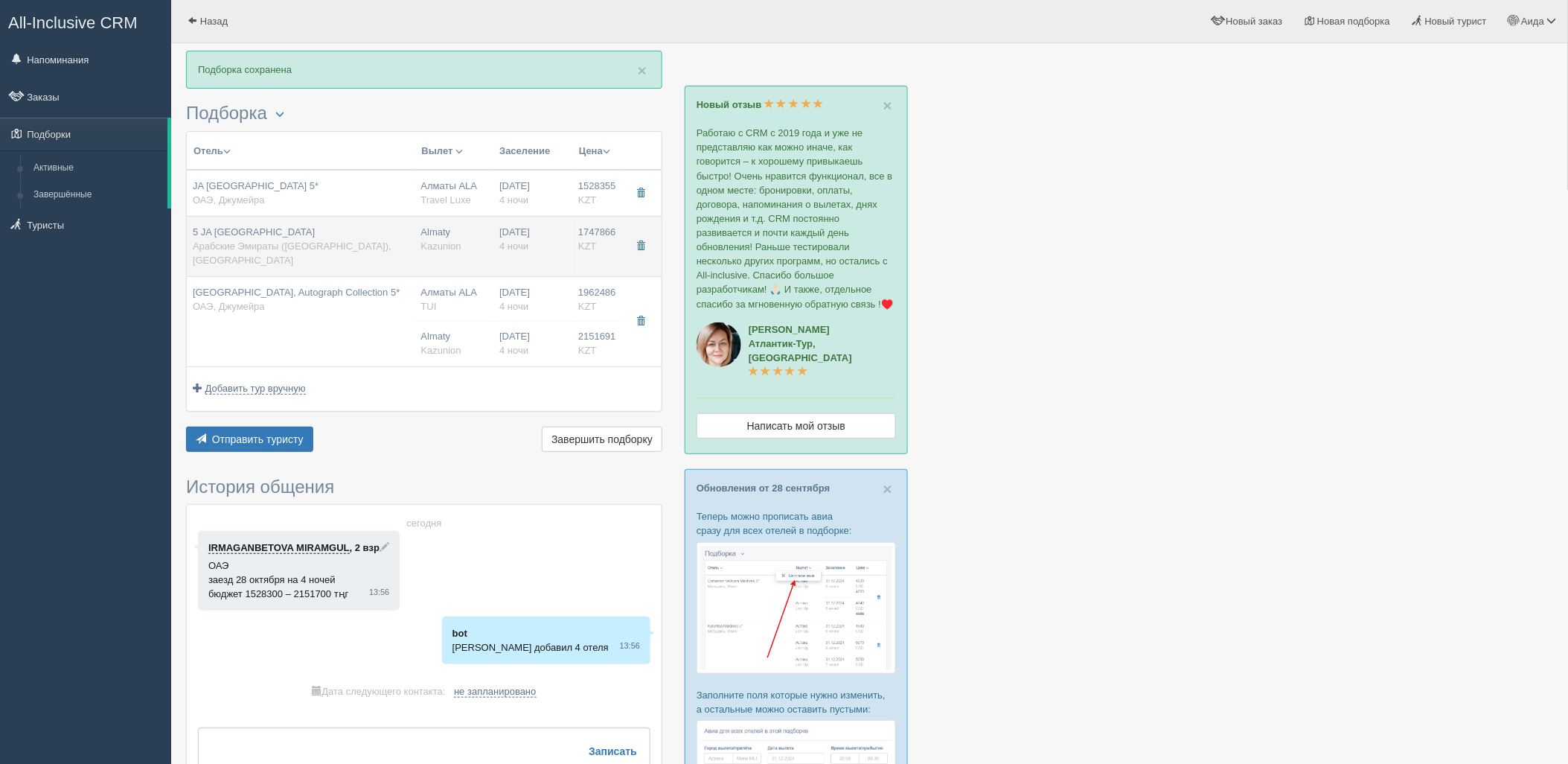
click at [270, 217] on td "5 JA [GEOGRAPHIC_DATA] Арабские Эмираты ([GEOGRAPHIC_DATA]), [GEOGRAPHIC_DATA]" at bounding box center [301, 247] width 229 height 60
type input "5 JA [GEOGRAPHIC_DATA]"
type input "1747866.00"
type input "Sea View Room Balcony/DBL + INFANT"
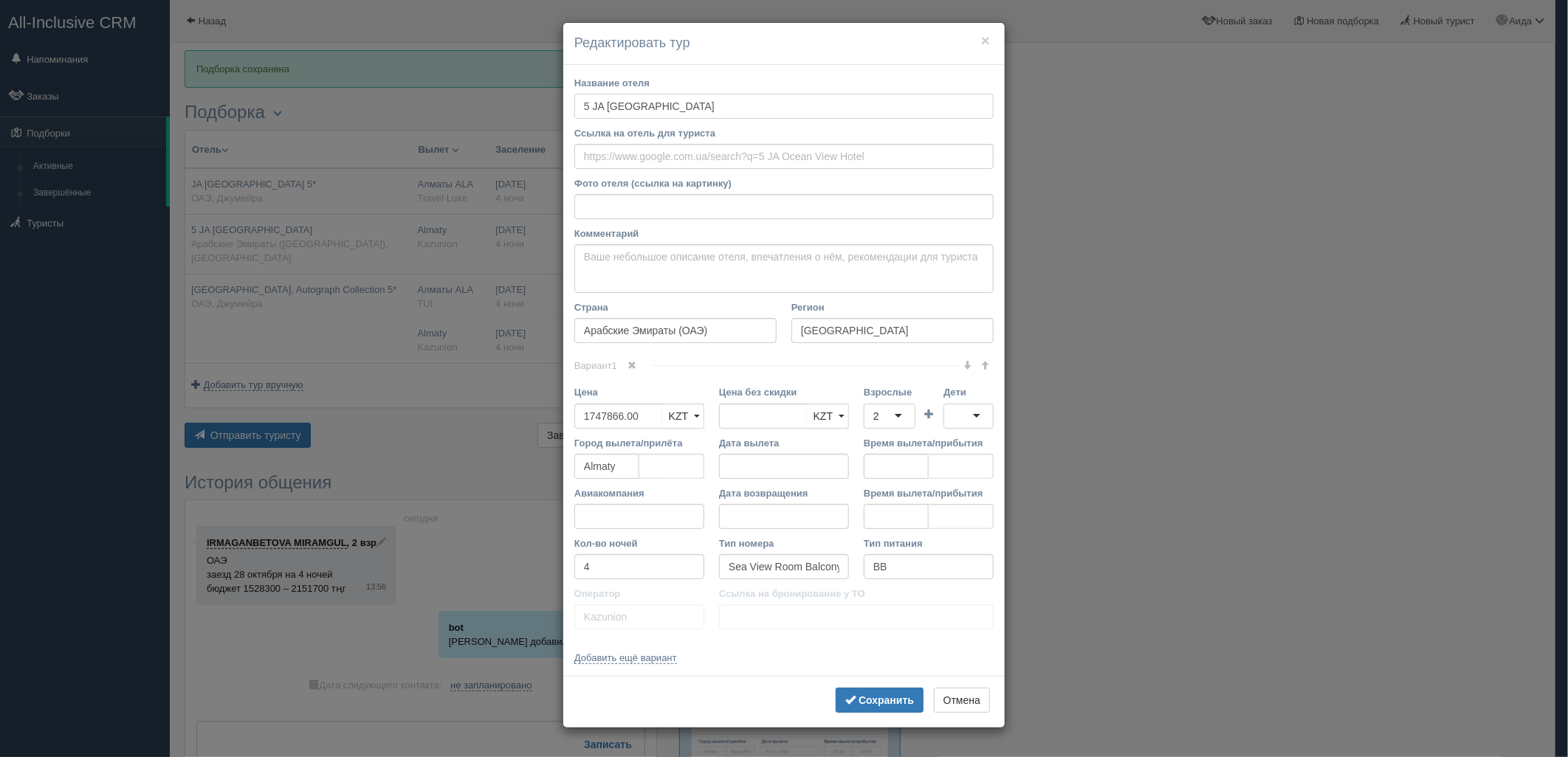
click at [573, 109] on div "Название отеля 5 JA [GEOGRAPHIC_DATA] Ссылка на отель для туриста Фото отеля (с…" at bounding box center [784, 371] width 441 height 612
click at [868, 694] on button "Сохранить" at bounding box center [880, 699] width 88 height 25
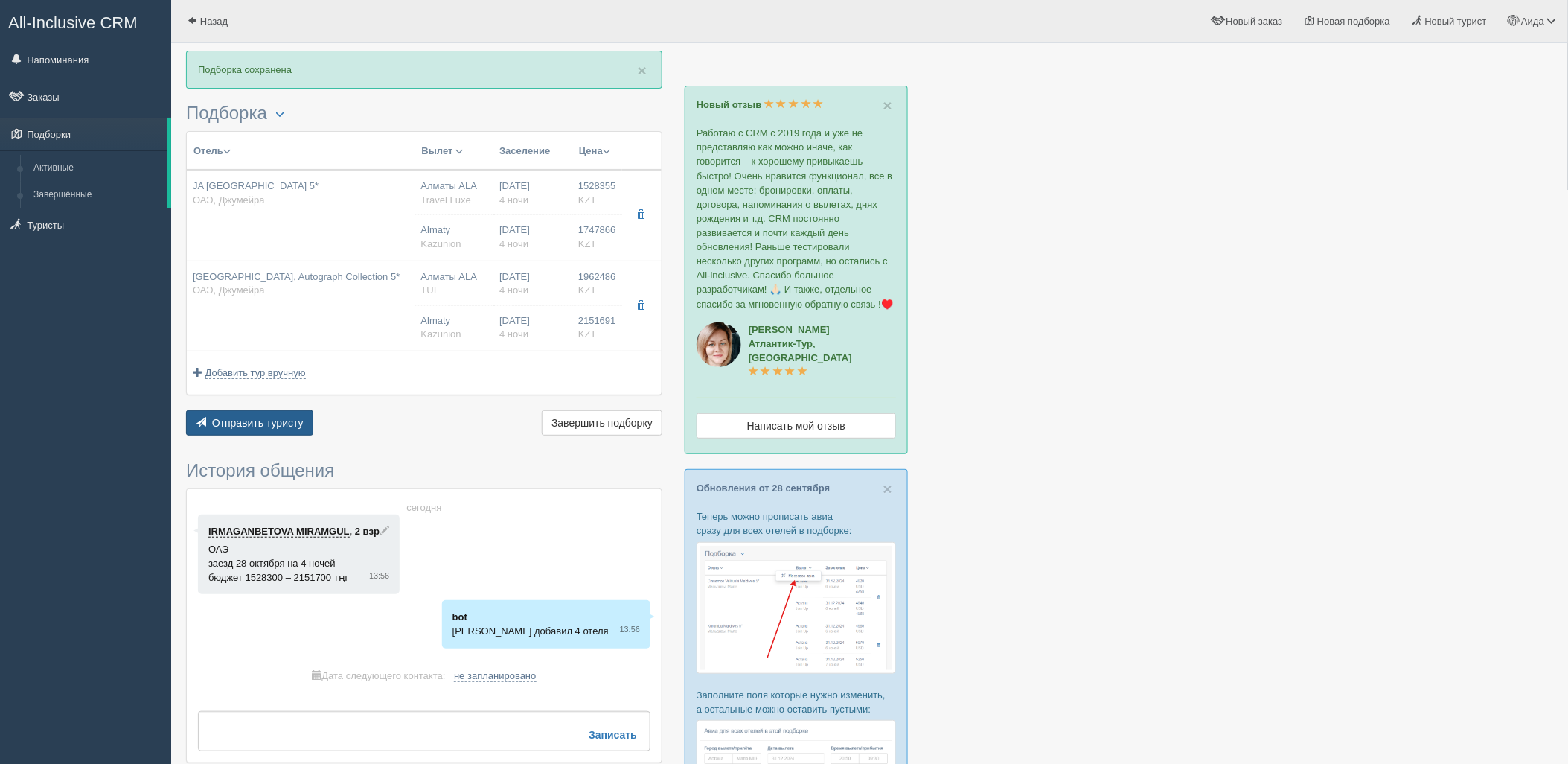
click at [269, 412] on button "Отправить туристу Отправить" at bounding box center [249, 422] width 127 height 25
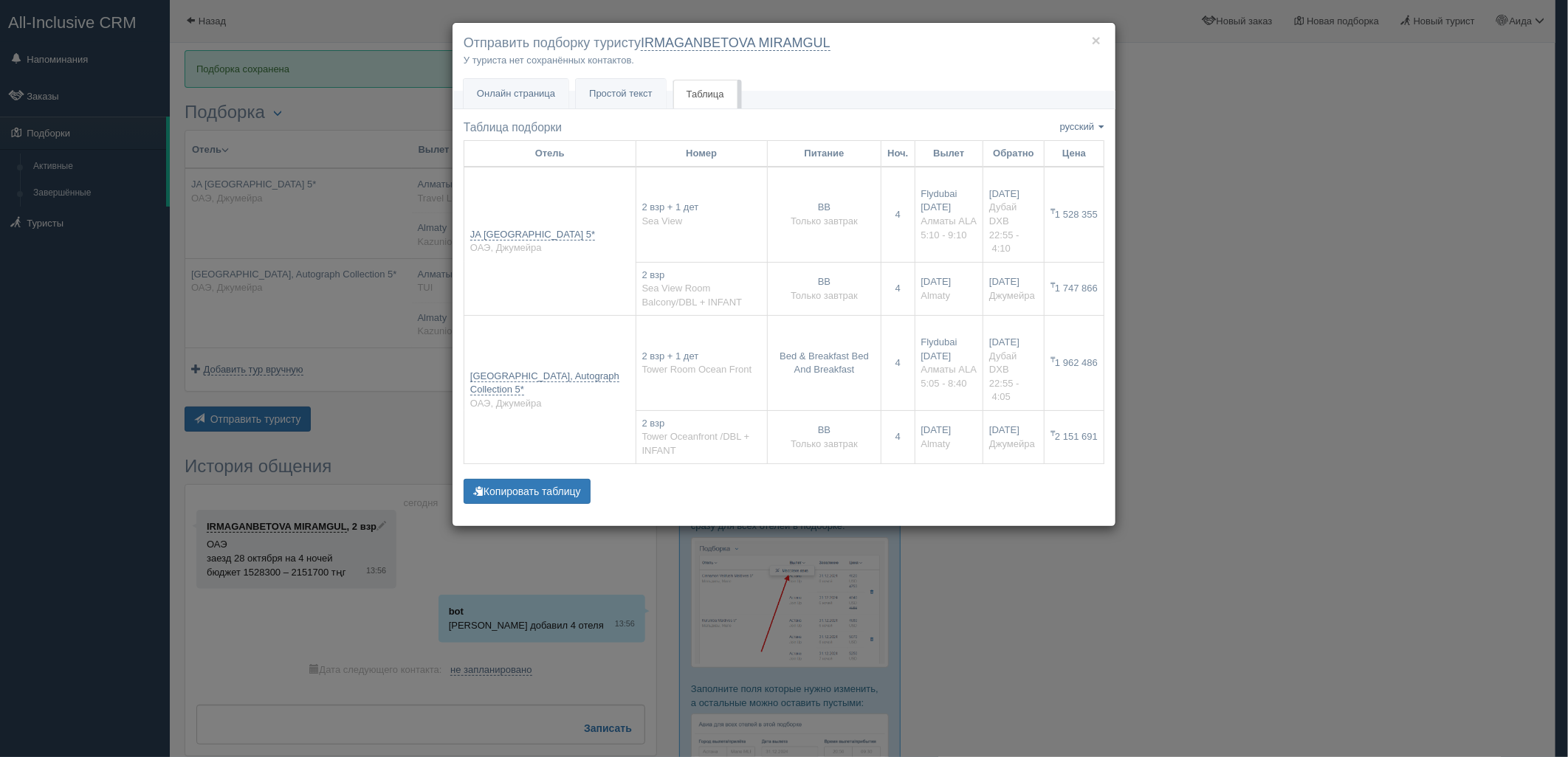
click at [1270, 339] on div "× Отправить подборку туристу IRMAGANBETOVA MIRAMGUL У туриста нет сохранённых к…" at bounding box center [784, 378] width 1568 height 757
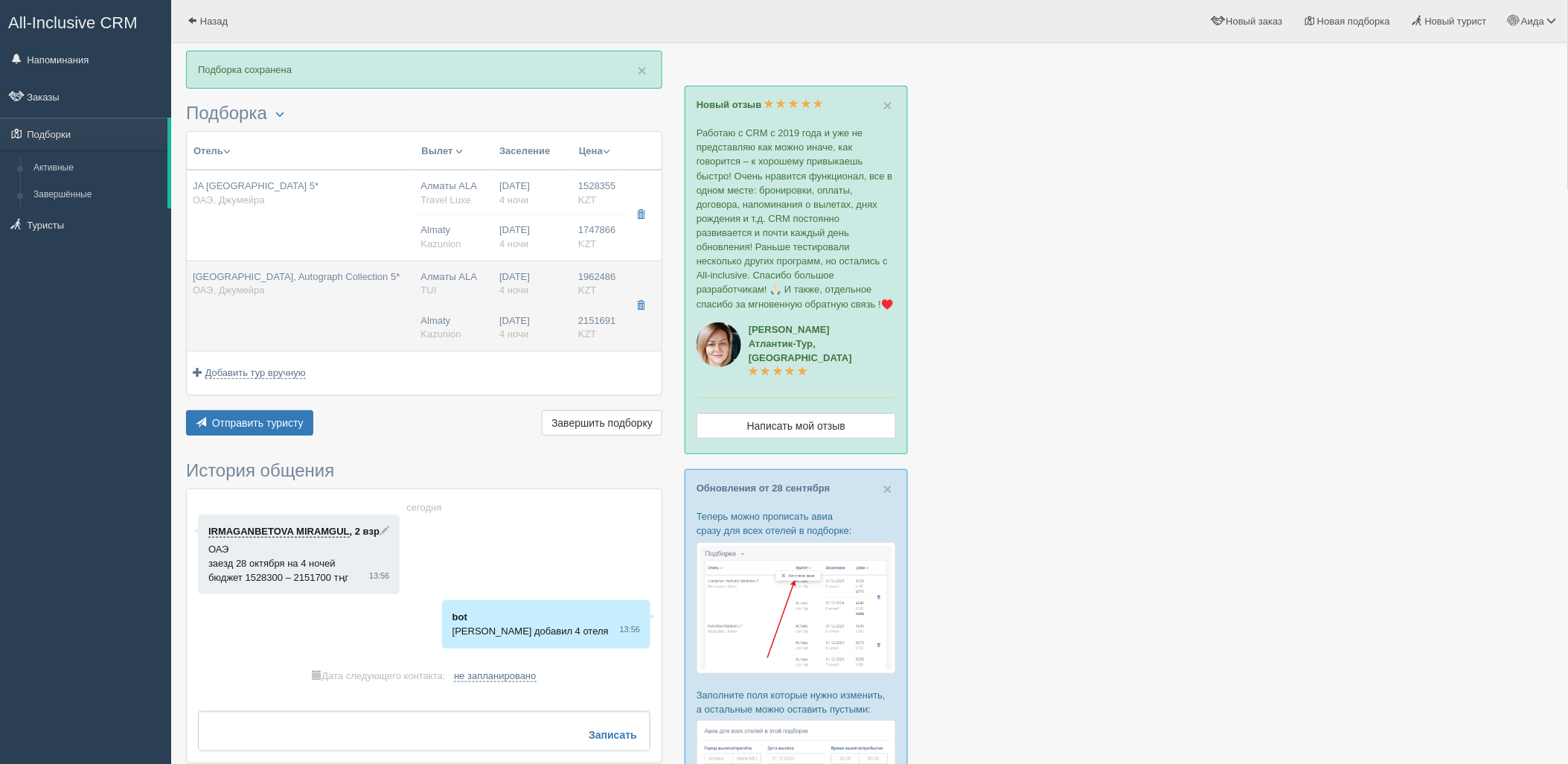
click at [464, 323] on div "Almaty [GEOGRAPHIC_DATA]" at bounding box center [454, 327] width 67 height 27
type input "[GEOGRAPHIC_DATA], Autograph Collection 5*"
type input "[URL][DOMAIN_NAME]"
type input "ОАЭ"
type input "Джумейра"
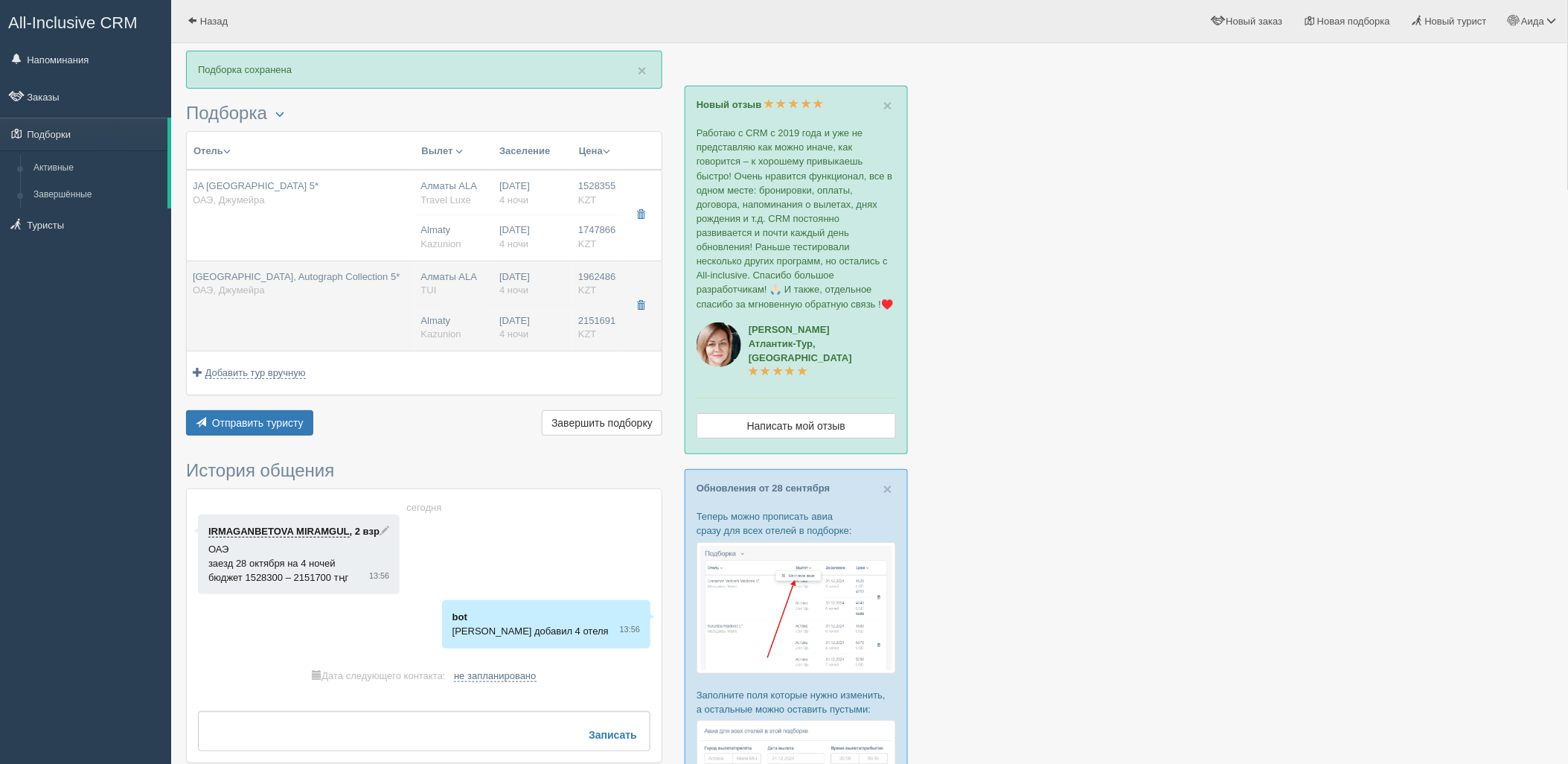
type input "1962486.00"
type input "Алматы ALA"
type input "Дубай DXB"
type input "05:05"
type input "08:40"
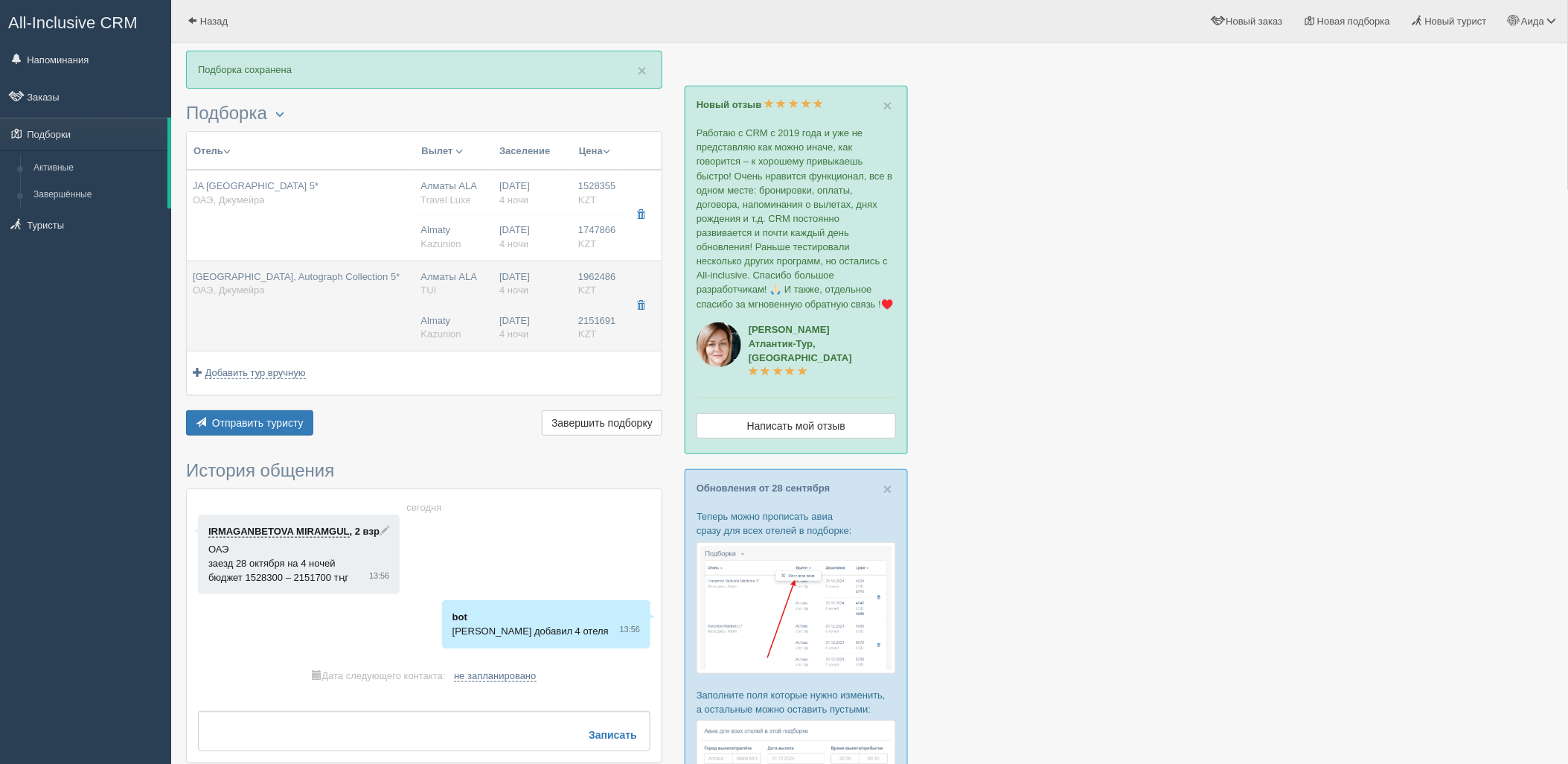
type input "Flydubai"
type input "22:55"
type input "04:05"
type input "Tower Room Ocean Front"
type input "Bed & Breakfast Bed And Breakfast"
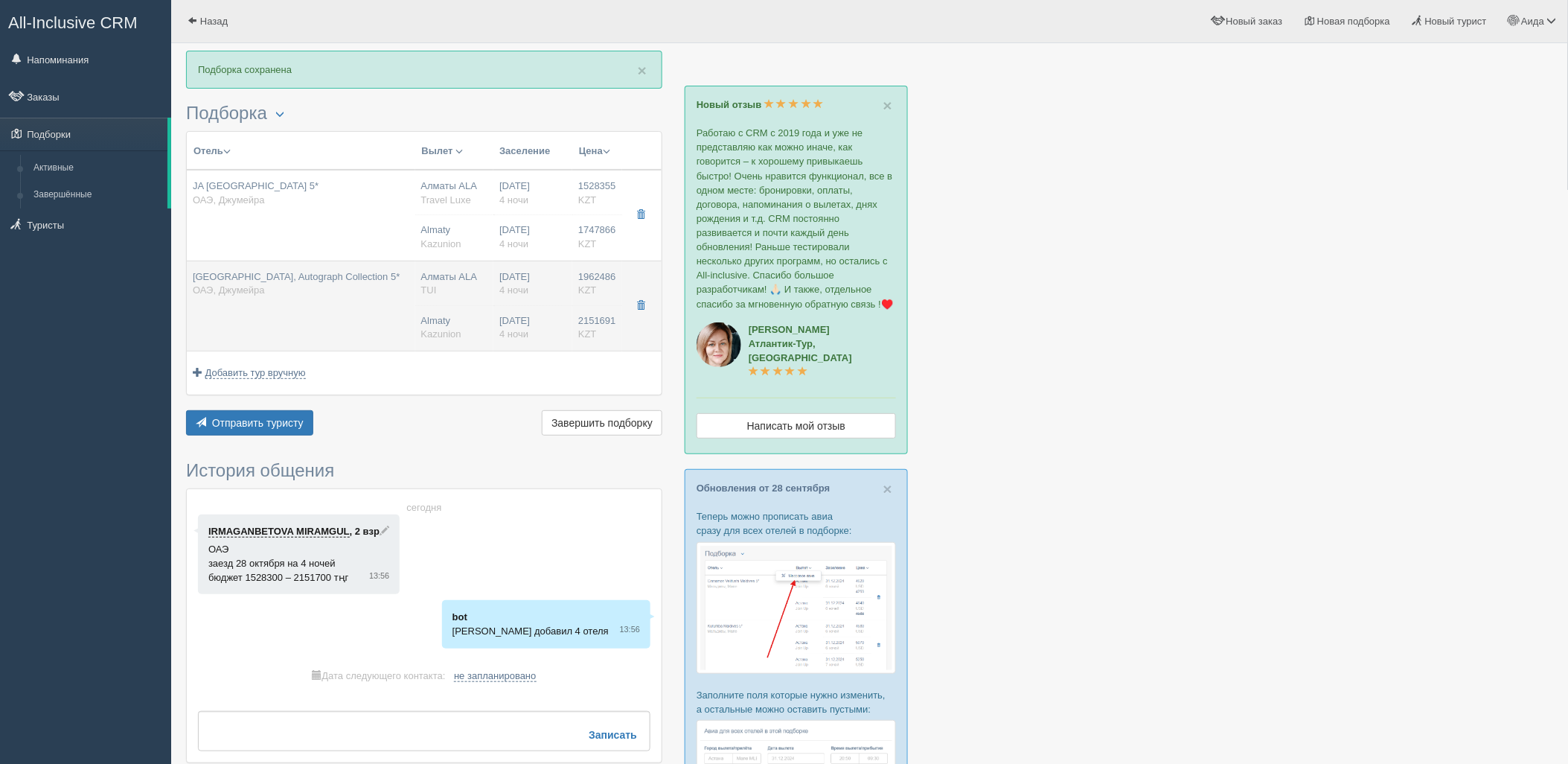
type input "TUI"
type input "[URL][DOMAIN_NAME]"
type input "2151691.00"
type input "Almaty"
type input "4"
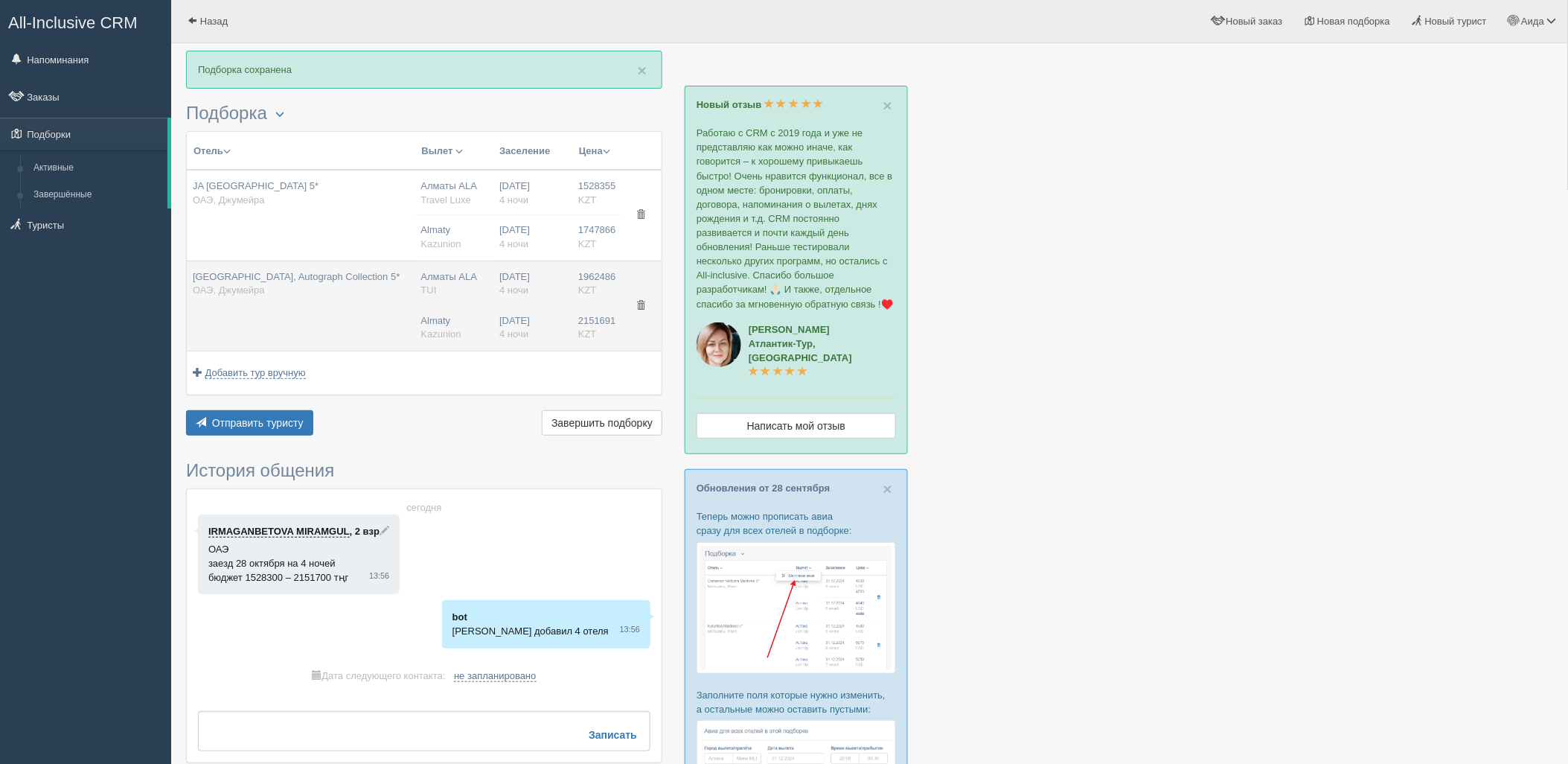
type input "Tower Oceanfront /DBL + INFANT"
type input "BB"
type input "Kazunion"
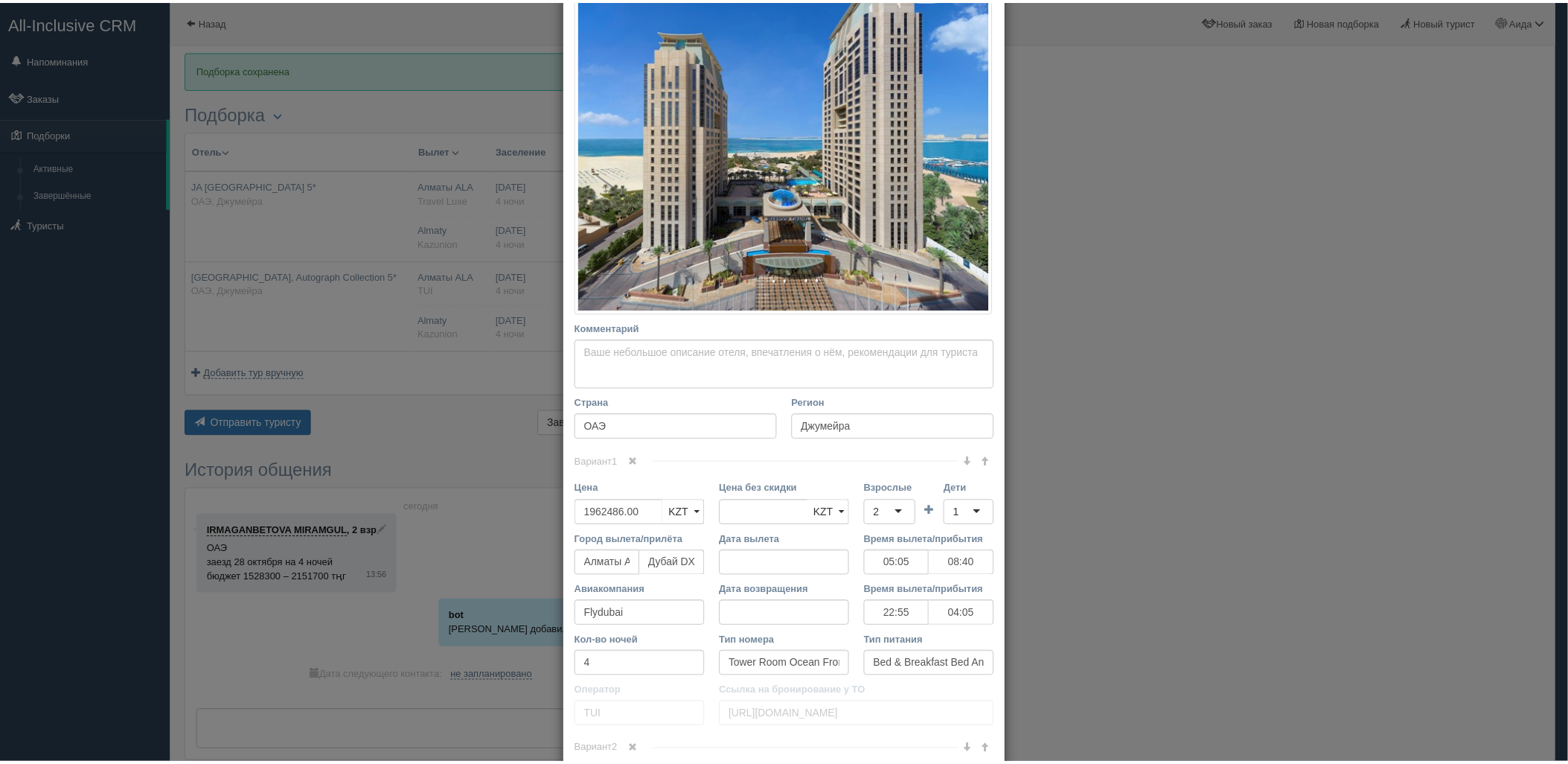
scroll to position [328, 0]
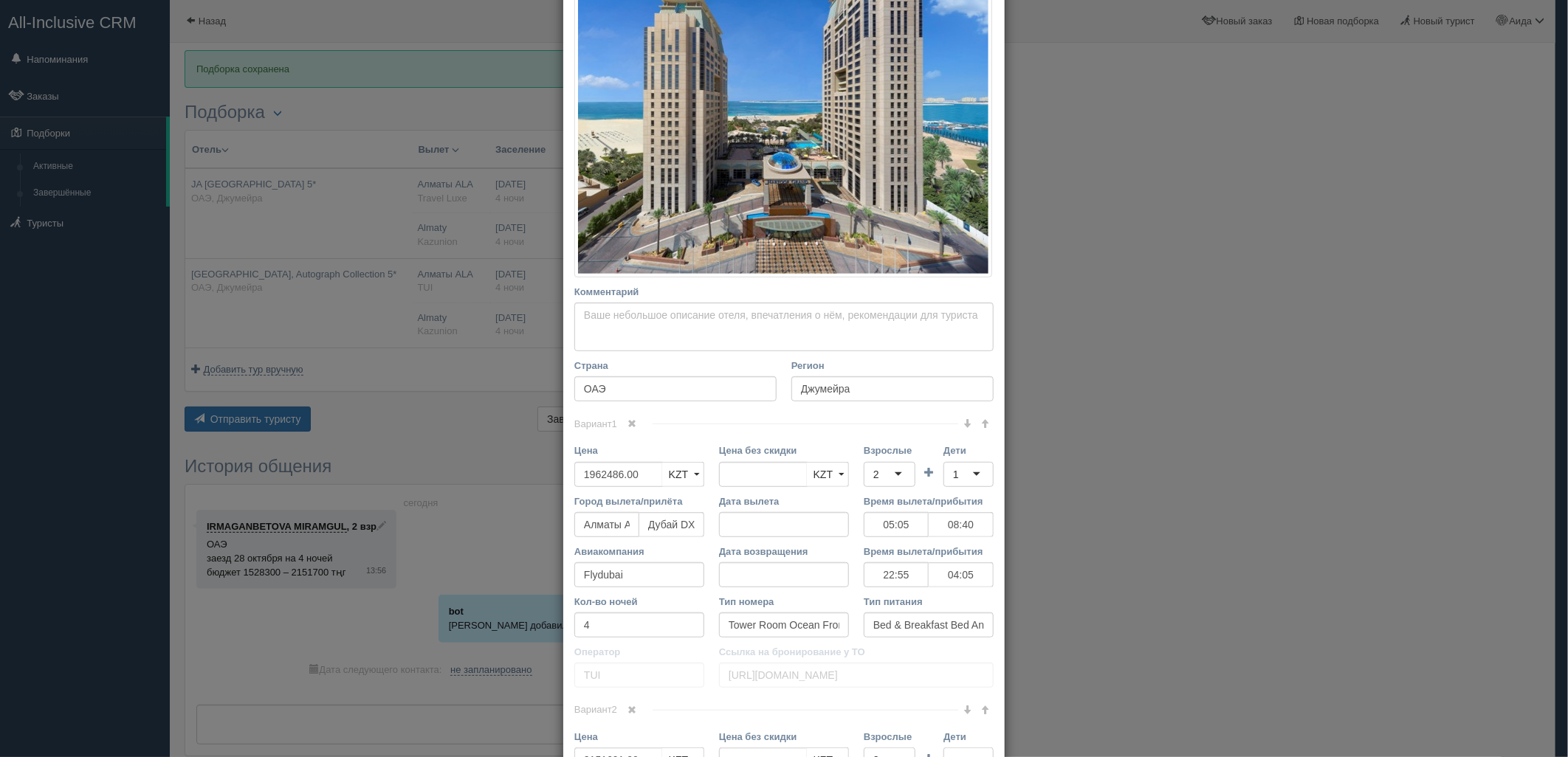
click at [1252, 405] on div "× Редактировать тур Название отеля [GEOGRAPHIC_DATA], Autograph Collection 5* С…" at bounding box center [784, 378] width 1568 height 757
